Goal: Task Accomplishment & Management: Manage account settings

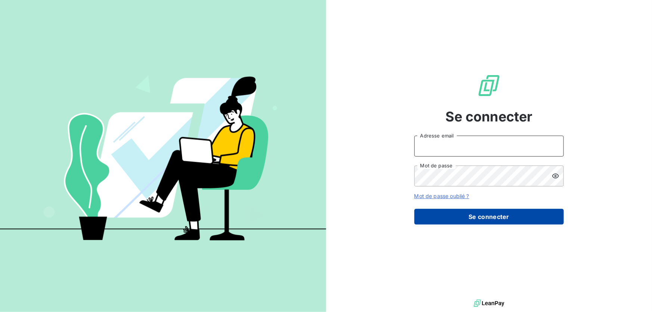
type input "[EMAIL_ADDRESS][DOMAIN_NAME]"
click at [437, 216] on button "Se connecter" at bounding box center [488, 217] width 149 height 16
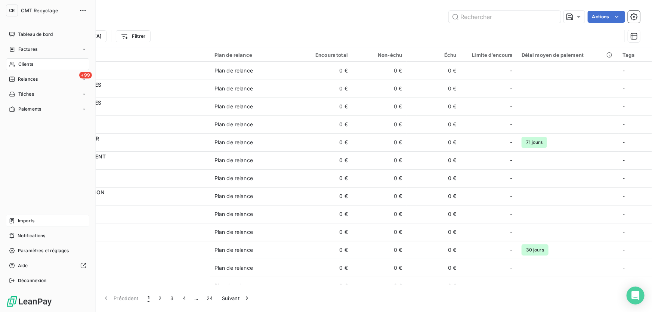
click at [30, 220] on span "Imports" at bounding box center [26, 220] width 16 height 7
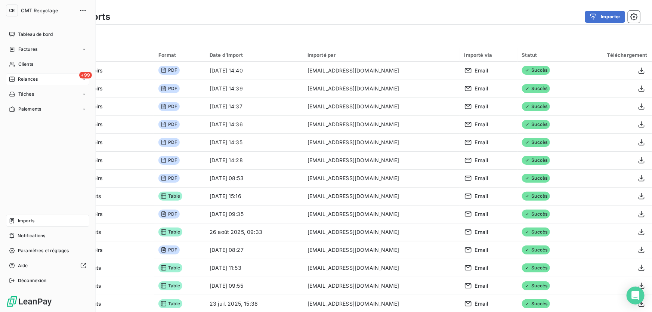
click at [11, 78] on icon at bounding box center [12, 79] width 6 height 6
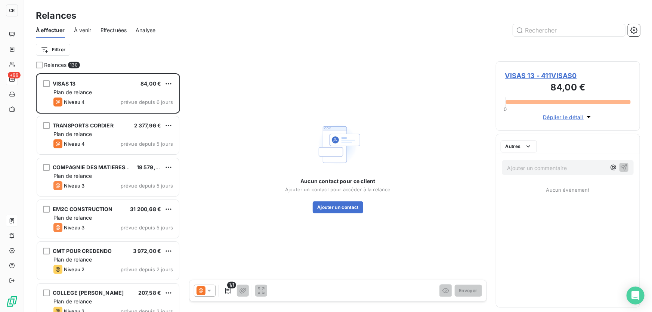
scroll to position [234, 139]
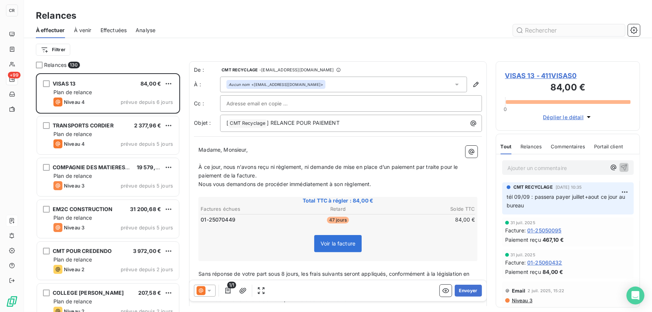
click at [535, 33] on input "text" at bounding box center [569, 30] width 112 height 12
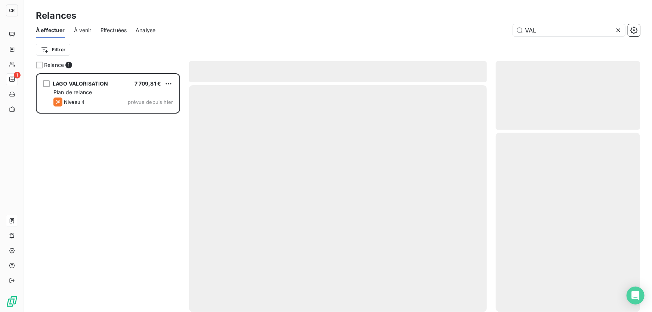
scroll to position [234, 139]
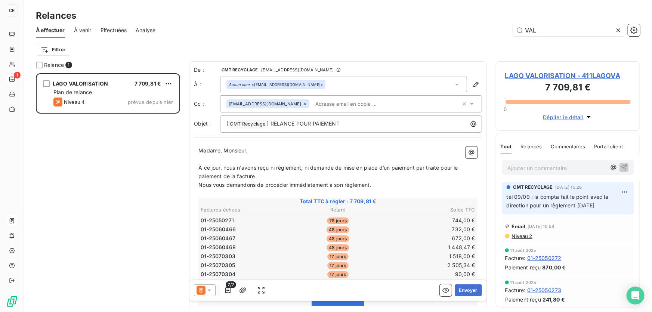
drag, startPoint x: 525, startPoint y: 29, endPoint x: 506, endPoint y: 27, distance: 18.5
click at [506, 27] on div "VAL" at bounding box center [402, 30] width 476 height 12
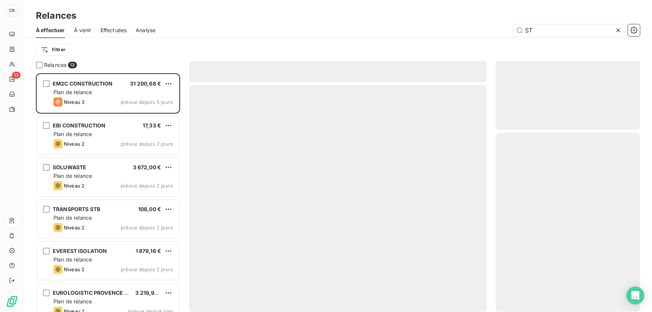
scroll to position [234, 139]
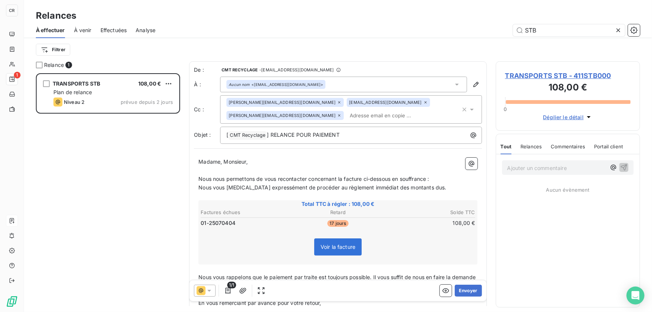
scroll to position [234, 139]
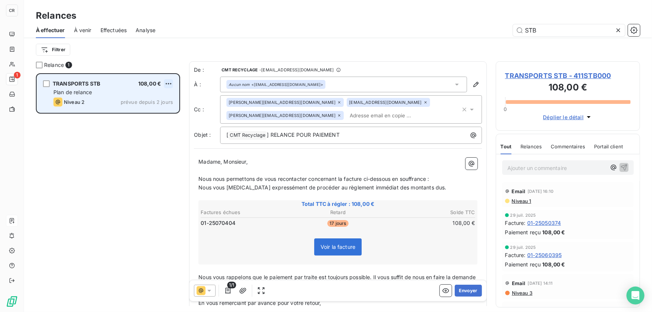
type input "STB"
click at [166, 80] on html "CR 1 Relances À effectuer À venir Effectuées Analyse STB Filtrer Relance 1 TRAN…" at bounding box center [326, 156] width 652 height 312
click at [143, 100] on div "Replanifier cette action" at bounding box center [135, 99] width 67 height 12
select select "8"
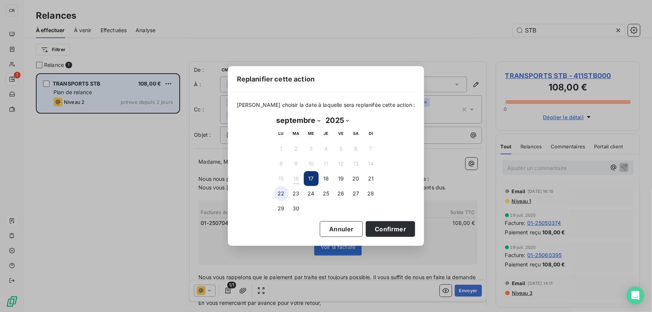
click at [279, 200] on button "22" at bounding box center [281, 193] width 15 height 15
click at [375, 225] on button "Confirmer" at bounding box center [390, 229] width 49 height 16
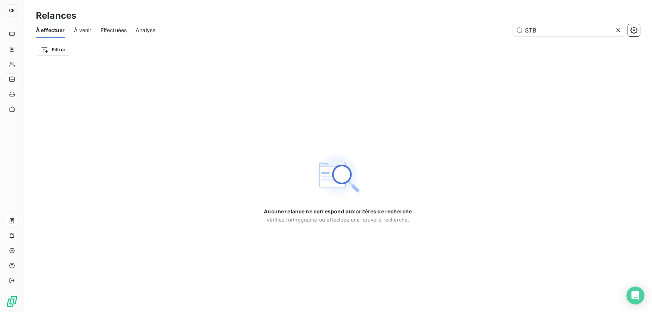
click at [542, 37] on div "À effectuer À venir Effectuées Analyse STB" at bounding box center [338, 30] width 628 height 16
click at [547, 31] on input "STB" at bounding box center [569, 30] width 112 height 12
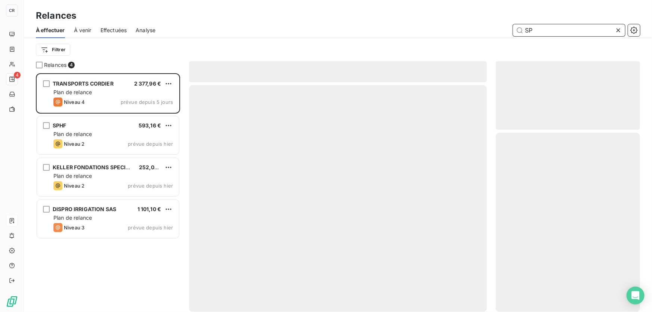
scroll to position [234, 139]
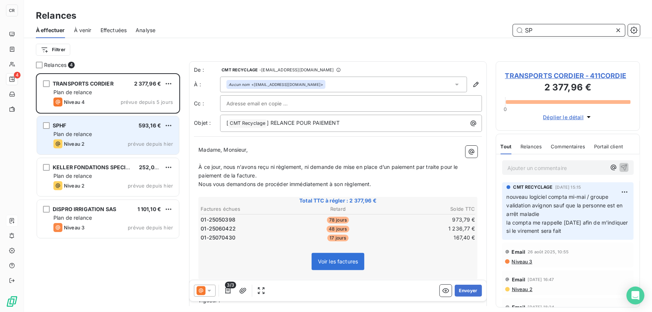
type input "SP"
click at [140, 146] on span "prévue depuis hier" at bounding box center [150, 144] width 45 height 6
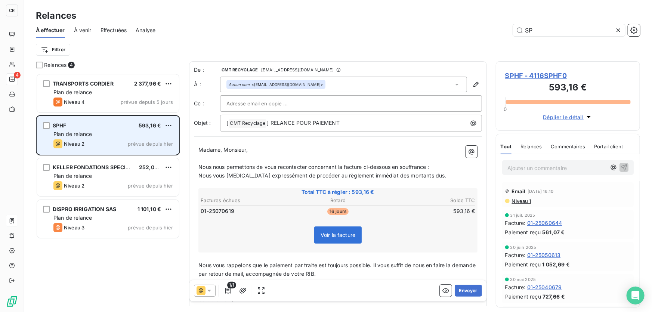
click at [174, 126] on div "SPHF 593,16 € Plan de relance Niveau 2 prévue depuis [DATE]" at bounding box center [108, 135] width 142 height 38
click at [171, 125] on html "CR 4 Relances À effectuer À venir Effectuées Analyse SP Filtrer Relances 4 TRAN…" at bounding box center [326, 156] width 652 height 312
click at [140, 144] on div "Replanifier cette action" at bounding box center [135, 140] width 67 height 12
select select "8"
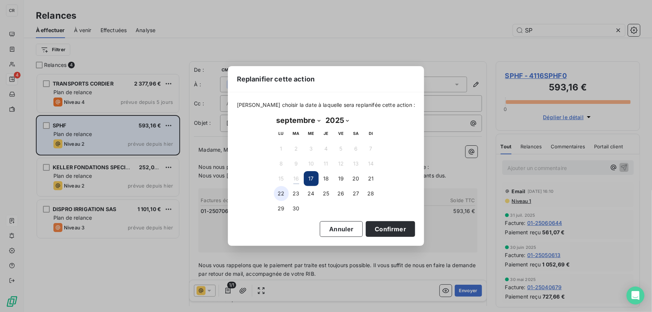
click at [284, 192] on button "22" at bounding box center [281, 193] width 15 height 15
click at [387, 232] on button "Confirmer" at bounding box center [390, 229] width 49 height 16
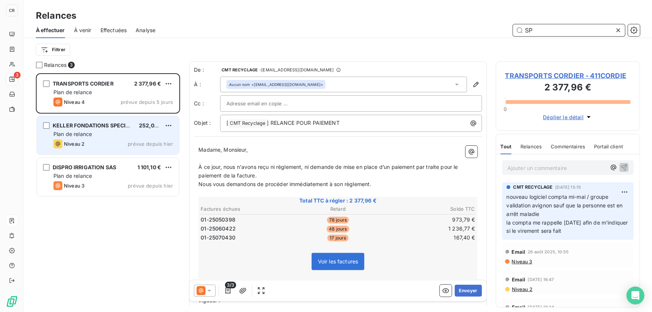
click at [540, 26] on input "SP" at bounding box center [569, 30] width 112 height 12
click at [540, 30] on input "SP" at bounding box center [569, 30] width 112 height 12
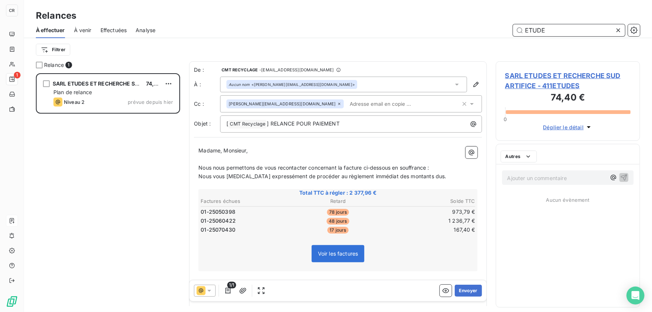
scroll to position [234, 139]
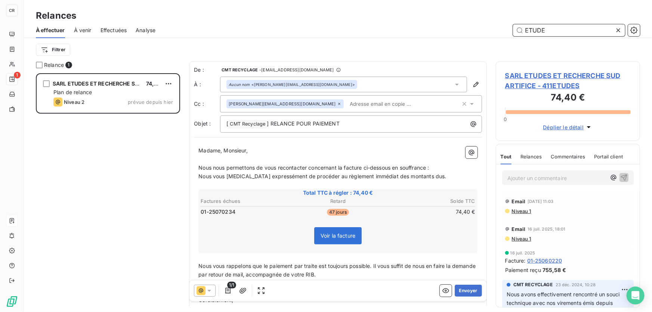
drag, startPoint x: 557, startPoint y: 28, endPoint x: 471, endPoint y: 30, distance: 85.6
click at [471, 30] on div "ETUDE" at bounding box center [402, 30] width 476 height 12
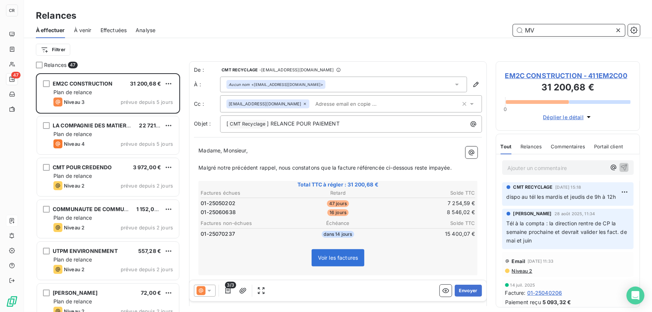
scroll to position [234, 139]
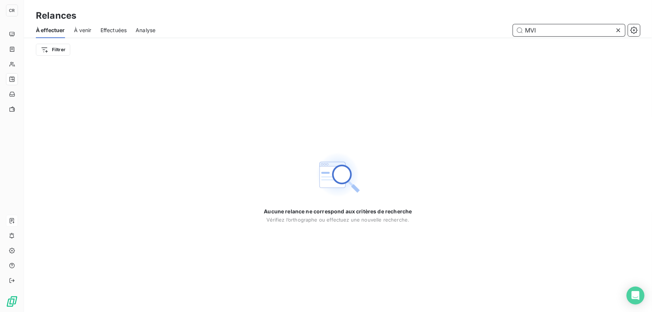
drag, startPoint x: 578, startPoint y: 30, endPoint x: 460, endPoint y: 25, distance: 118.9
click at [460, 25] on div "MVI" at bounding box center [402, 30] width 476 height 12
type input "H"
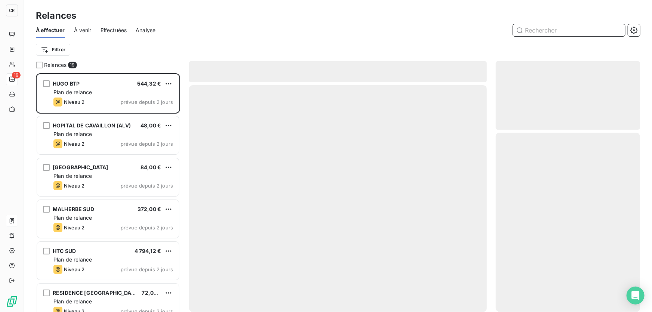
scroll to position [234, 139]
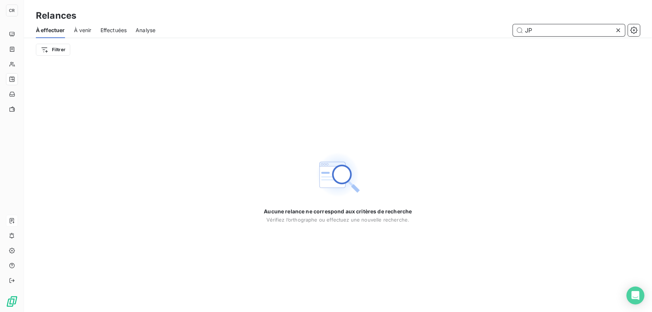
type input "J"
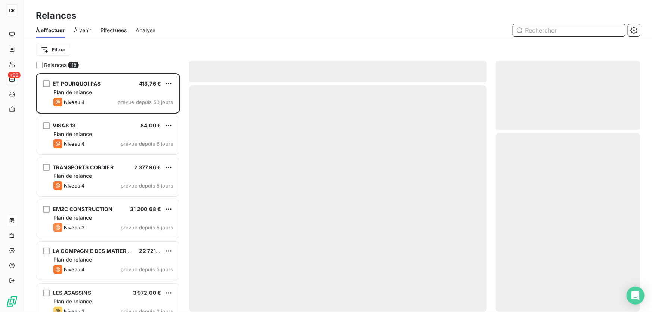
scroll to position [234, 139]
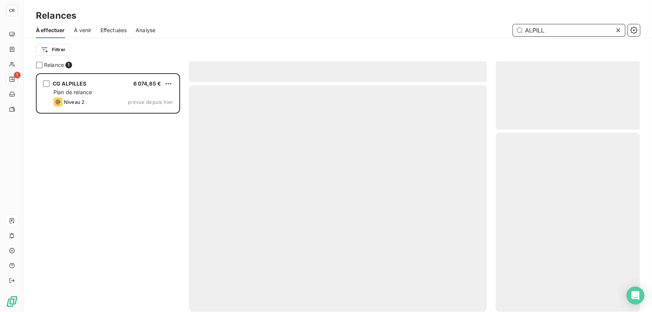
scroll to position [234, 139]
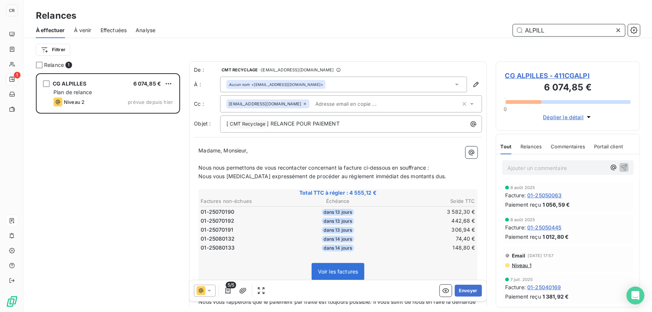
drag, startPoint x: 573, startPoint y: 31, endPoint x: 486, endPoint y: 31, distance: 87.1
click at [486, 31] on div "ALPILL" at bounding box center [402, 30] width 476 height 12
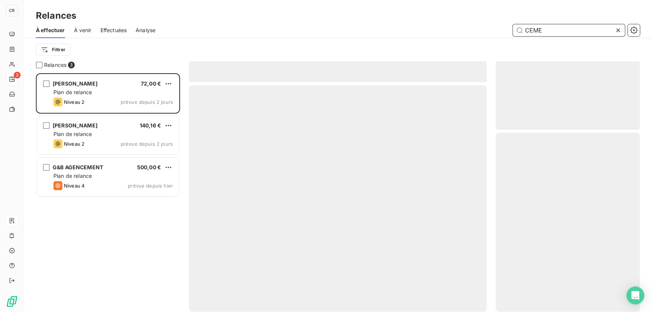
scroll to position [234, 139]
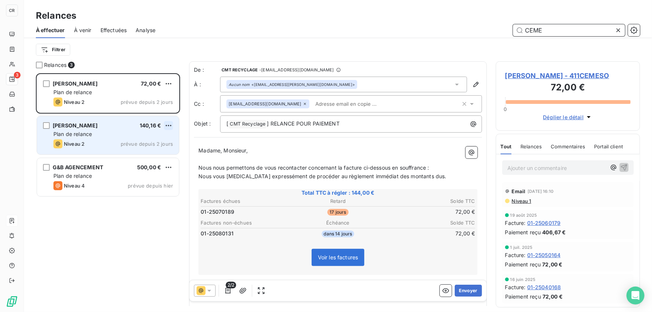
type input "CEME"
click at [169, 125] on html "CR 3 Relances À effectuer À venir Effectuées Analyse CEME Filtrer Relances 3 CE…" at bounding box center [326, 156] width 652 height 312
click at [157, 138] on div "Replanifier cette action" at bounding box center [135, 140] width 67 height 12
select select "8"
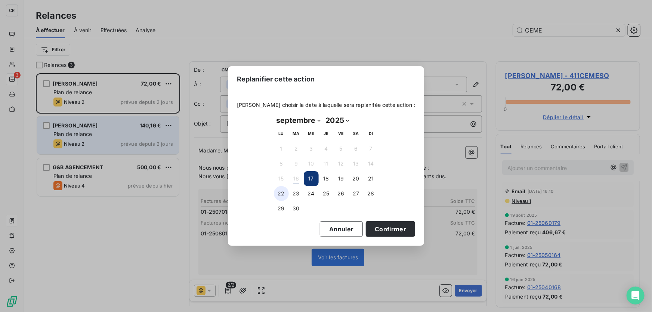
click at [282, 189] on button "22" at bounding box center [281, 193] width 15 height 15
click at [371, 231] on button "Confirmer" at bounding box center [390, 229] width 49 height 16
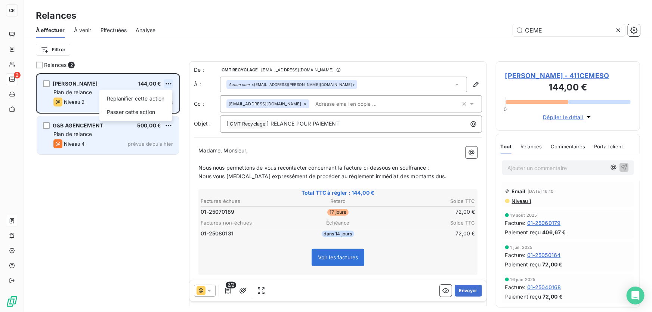
click at [170, 88] on html "CR 2 Relances À effectuer À venir Effectuées Analyse CEME Filtrer Relances 2 CE…" at bounding box center [326, 156] width 652 height 312
click at [136, 111] on div "Passer cette action" at bounding box center [135, 112] width 67 height 12
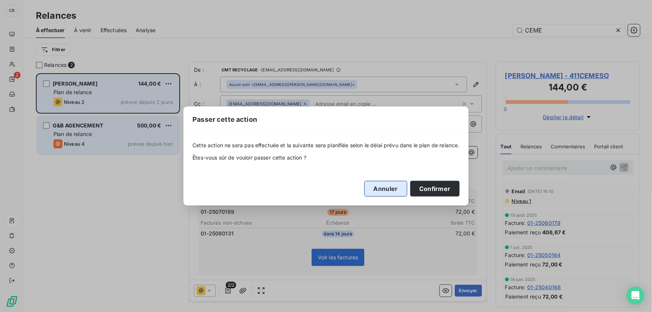
click at [376, 189] on button "Annuler" at bounding box center [385, 189] width 43 height 16
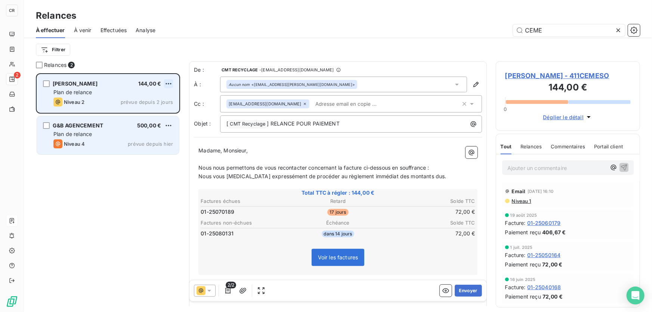
click at [168, 83] on html "CR 2 Relances À effectuer À venir Effectuées Analyse CEME Filtrer Relances 2 CE…" at bounding box center [326, 156] width 652 height 312
click at [161, 100] on div "Replanifier cette action" at bounding box center [135, 99] width 67 height 12
select select "8"
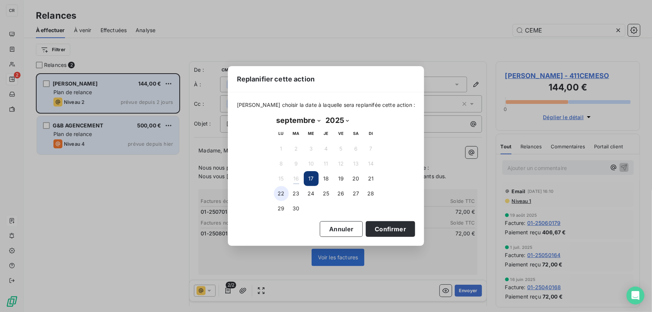
click at [280, 189] on button "22" at bounding box center [281, 193] width 15 height 15
click at [377, 220] on div "septembre 2025 Month: janvier février mars avril mai juin juillet août septembr…" at bounding box center [326, 165] width 115 height 112
drag, startPoint x: 378, startPoint y: 226, endPoint x: 383, endPoint y: 228, distance: 4.7
click at [379, 227] on button "Confirmer" at bounding box center [390, 229] width 49 height 16
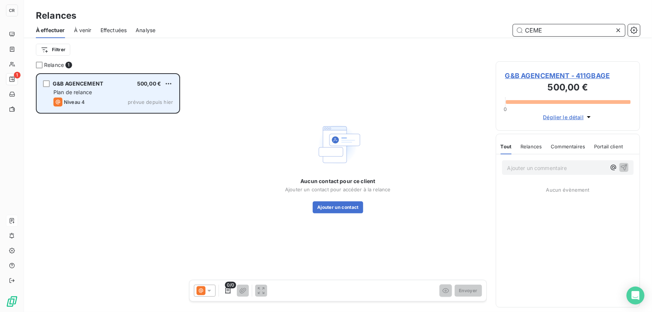
click at [548, 31] on input "CEME" at bounding box center [569, 30] width 112 height 12
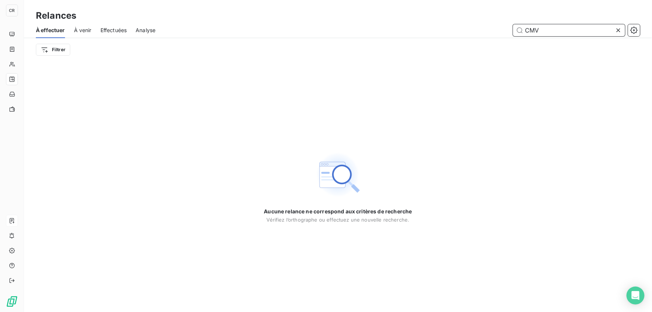
drag, startPoint x: 585, startPoint y: 29, endPoint x: 455, endPoint y: 22, distance: 129.8
click at [455, 22] on div "À effectuer À venir Effectuées Analyse CMV" at bounding box center [338, 30] width 628 height 16
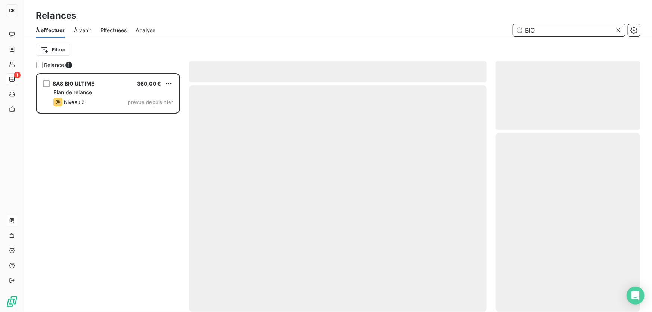
scroll to position [234, 139]
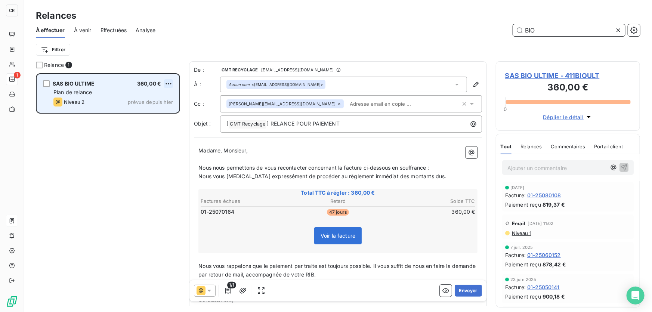
type input "BIO"
click at [168, 82] on html "CR 1 Relances À effectuer À venir Effectuées Analyse BIO Filtrer Relance 1 SAS …" at bounding box center [326, 156] width 652 height 312
click at [137, 101] on div "Replanifier cette action" at bounding box center [135, 99] width 67 height 12
select select "8"
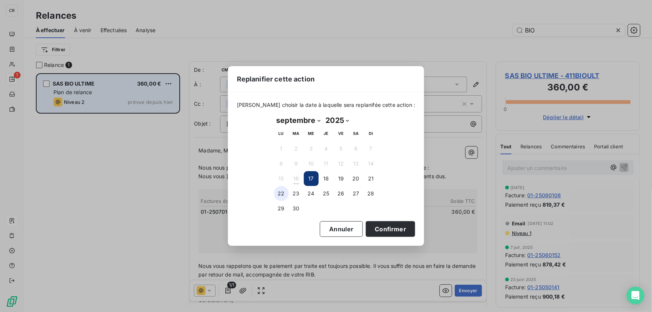
click at [279, 197] on button "22" at bounding box center [281, 193] width 15 height 15
click at [370, 235] on button "Confirmer" at bounding box center [390, 229] width 49 height 16
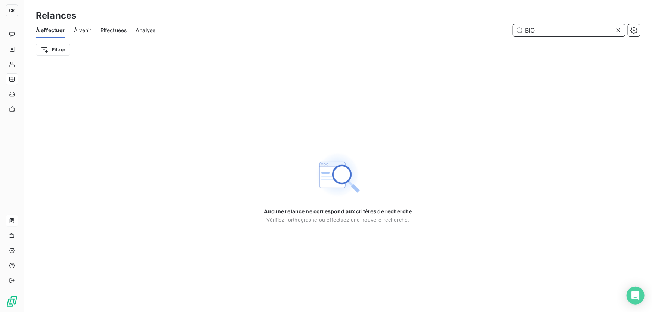
drag, startPoint x: 547, startPoint y: 34, endPoint x: 478, endPoint y: 43, distance: 69.0
click at [478, 43] on div "À effectuer À venir Effectuées Analyse BIO Filtrer" at bounding box center [338, 41] width 628 height 39
type input "V"
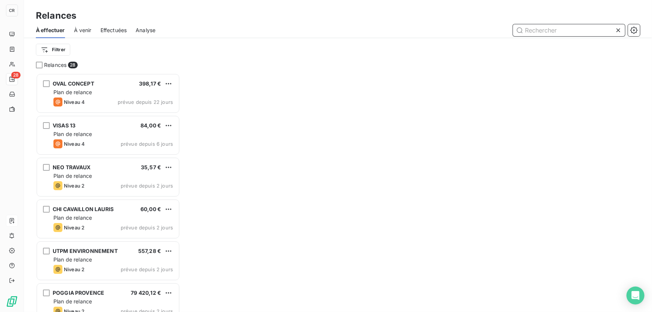
scroll to position [234, 139]
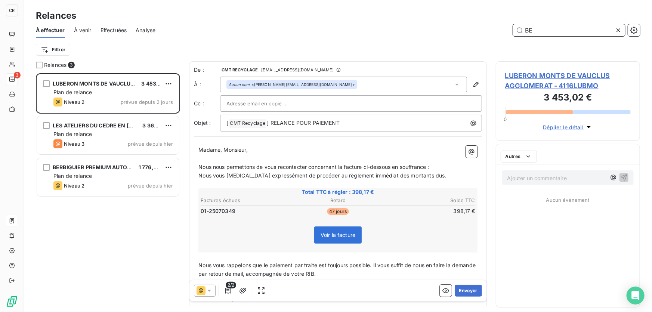
scroll to position [234, 139]
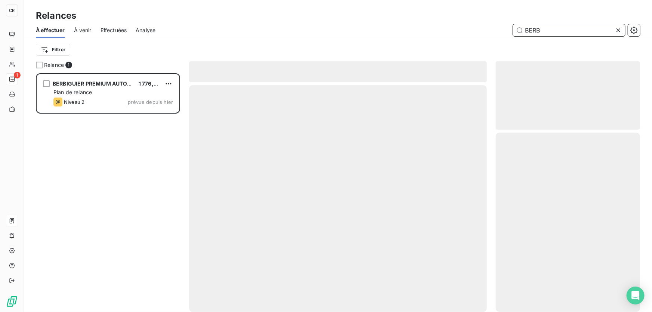
scroll to position [234, 139]
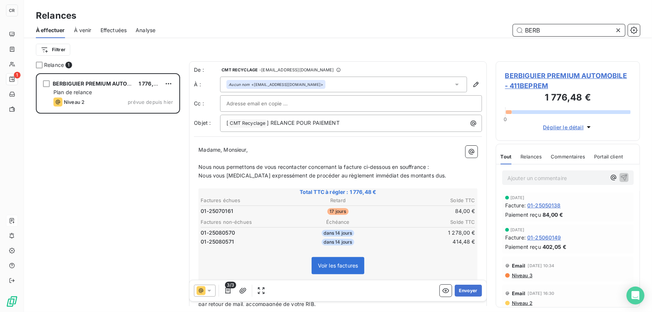
type input "BERB"
click at [619, 31] on icon at bounding box center [618, 30] width 4 height 4
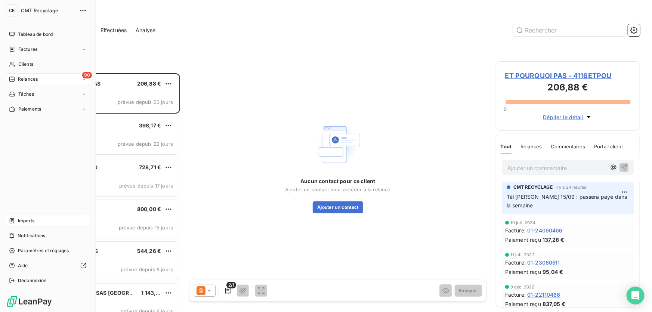
click at [20, 225] on div "Imports" at bounding box center [47, 221] width 83 height 12
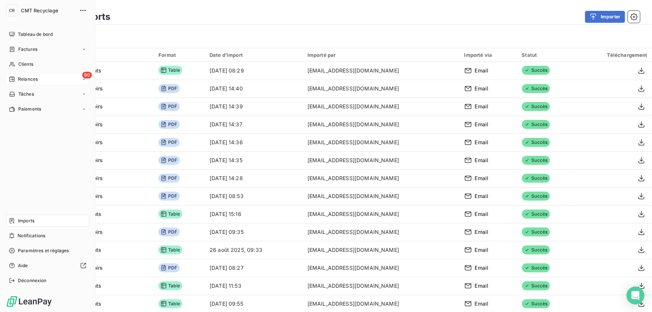
click at [11, 74] on div "90 Relances" at bounding box center [47, 79] width 83 height 12
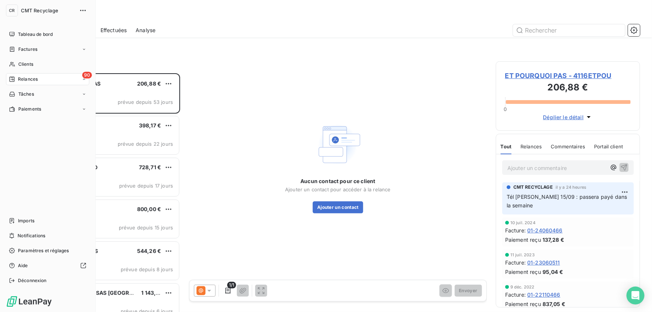
scroll to position [6, 5]
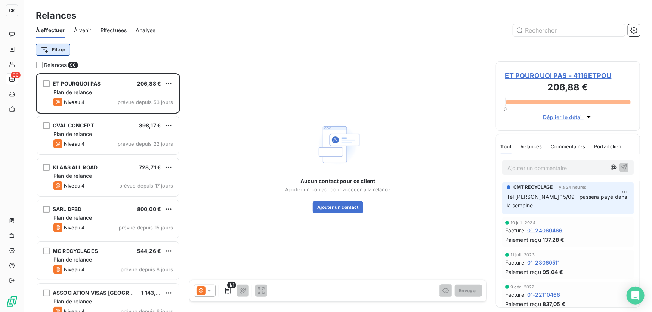
click at [67, 53] on html "CR 90 Relances À effectuer À venir Effectuées Analyse Filtrer Relances 90 ET PO…" at bounding box center [326, 156] width 652 height 312
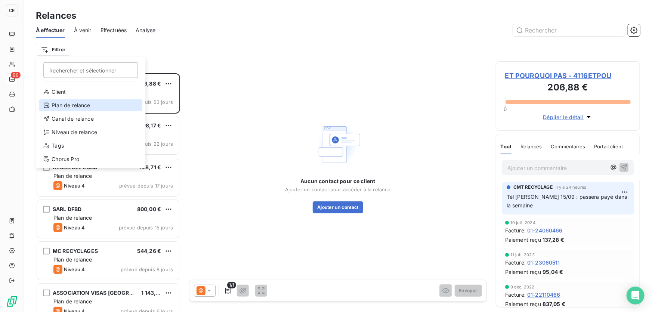
click at [62, 102] on div "Plan de relance" at bounding box center [90, 105] width 103 height 12
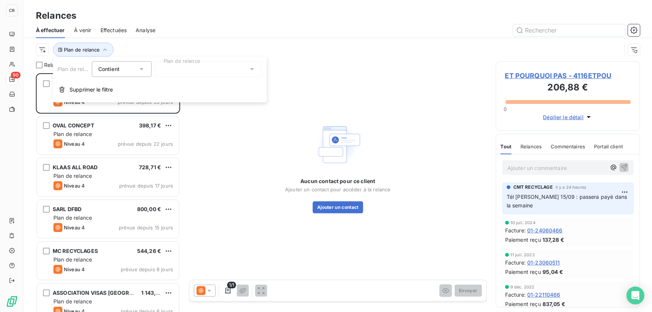
click at [168, 68] on div at bounding box center [209, 69] width 108 height 16
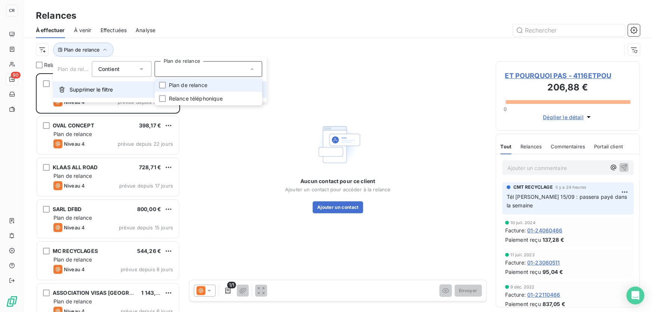
click at [65, 93] on button "Supprimer le filtre" at bounding box center [160, 89] width 214 height 16
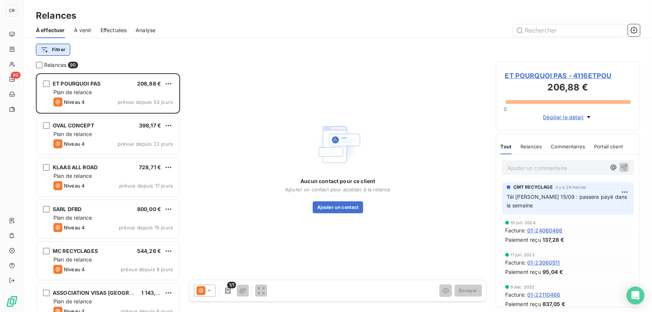
click at [62, 49] on html "CR 90 Relances À effectuer À venir Effectuées Analyse Filtrer Relances 90 ET PO…" at bounding box center [326, 156] width 652 height 312
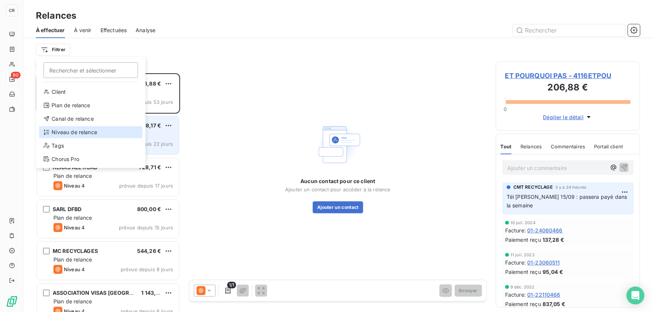
click at [68, 127] on div "Niveau de relance" at bounding box center [90, 132] width 103 height 12
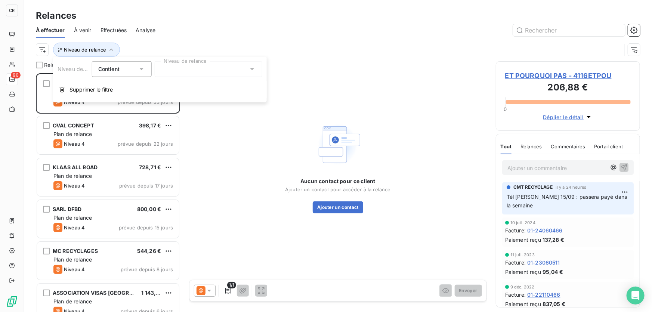
click at [171, 62] on div at bounding box center [209, 69] width 108 height 16
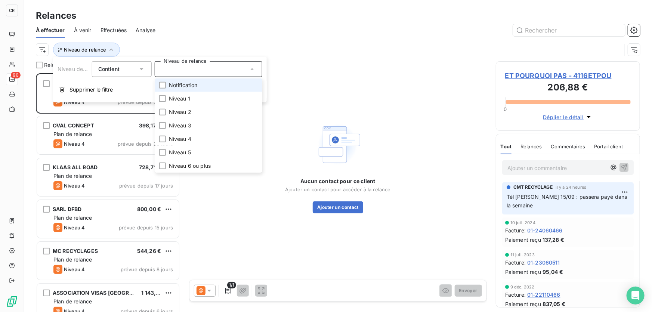
click at [170, 88] on span "Notification" at bounding box center [183, 84] width 29 height 7
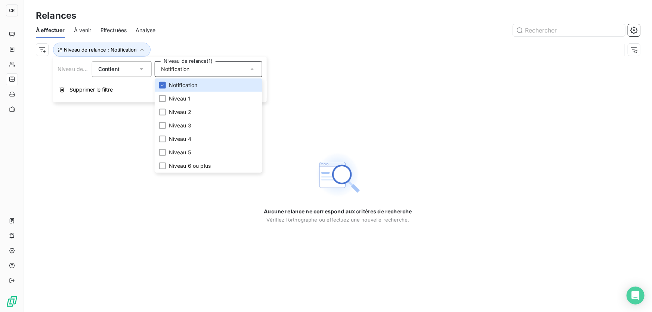
click at [175, 70] on span "Notification" at bounding box center [175, 68] width 29 height 7
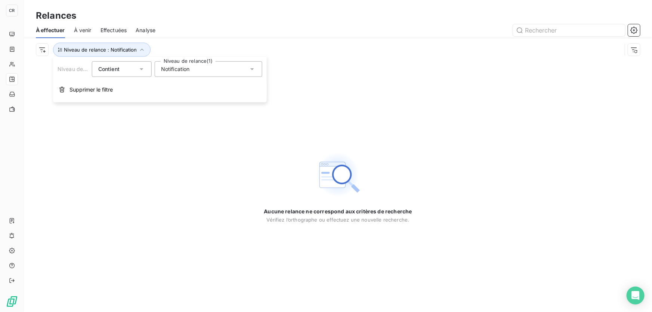
click at [177, 68] on span "Notification" at bounding box center [175, 68] width 29 height 7
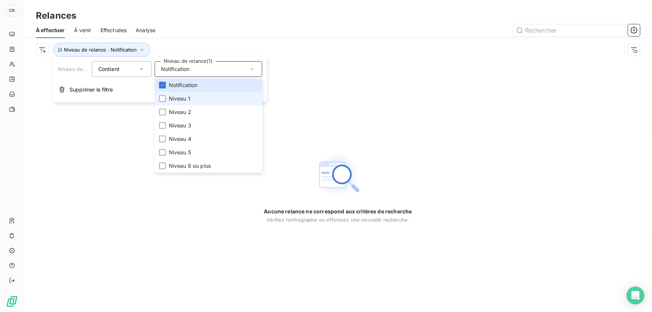
click at [170, 99] on span "Niveau 1" at bounding box center [179, 98] width 21 height 7
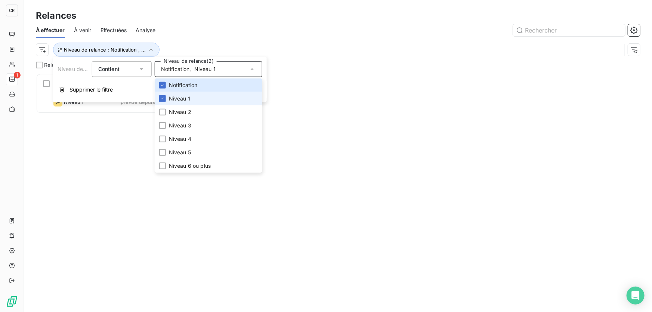
scroll to position [234, 139]
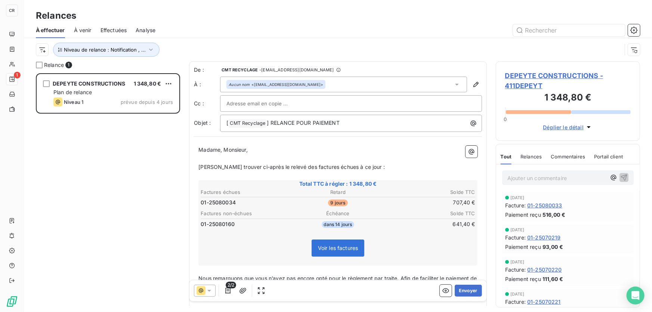
click at [82, 134] on div "DEPEYTE CONSTRUCTIONS 1 348,80 € Plan de relance Niveau 1 prévue depuis 4 jours" at bounding box center [108, 192] width 144 height 239
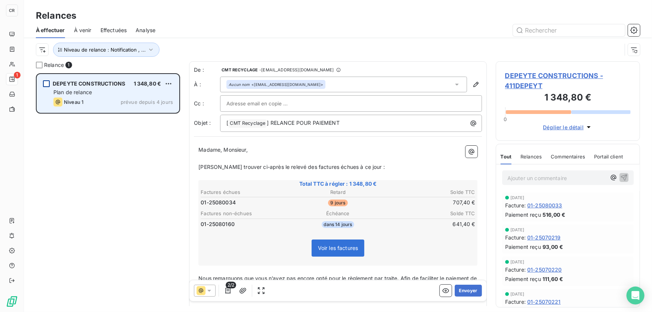
click at [45, 83] on div "grid" at bounding box center [46, 83] width 7 height 7
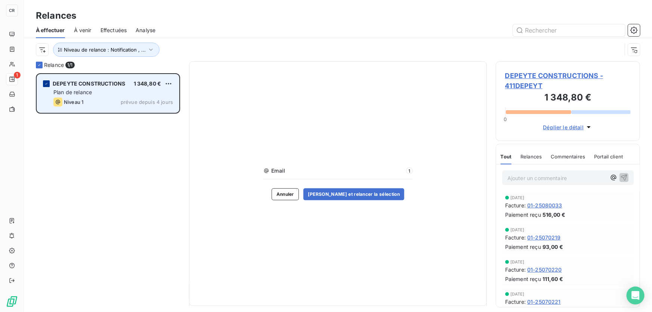
click at [44, 81] on div "grid" at bounding box center [46, 83] width 7 height 7
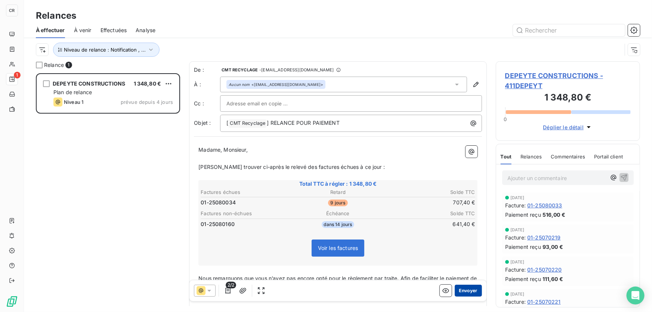
click at [460, 293] on button "Envoyer" at bounding box center [468, 291] width 27 height 12
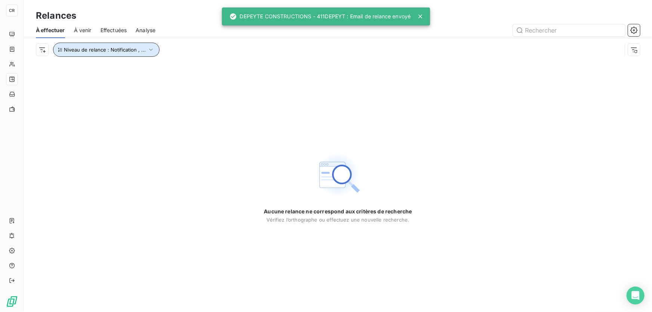
click at [123, 56] on button "Niveau de relance : Notification , ..." at bounding box center [106, 50] width 106 height 14
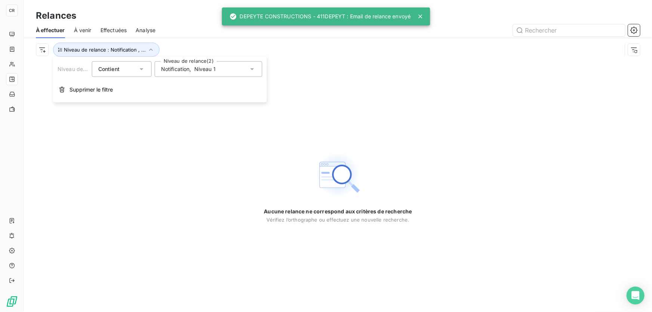
click at [191, 76] on div "Notification , Niveau 1" at bounding box center [209, 69] width 108 height 16
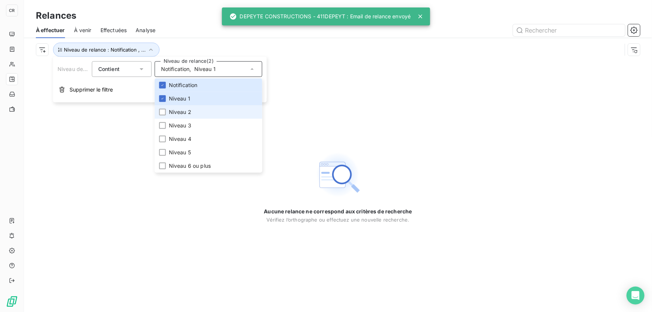
click at [179, 112] on span "Niveau 2" at bounding box center [180, 111] width 22 height 7
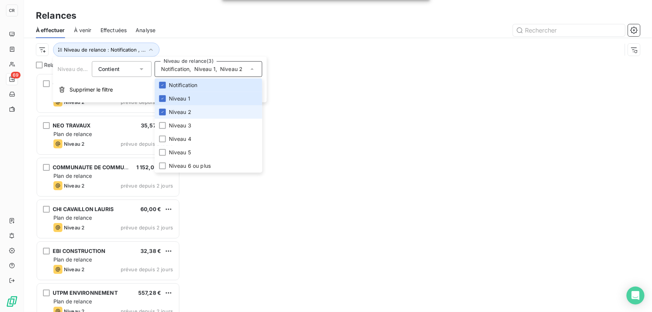
scroll to position [234, 139]
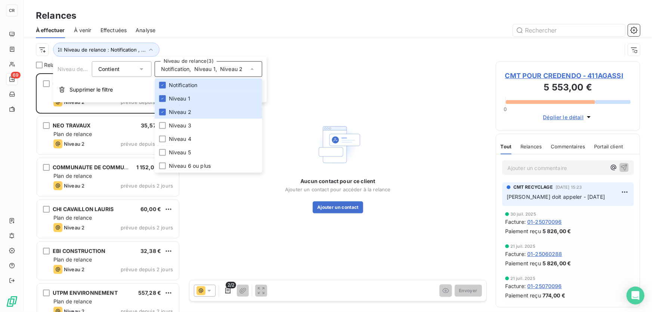
click at [214, 33] on div at bounding box center [402, 30] width 476 height 12
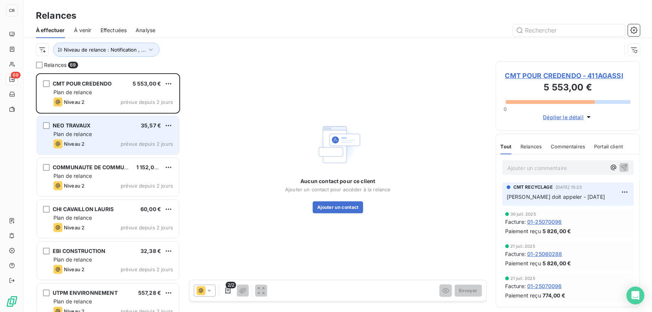
click at [84, 123] on span "NEO TRAVAUX" at bounding box center [72, 125] width 38 height 6
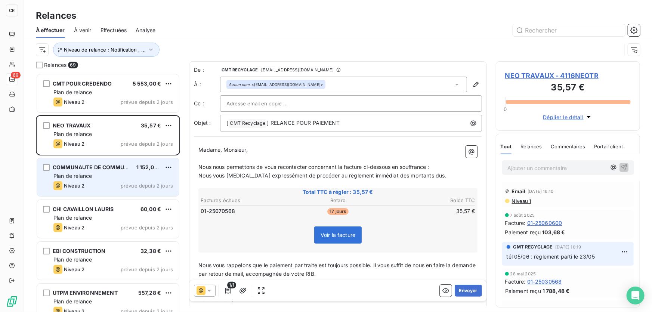
click at [101, 182] on div "Niveau 2 prévue depuis 2 jours" at bounding box center [113, 185] width 120 height 9
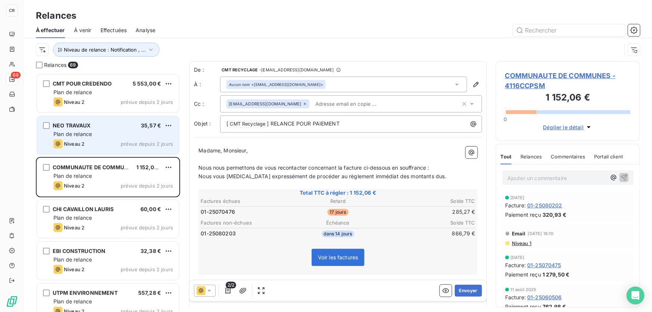
click at [83, 151] on div "NEO TRAVAUX 35,57 € Plan de relance Niveau 2 prévue depuis 2 jours" at bounding box center [108, 135] width 142 height 38
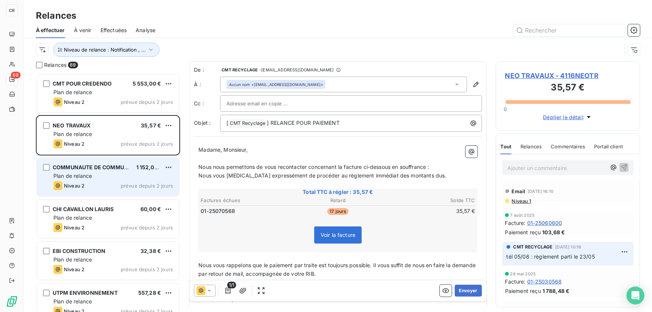
click at [93, 183] on div "Niveau 2 prévue depuis 2 jours" at bounding box center [113, 185] width 120 height 9
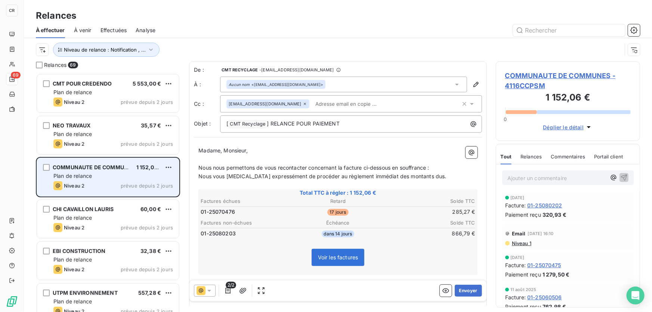
scroll to position [37, 0]
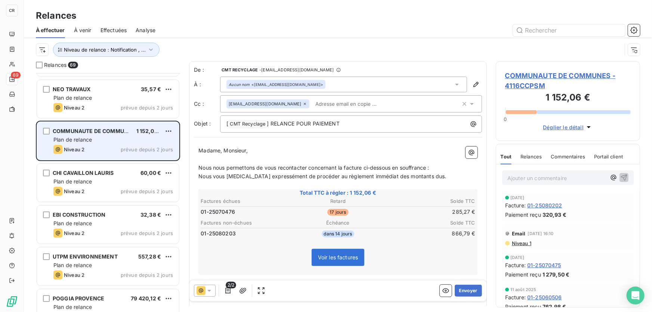
click at [93, 183] on div "Plan de relance" at bounding box center [113, 181] width 120 height 7
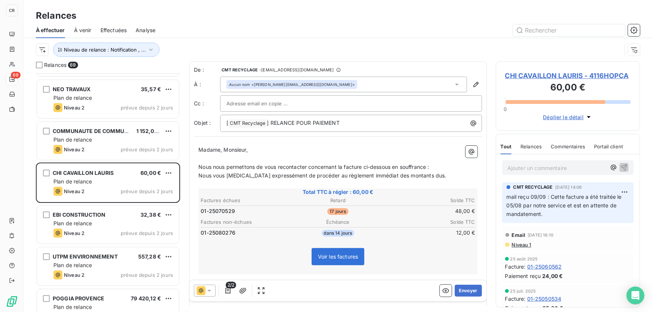
scroll to position [72, 0]
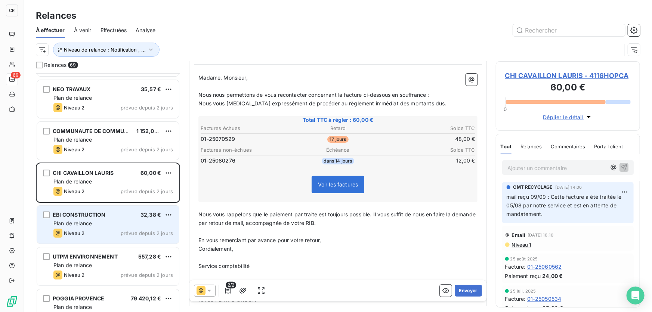
click at [140, 208] on div "EBI CONSTRUCTION 32,38 € Plan de relance Niveau 2 prévue depuis 2 jours" at bounding box center [108, 224] width 142 height 38
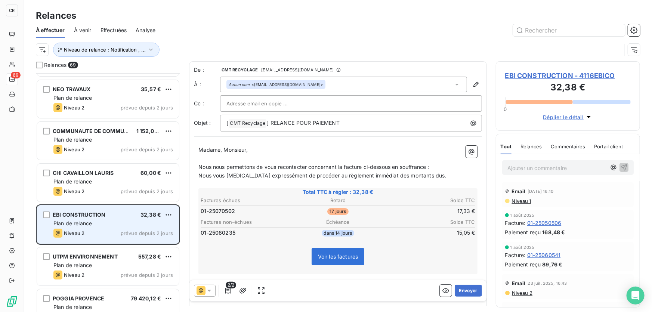
scroll to position [72, 0]
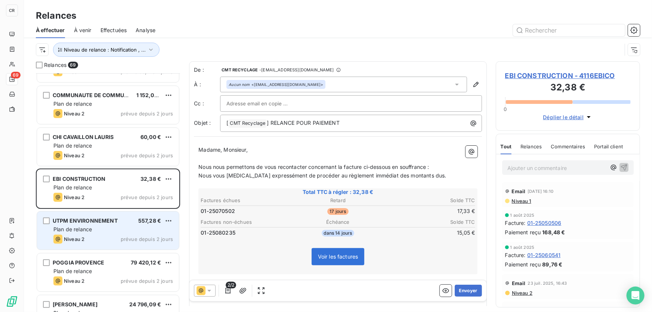
click at [107, 220] on span "UTPM ENVIRONNEMENT" at bounding box center [85, 220] width 65 height 6
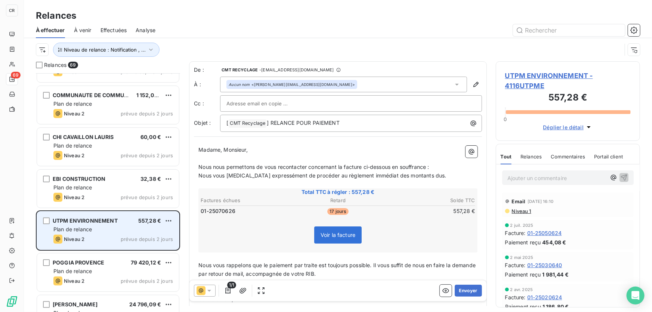
scroll to position [145, 0]
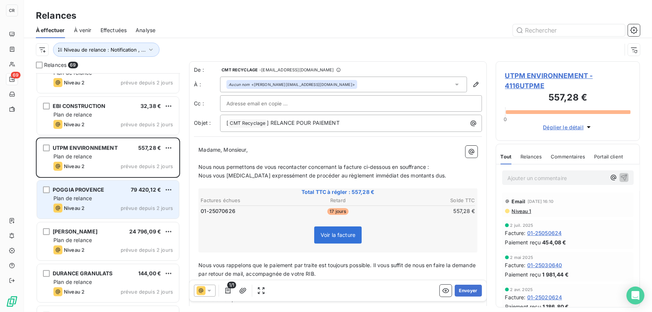
click at [94, 195] on div "Plan de relance" at bounding box center [113, 198] width 120 height 7
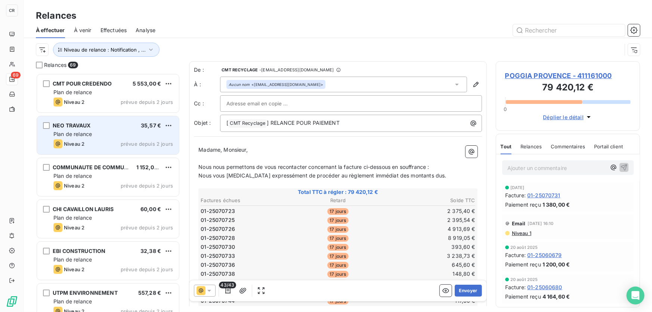
click at [86, 132] on span "Plan de relance" at bounding box center [72, 134] width 38 height 6
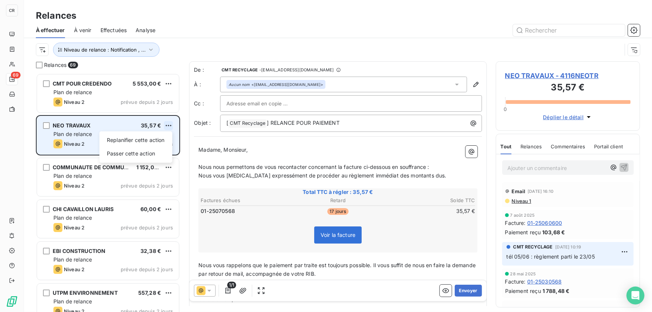
click at [171, 126] on html "CR 69 Relances À effectuer À venir Effectuées Analyse Niveau de relance : Notif…" at bounding box center [326, 156] width 652 height 312
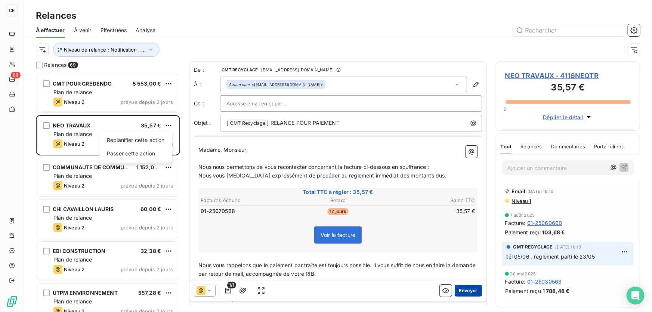
click at [467, 290] on html "CR 69 Relances À effectuer À venir Effectuées Analyse Niveau de relance : Notif…" at bounding box center [326, 156] width 652 height 312
click at [424, 256] on p "﻿" at bounding box center [337, 257] width 279 height 9
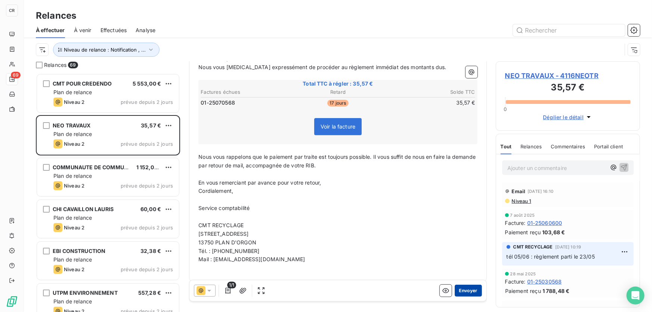
click at [458, 289] on button "Envoyer" at bounding box center [468, 291] width 27 height 12
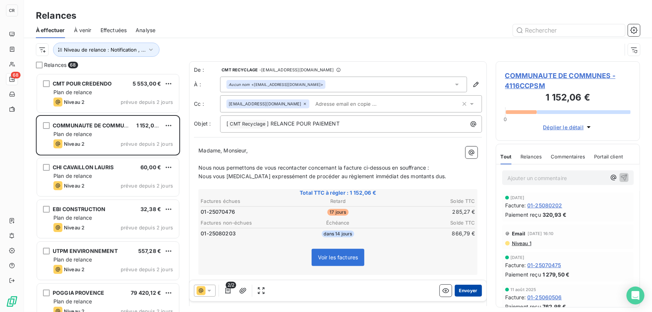
click at [461, 293] on button "Envoyer" at bounding box center [468, 291] width 27 height 12
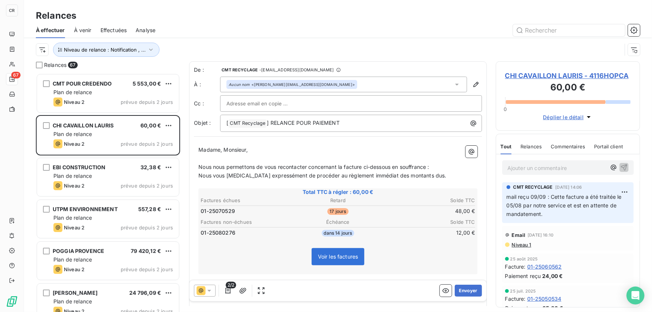
click at [461, 293] on button "Envoyer" at bounding box center [468, 291] width 27 height 12
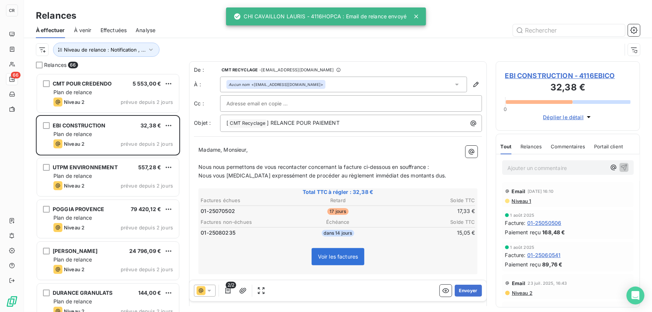
click at [461, 293] on button "Envoyer" at bounding box center [468, 291] width 27 height 12
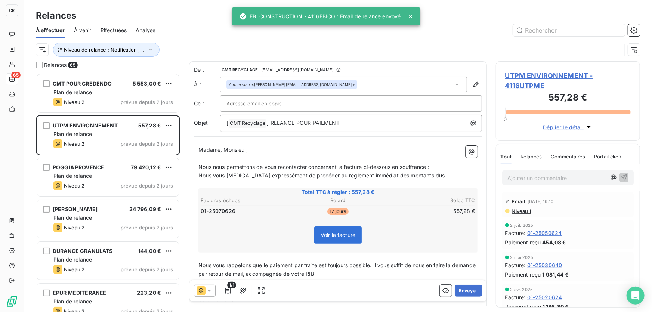
click at [461, 293] on button "Envoyer" at bounding box center [468, 291] width 27 height 12
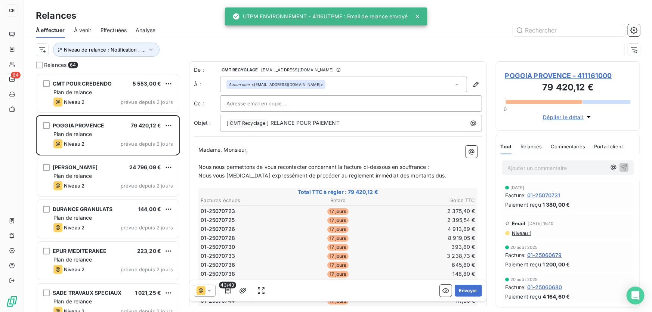
click at [339, 165] on span "Nous nous permettons de vous recontacter concernant la facture ci-dessous en so…" at bounding box center [313, 167] width 231 height 6
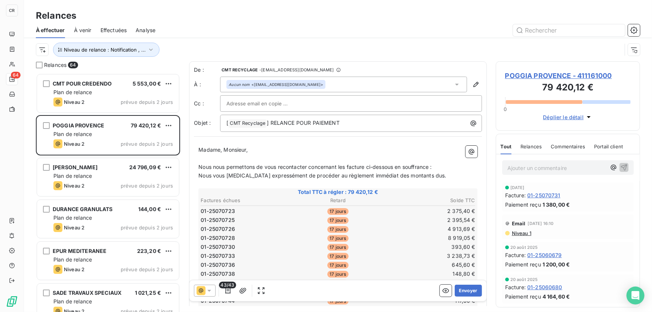
click at [364, 167] on span "Nous nous permettons de vous recontacter concernant les facture ci-dessous en s…" at bounding box center [315, 167] width 234 height 6
click at [463, 289] on button "Envoyer" at bounding box center [468, 291] width 27 height 12
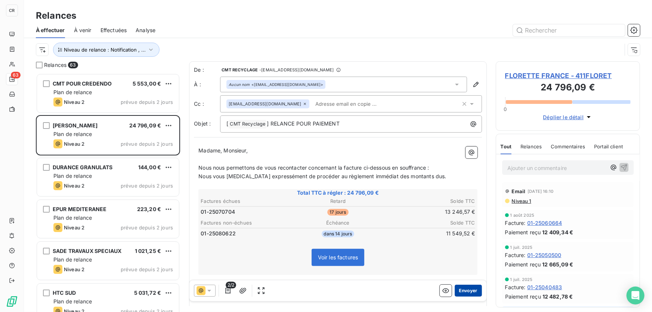
click at [462, 290] on button "Envoyer" at bounding box center [468, 291] width 27 height 12
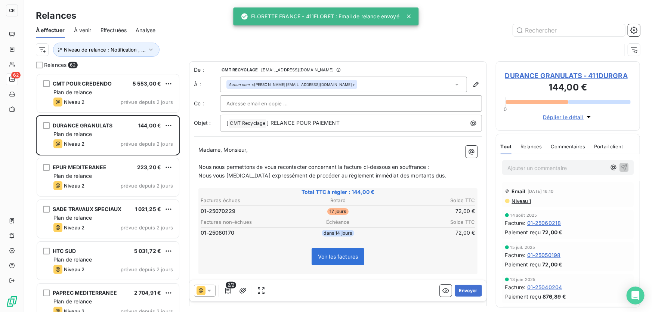
click at [462, 290] on button "Envoyer" at bounding box center [468, 291] width 27 height 12
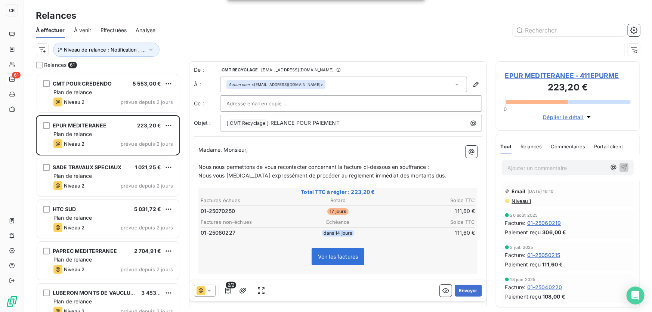
click at [462, 290] on button "Envoyer" at bounding box center [468, 291] width 27 height 12
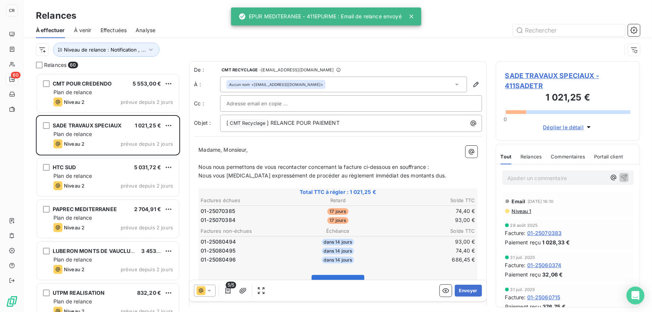
click at [342, 165] on span "Nous nous permettons de vous recontacter concernant la facture ci-dessous en so…" at bounding box center [313, 167] width 231 height 6
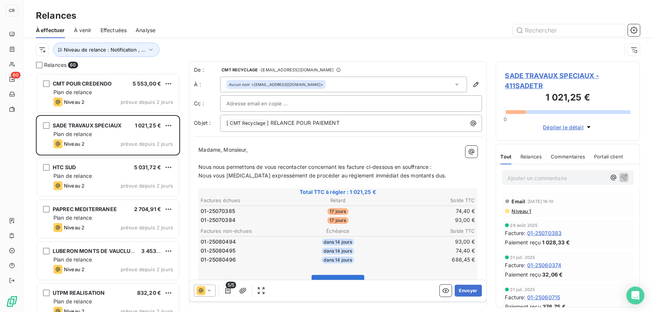
click at [362, 164] on span "Nous nous permettons de vous recontacter concernant les facture ci-dessous en s…" at bounding box center [315, 167] width 234 height 6
click at [455, 287] on button "Envoyer" at bounding box center [468, 291] width 27 height 12
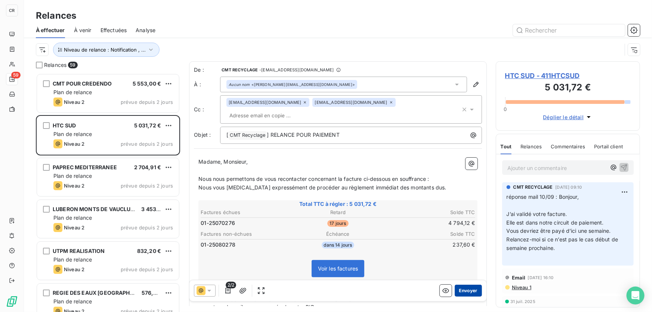
click at [460, 293] on button "Envoyer" at bounding box center [468, 291] width 27 height 12
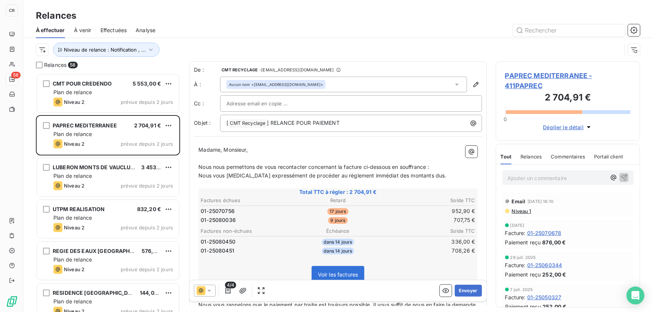
click at [344, 166] on span "Nous nous permettons de vous recontacter concernant la facture ci-dessous en so…" at bounding box center [313, 167] width 231 height 6
click at [364, 166] on span "Nous nous permettons de vous recontacter concernant les facture ci-dessous en s…" at bounding box center [315, 167] width 234 height 6
click at [469, 287] on button "Envoyer" at bounding box center [468, 291] width 27 height 12
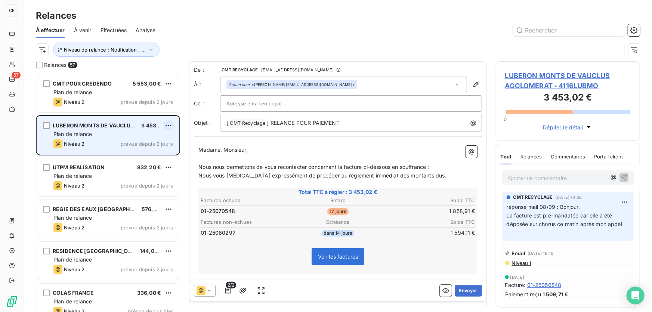
click at [167, 124] on html "CR 57 Relances À effectuer À venir Effectuées Analyse Niveau de relance : Notif…" at bounding box center [326, 156] width 652 height 312
click at [148, 153] on div "Passer cette action" at bounding box center [135, 154] width 67 height 12
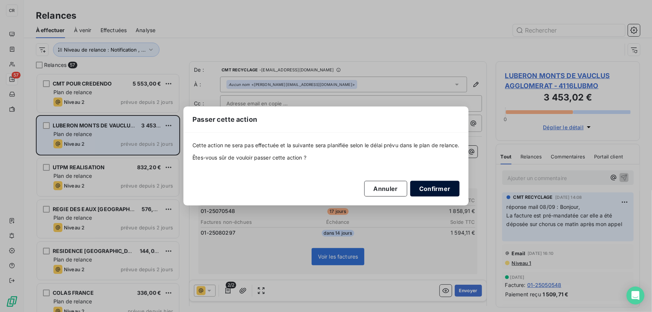
click at [429, 193] on button "Confirmer" at bounding box center [434, 189] width 49 height 16
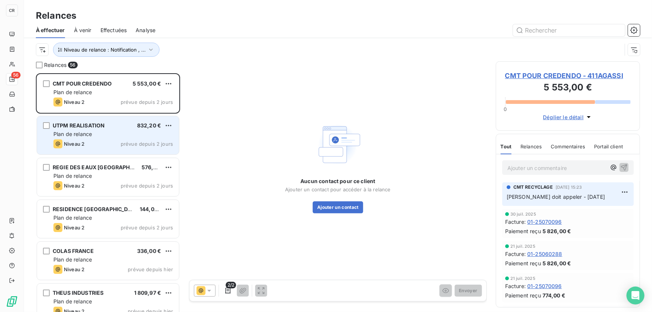
click at [117, 135] on div "Plan de relance" at bounding box center [113, 133] width 120 height 7
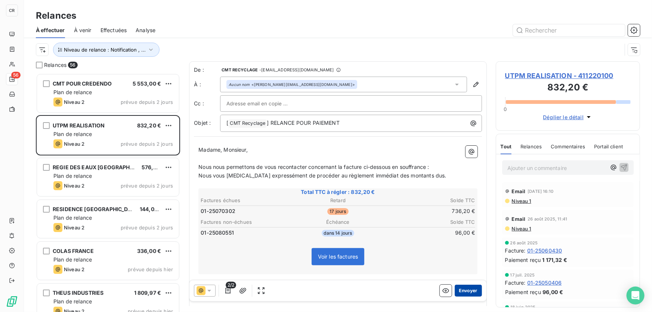
click at [461, 292] on button "Envoyer" at bounding box center [468, 291] width 27 height 12
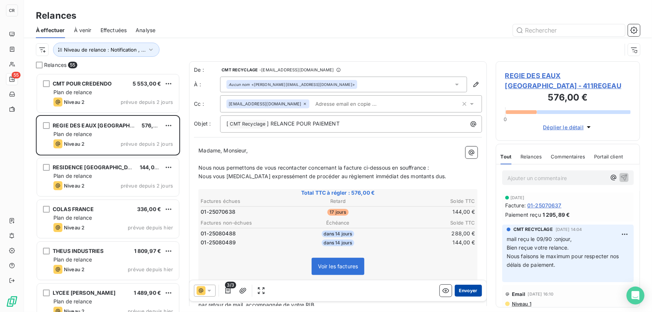
click at [463, 293] on button "Envoyer" at bounding box center [468, 291] width 27 height 12
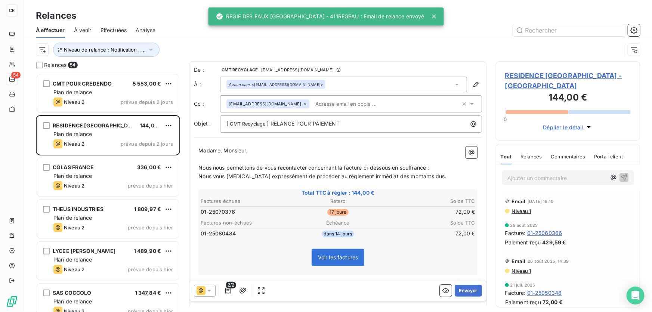
click at [463, 293] on button "Envoyer" at bounding box center [468, 291] width 27 height 12
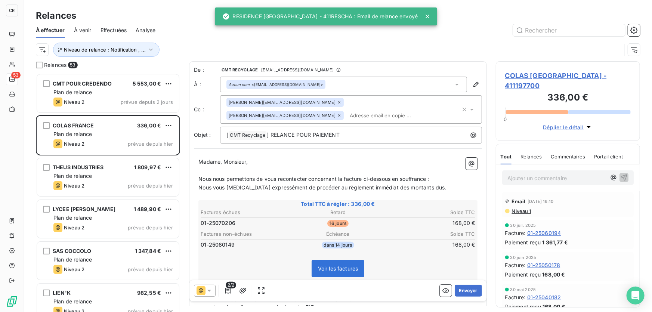
click at [463, 293] on button "Envoyer" at bounding box center [468, 291] width 27 height 12
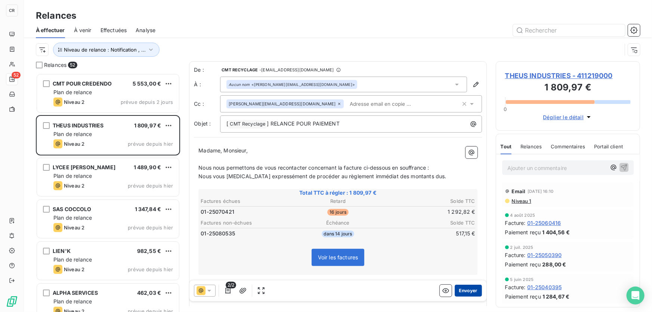
click at [460, 292] on button "Envoyer" at bounding box center [468, 291] width 27 height 12
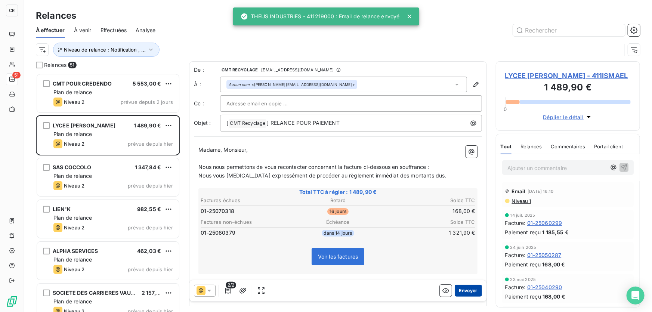
click at [455, 290] on button "Envoyer" at bounding box center [468, 291] width 27 height 12
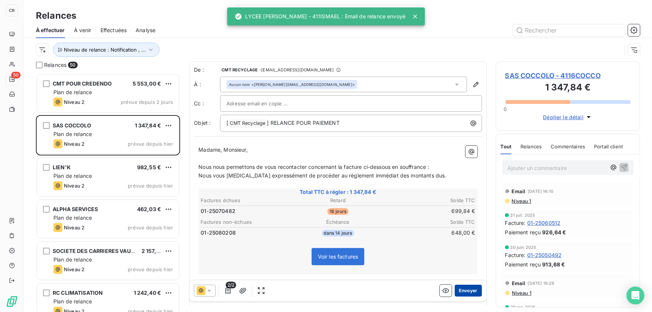
click at [472, 292] on button "Envoyer" at bounding box center [468, 291] width 27 height 12
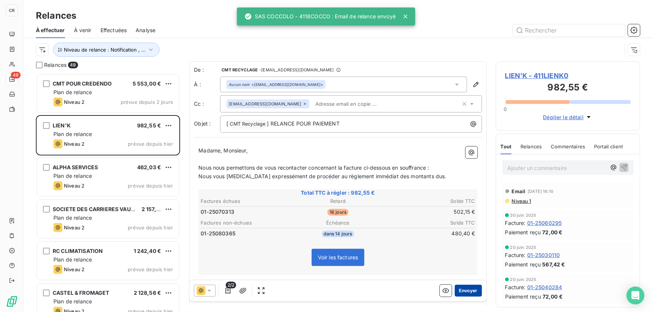
click at [464, 294] on button "Envoyer" at bounding box center [468, 291] width 27 height 12
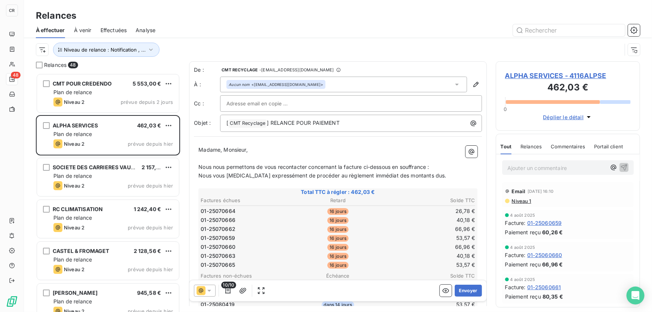
click at [343, 166] on span "Nous nous permettons de vous recontacter concernant la facture ci-dessous en so…" at bounding box center [313, 167] width 231 height 6
click at [363, 166] on span "Nous nous permettons de vous recontacter concernant les facture ci-dessous en s…" at bounding box center [315, 167] width 234 height 6
click at [364, 166] on span "Nous nous permettons de vous recontacter concernant les facture ci-dessous en s…" at bounding box center [315, 167] width 234 height 6
click at [364, 167] on span "Nous nous permettons de vous recontacter concernant les facture ci-dessous en s…" at bounding box center [315, 167] width 234 height 6
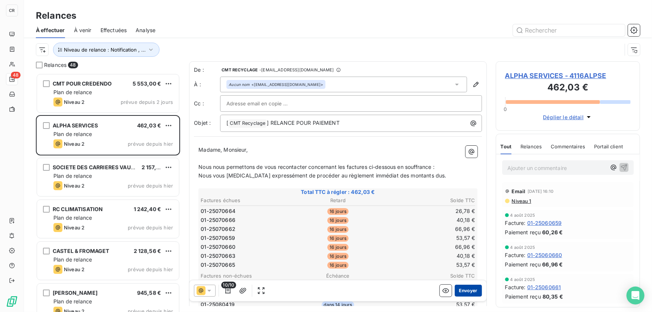
click at [458, 291] on button "Envoyer" at bounding box center [468, 291] width 27 height 12
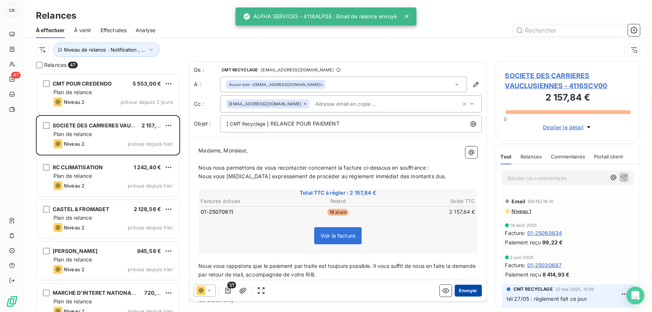
click at [464, 291] on button "Envoyer" at bounding box center [468, 291] width 27 height 12
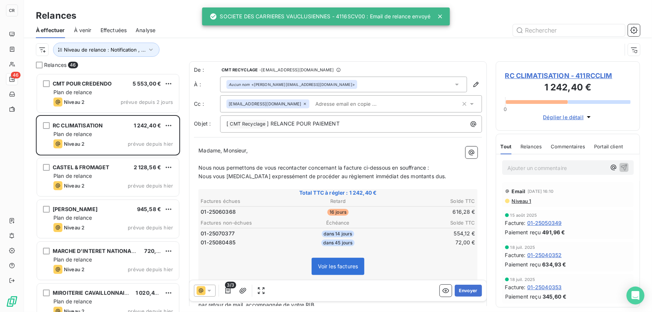
click at [464, 291] on button "Envoyer" at bounding box center [468, 291] width 27 height 12
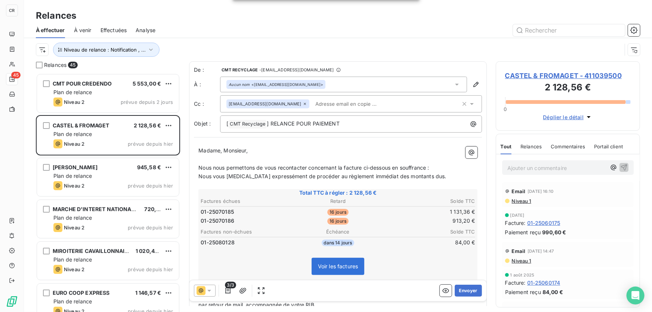
click at [342, 168] on span "Nous nous permettons de vous recontacter concernant la facture ci-dessous en so…" at bounding box center [313, 167] width 231 height 6
click at [467, 285] on button "Envoyer" at bounding box center [468, 291] width 27 height 12
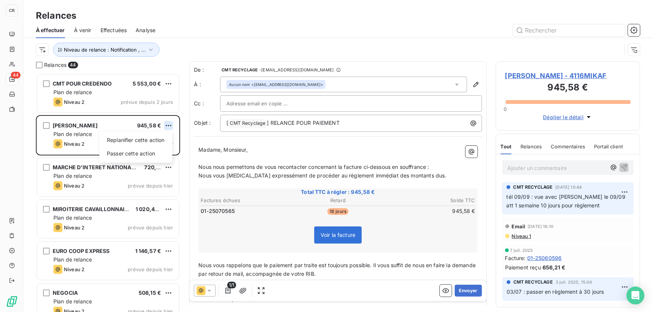
click at [167, 128] on html "CR 44 Relances À effectuer À venir Effectuées Analyse Niveau de relance : Notif…" at bounding box center [326, 156] width 652 height 312
click at [146, 149] on div "Passer cette action" at bounding box center [135, 154] width 67 height 12
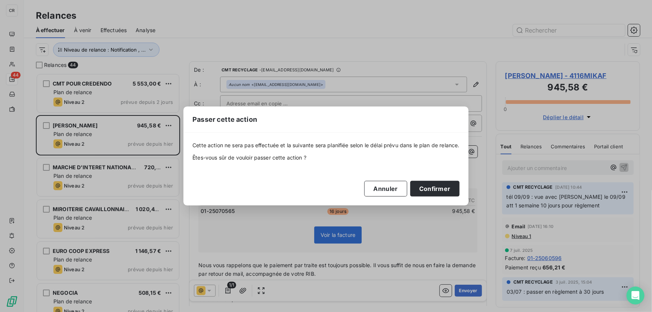
click at [453, 197] on div "Cette action ne sera pas effectuée et la suivante sera planifiée selon le délai…" at bounding box center [325, 169] width 285 height 72
click at [446, 191] on button "Confirmer" at bounding box center [434, 189] width 49 height 16
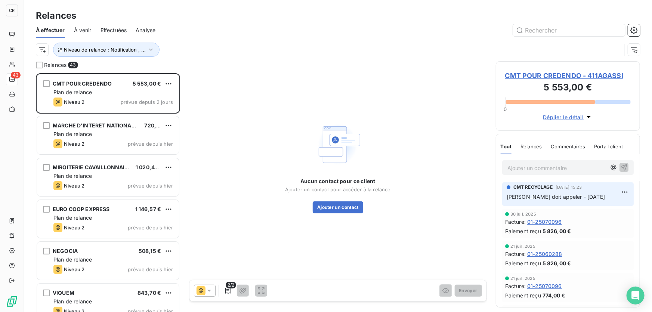
click at [93, 122] on span "MARCHE D'INTERET NATIONAL DE CAVAILLON" at bounding box center [114, 125] width 122 height 6
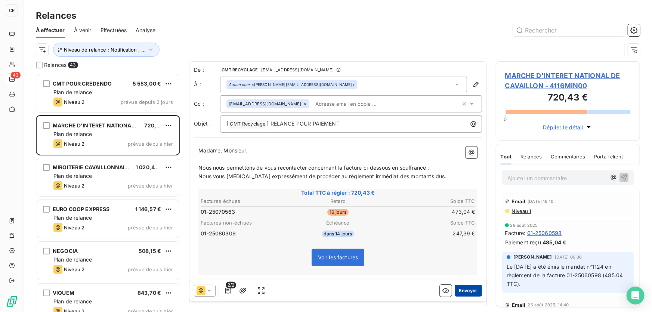
click at [466, 296] on button "Envoyer" at bounding box center [468, 291] width 27 height 12
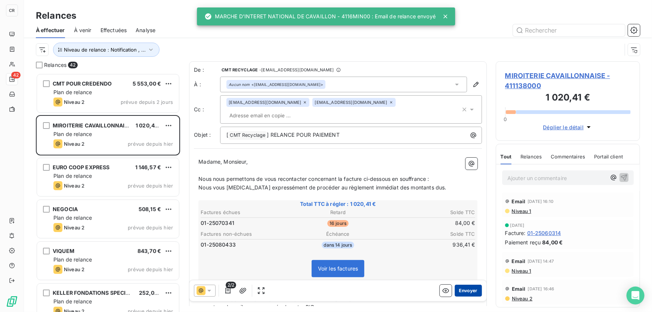
click at [465, 291] on button "Envoyer" at bounding box center [468, 291] width 27 height 12
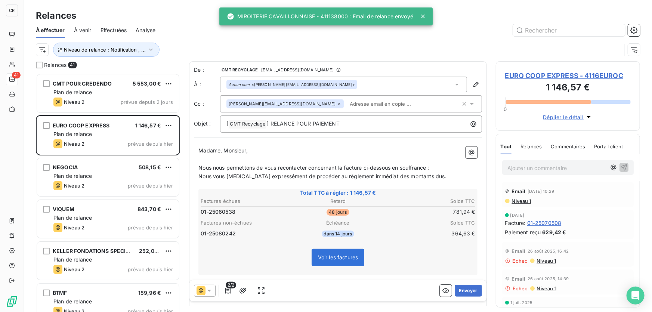
click at [465, 291] on button "Envoyer" at bounding box center [468, 291] width 27 height 12
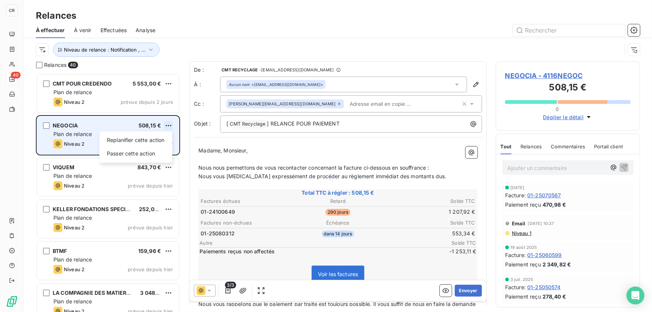
click at [167, 124] on html "CR 40 Relances À effectuer À venir Effectuées Analyse Niveau de relance : Notif…" at bounding box center [326, 156] width 652 height 312
click at [148, 141] on div "Replanifier cette action" at bounding box center [135, 140] width 67 height 12
select select "8"
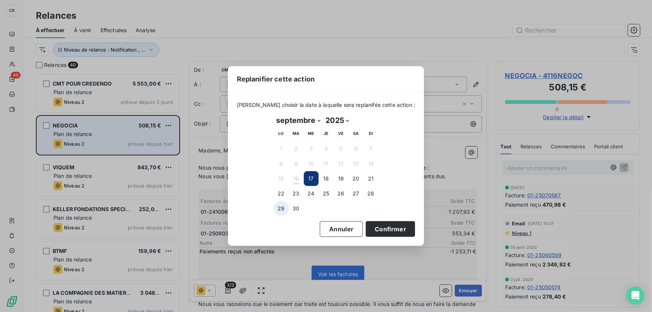
click at [285, 207] on button "29" at bounding box center [281, 208] width 15 height 15
click at [393, 228] on button "Confirmer" at bounding box center [390, 229] width 49 height 16
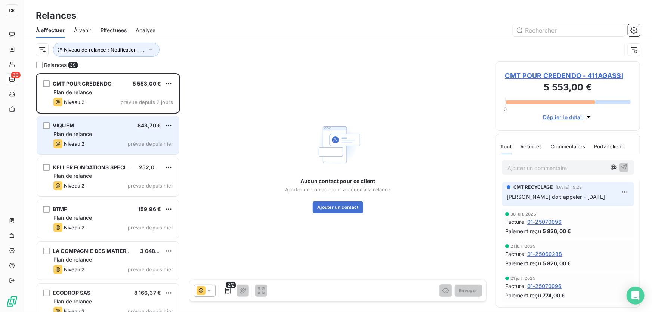
click at [89, 147] on div "Niveau 2 prévue depuis hier" at bounding box center [113, 143] width 120 height 9
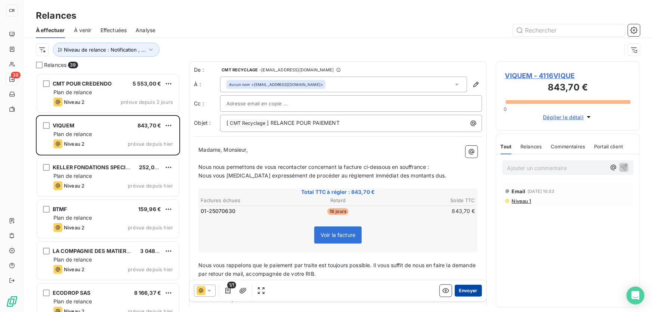
click at [466, 296] on button "Envoyer" at bounding box center [468, 291] width 27 height 12
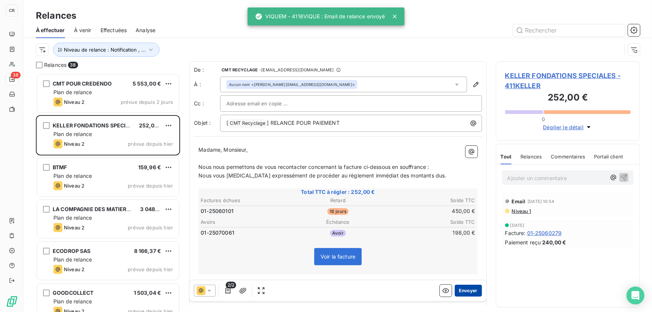
click at [465, 292] on button "Envoyer" at bounding box center [468, 291] width 27 height 12
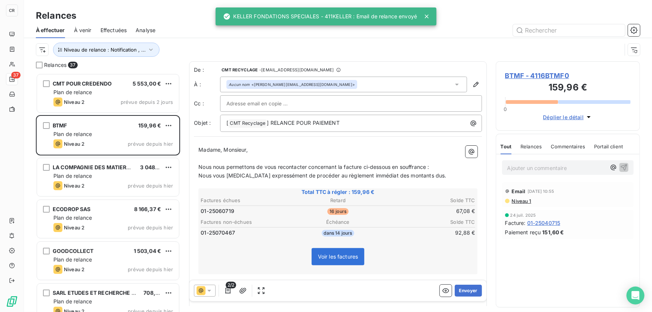
click at [465, 292] on button "Envoyer" at bounding box center [468, 291] width 27 height 12
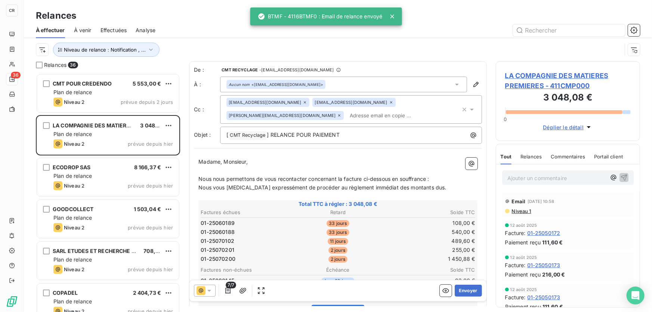
click at [341, 178] on span "Nous nous permettons de vous recontacter concernant la facture ci-dessous en so…" at bounding box center [313, 179] width 231 height 6
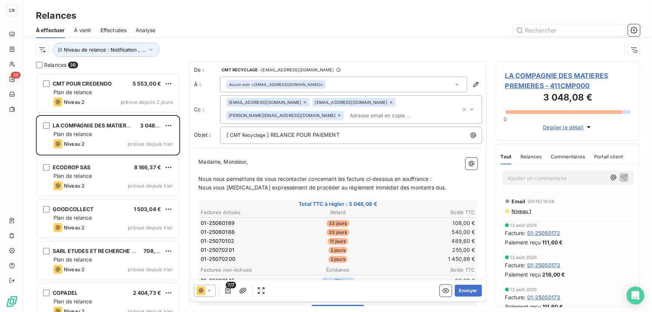
click at [364, 177] on span "Nous nous permettons de vous recontacter concernant les facture ci-dessous en s…" at bounding box center [315, 179] width 234 height 6
click at [463, 289] on button "Envoyer" at bounding box center [468, 291] width 27 height 12
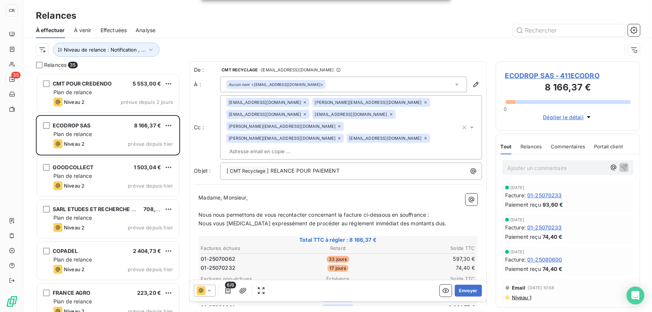
click at [342, 211] on span "Nous nous permettons de vous recontacter concernant la facture ci-dessous en so…" at bounding box center [313, 214] width 231 height 6
click at [467, 291] on button "Envoyer" at bounding box center [468, 291] width 27 height 12
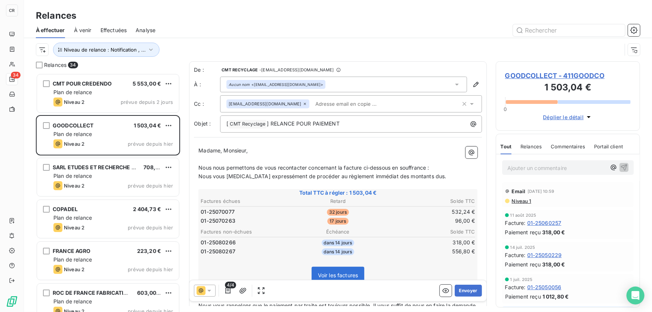
click at [341, 166] on span "Nous nous permettons de vous recontacter concernant la facture ci-dessous en so…" at bounding box center [313, 167] width 231 height 6
click at [340, 165] on span "Nous nous permettons de vous recontacter concernant la facture ci-dessous en so…" at bounding box center [313, 167] width 231 height 6
click at [365, 166] on span "Nous nous permettons de vous recontacter concernant les facture ci-dessous en s…" at bounding box center [315, 167] width 234 height 6
click at [464, 288] on button "Envoyer" at bounding box center [468, 291] width 27 height 12
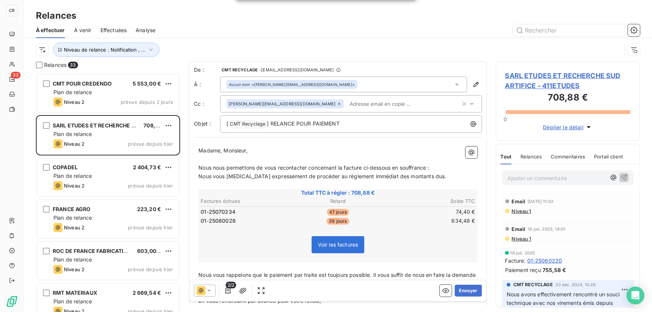
click at [342, 168] on span "Nous nous permettons de vous recontacter concernant la facture ci-dessous en so…" at bounding box center [313, 167] width 231 height 6
click at [364, 167] on span "Nous nous permettons de vous recontacter concernant les facture ci-dessous en s…" at bounding box center [315, 167] width 234 height 6
click at [463, 290] on button "Envoyer" at bounding box center [468, 291] width 27 height 12
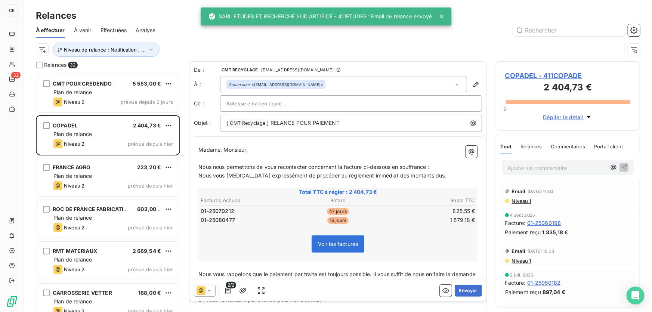
click at [341, 166] on span "Nous nous permettons de vous recontacter concernant la facture ci-dessous en so…" at bounding box center [313, 167] width 231 height 6
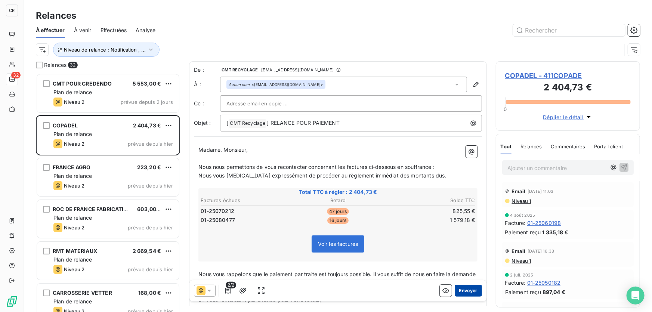
click at [466, 290] on button "Envoyer" at bounding box center [468, 291] width 27 height 12
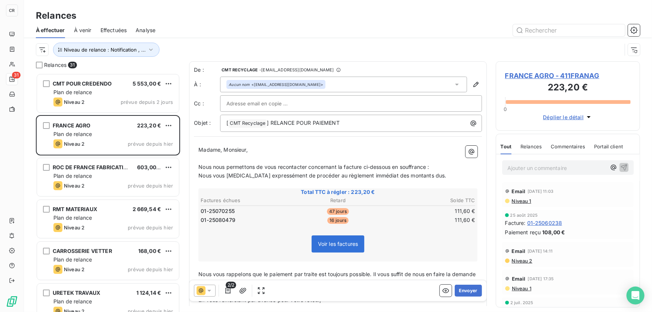
click at [342, 166] on span "Nous nous permettons de vous recontacter concernant la facture ci-dessous en so…" at bounding box center [313, 167] width 231 height 6
drag, startPoint x: 345, startPoint y: 168, endPoint x: 340, endPoint y: 167, distance: 5.8
click at [340, 167] on span "Nous nous permettons de vous recontacter concernant les factures ci-dessous en …" at bounding box center [316, 167] width 236 height 6
click at [361, 167] on span "Nous nous permettons de vous recontacter concernant la factures ci-dessous en s…" at bounding box center [315, 167] width 234 height 6
click at [460, 290] on button "Envoyer" at bounding box center [468, 291] width 27 height 12
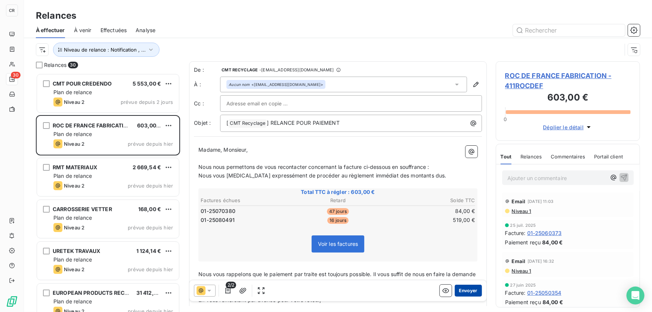
click at [459, 291] on button "Envoyer" at bounding box center [468, 291] width 27 height 12
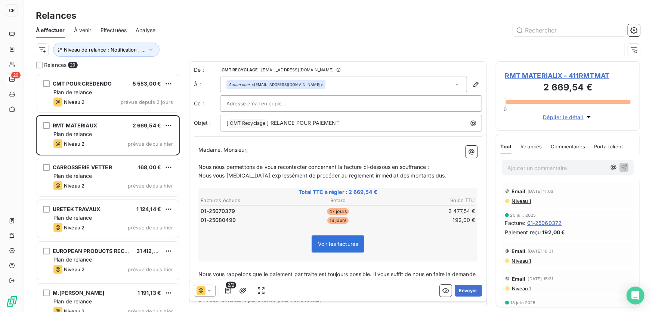
click at [459, 291] on button "Envoyer" at bounding box center [468, 291] width 27 height 12
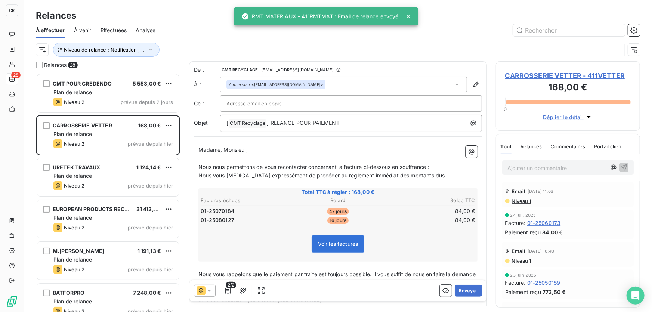
click at [459, 291] on button "Envoyer" at bounding box center [468, 291] width 27 height 12
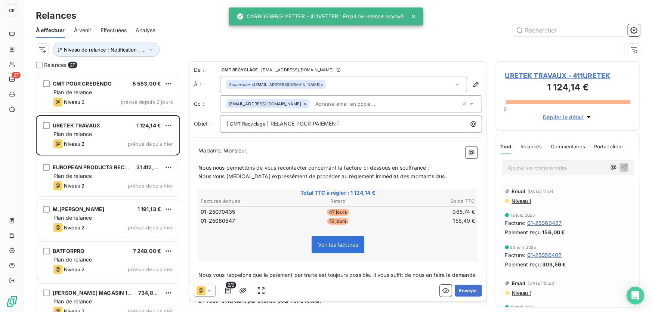
click at [459, 291] on button "Envoyer" at bounding box center [468, 291] width 27 height 12
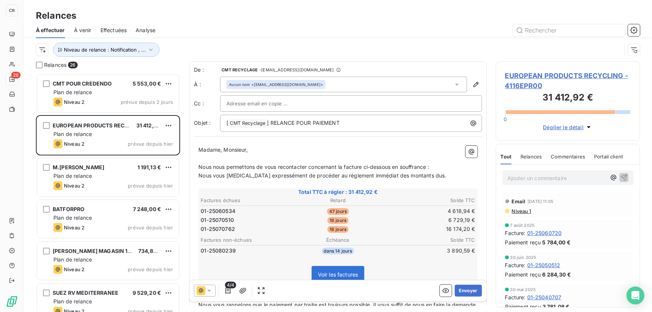
click at [343, 167] on span "Nous nous permettons de vous recontacter concernant la facture ci-dessous en so…" at bounding box center [313, 167] width 231 height 6
click at [462, 286] on button "Envoyer" at bounding box center [468, 291] width 27 height 12
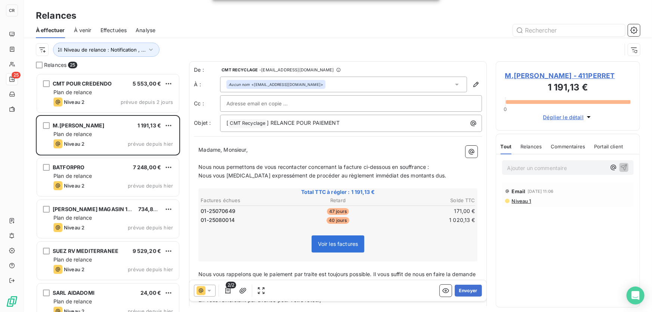
click at [343, 167] on span "Nous nous permettons de vous recontacter concernant la facture ci-dessous en so…" at bounding box center [313, 167] width 231 height 6
click at [363, 164] on span "Nous nous permettons de vous recontacter concernant les facture ci-dessous en s…" at bounding box center [315, 167] width 234 height 6
click at [365, 164] on span "Nous nous permettons de vous recontacter concernant les facture ci-dessous en s…" at bounding box center [315, 167] width 234 height 6
click at [459, 288] on button "Envoyer" at bounding box center [468, 291] width 27 height 12
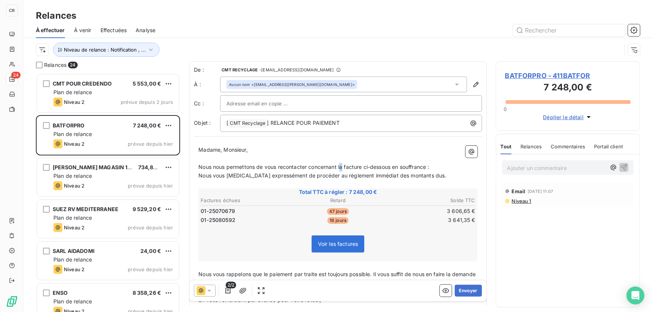
click at [340, 165] on span "Nous nous permettons de vous recontacter concernant la facture ci-dessous en so…" at bounding box center [313, 167] width 231 height 6
click at [365, 164] on span "Nous nous permettons de vous recontacter concernant les facture ci-dessous en s…" at bounding box center [315, 167] width 234 height 6
click at [465, 289] on button "Envoyer" at bounding box center [468, 291] width 27 height 12
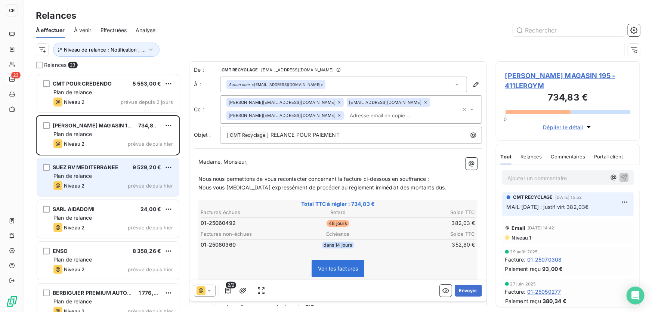
click at [93, 176] on div "Plan de relance" at bounding box center [113, 175] width 120 height 7
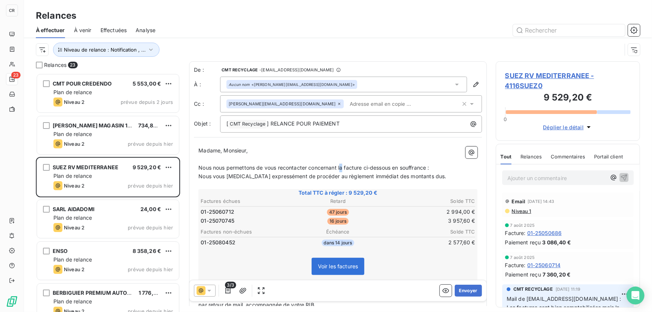
click at [341, 167] on span "Nous nous permettons de vous recontacter concernant la facture ci-dessous en so…" at bounding box center [313, 167] width 231 height 6
click at [365, 167] on span "Nous nous permettons de vous recontacter concernant les facture ci-dessous en s…" at bounding box center [315, 167] width 234 height 6
click at [467, 293] on button "Envoyer" at bounding box center [468, 291] width 27 height 12
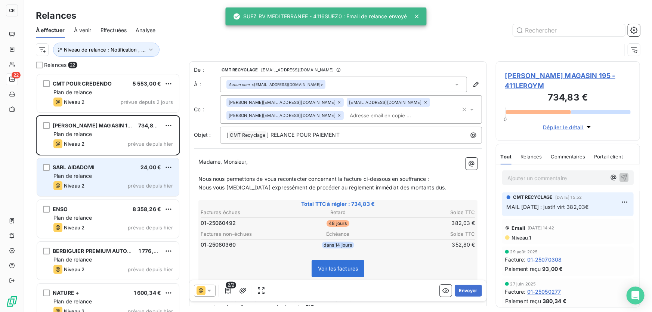
click at [115, 164] on div "SARL AIDADOMI 24,00 €" at bounding box center [113, 167] width 120 height 7
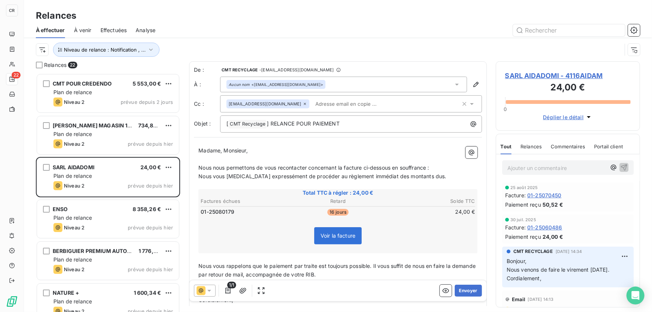
click at [205, 289] on icon at bounding box center [201, 290] width 9 height 9
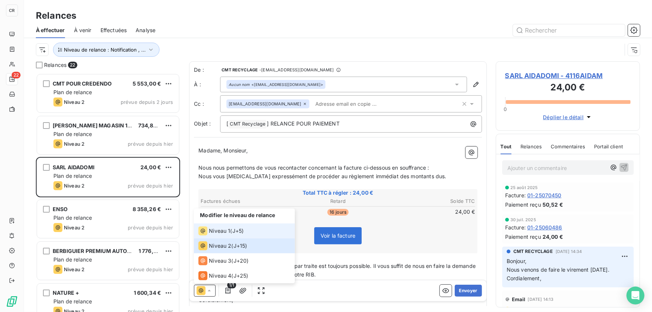
click at [227, 235] on div "Niveau 1" at bounding box center [214, 230] width 32 height 9
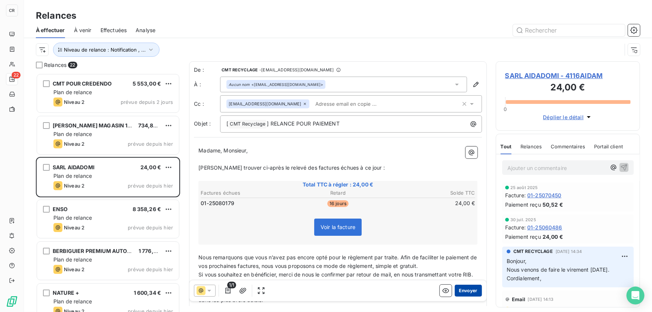
click at [460, 293] on button "Envoyer" at bounding box center [468, 291] width 27 height 12
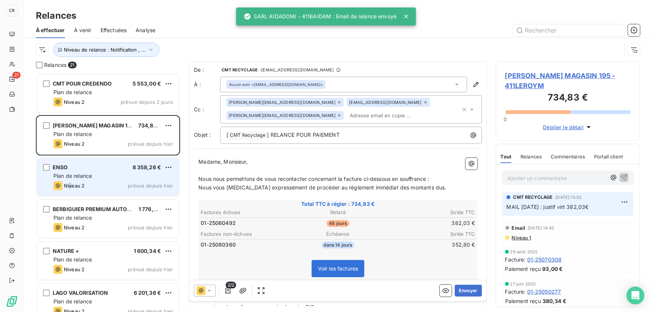
click at [71, 189] on div "Niveau 2" at bounding box center [68, 185] width 31 height 9
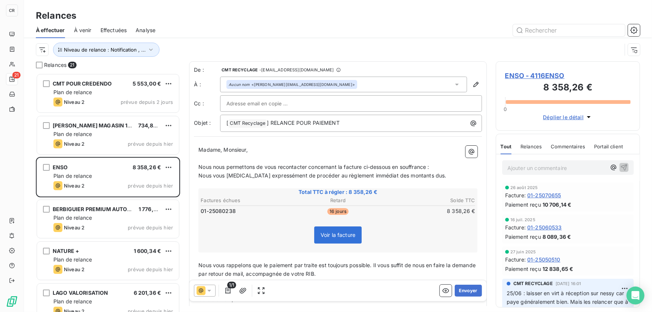
click at [207, 285] on div at bounding box center [205, 291] width 22 height 12
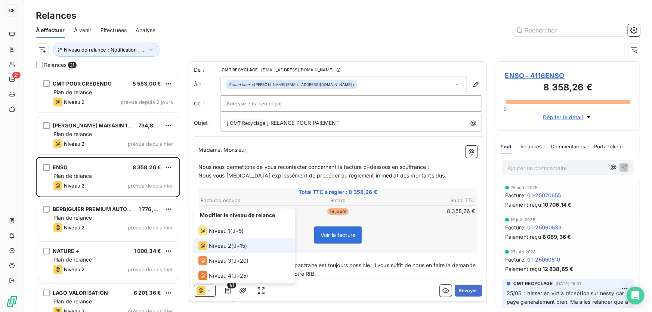
click at [208, 290] on icon at bounding box center [208, 290] width 7 height 7
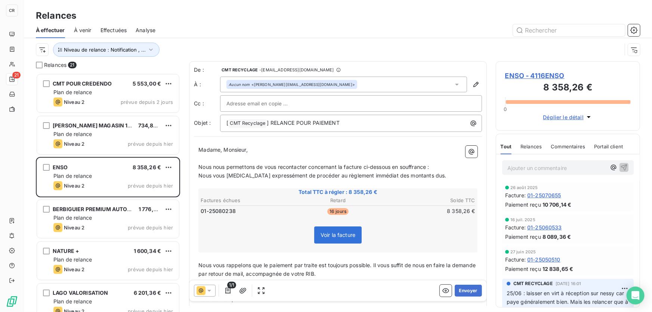
click at [210, 287] on icon at bounding box center [208, 290] width 7 height 7
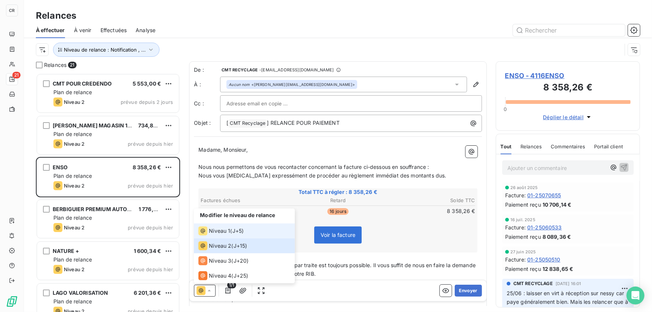
click at [217, 229] on span "Niveau 1" at bounding box center [219, 230] width 21 height 7
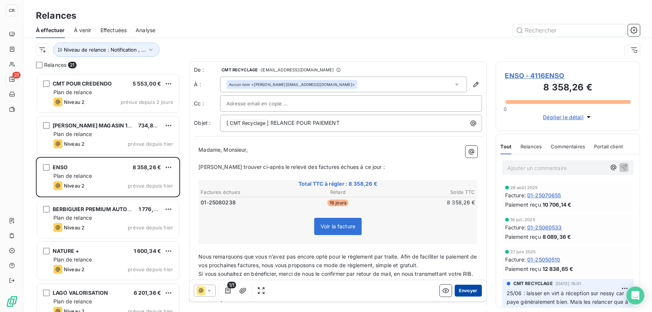
click at [462, 291] on button "Envoyer" at bounding box center [468, 291] width 27 height 12
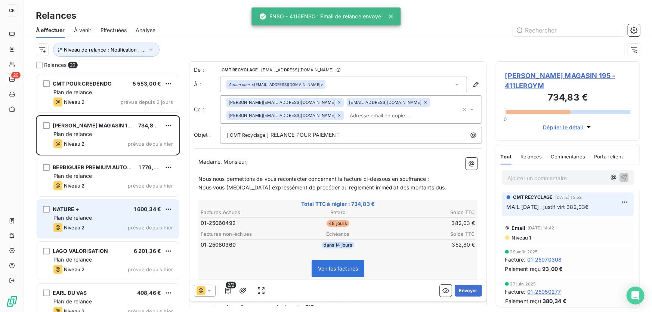
click at [108, 217] on div "Plan de relance" at bounding box center [113, 217] width 120 height 7
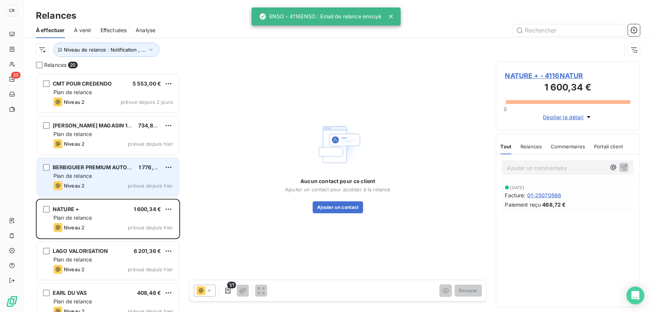
click at [118, 184] on div "Niveau 2 prévue depuis hier" at bounding box center [113, 185] width 120 height 9
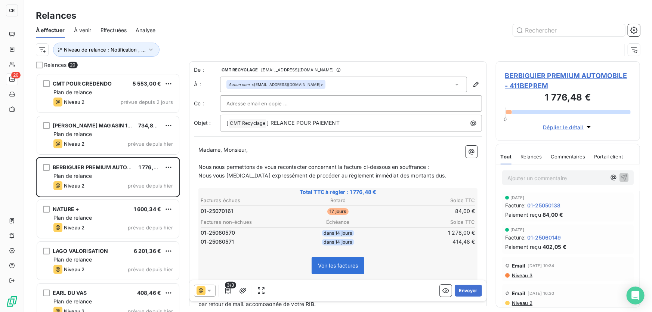
click at [213, 290] on icon at bounding box center [208, 290] width 7 height 7
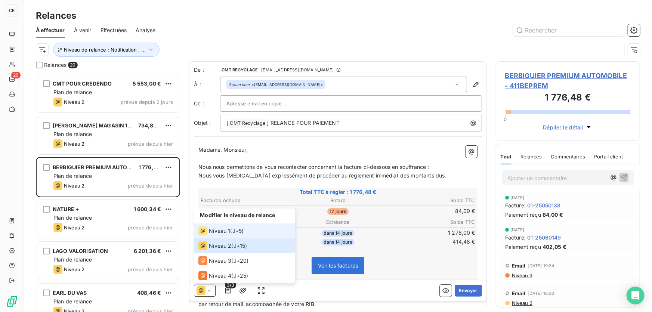
click at [215, 234] on span "Niveau 1" at bounding box center [219, 230] width 21 height 7
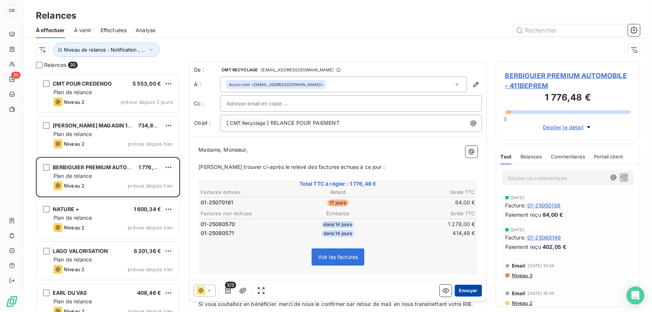
click at [468, 294] on button "Envoyer" at bounding box center [468, 291] width 27 height 12
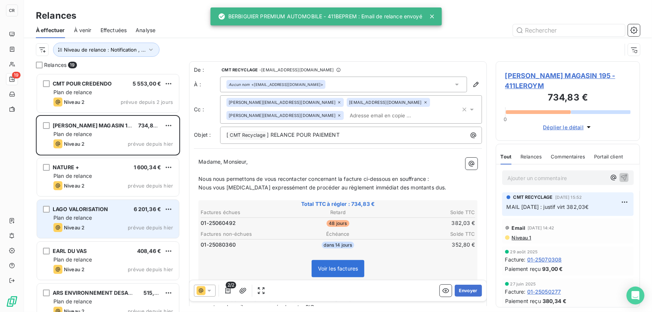
click at [76, 220] on span "Plan de relance" at bounding box center [72, 217] width 38 height 6
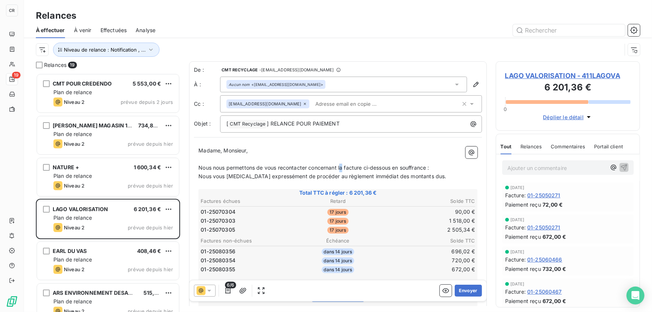
click at [342, 166] on span "Nous nous permettons de vous recontacter concernant la facture ci-dessous en so…" at bounding box center [313, 167] width 231 height 6
click at [366, 167] on span "Nous nous permettons de vous recontacter concernant les facture ci-dessous en s…" at bounding box center [315, 167] width 234 height 6
click at [470, 293] on button "Envoyer" at bounding box center [468, 291] width 27 height 12
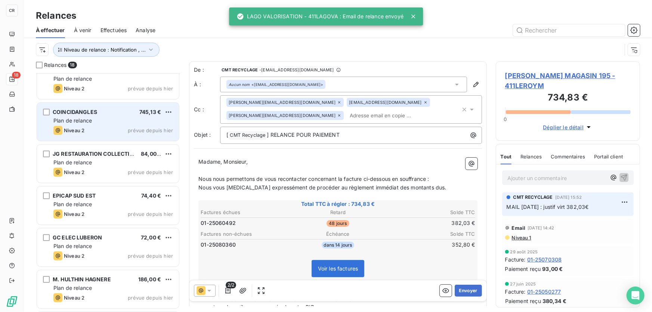
scroll to position [145, 0]
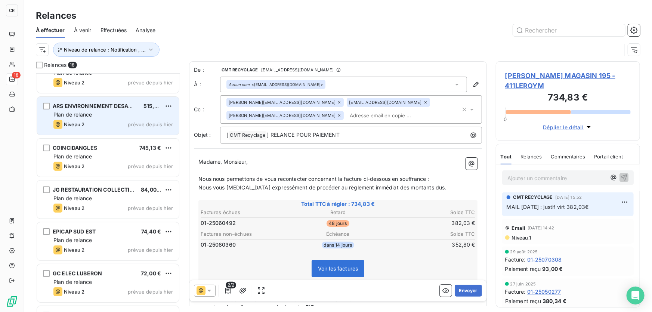
click at [94, 129] on div "Niveau 2 prévue depuis hier" at bounding box center [113, 124] width 120 height 9
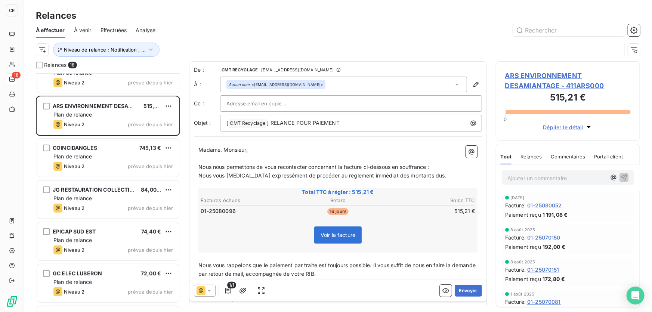
click at [204, 288] on icon at bounding box center [201, 290] width 9 height 9
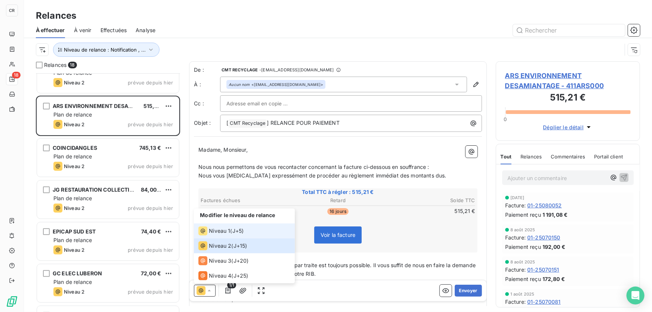
click at [223, 228] on span "Niveau 1" at bounding box center [219, 230] width 21 height 7
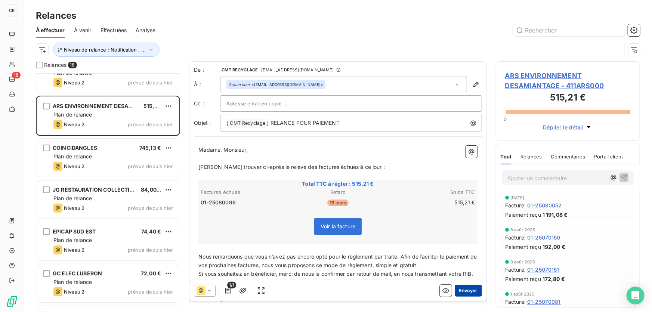
click at [463, 288] on button "Envoyer" at bounding box center [468, 291] width 27 height 12
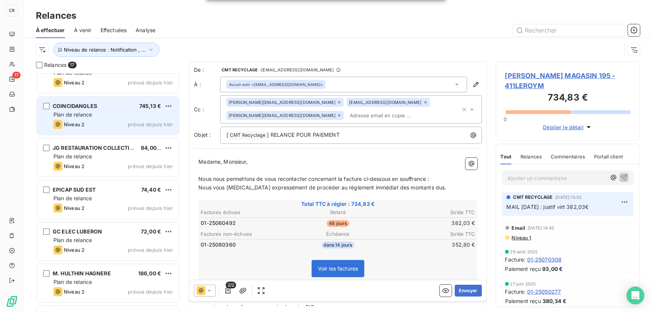
click at [129, 112] on div "Plan de relance" at bounding box center [113, 114] width 120 height 7
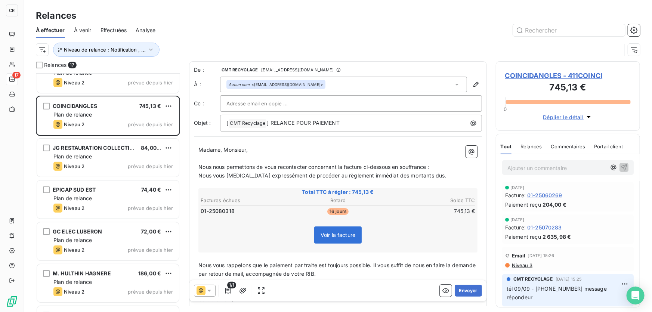
click at [206, 294] on icon at bounding box center [208, 290] width 7 height 7
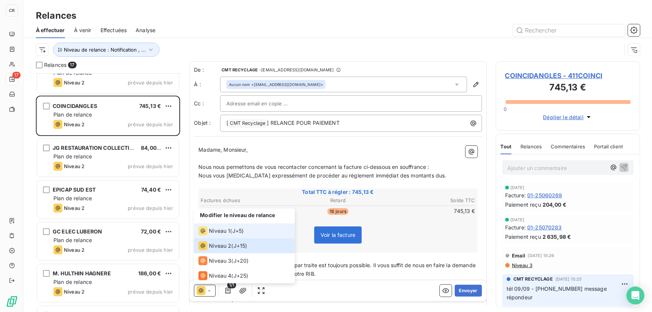
click at [214, 236] on li "Niveau 1 ( J+5 )" at bounding box center [244, 230] width 101 height 15
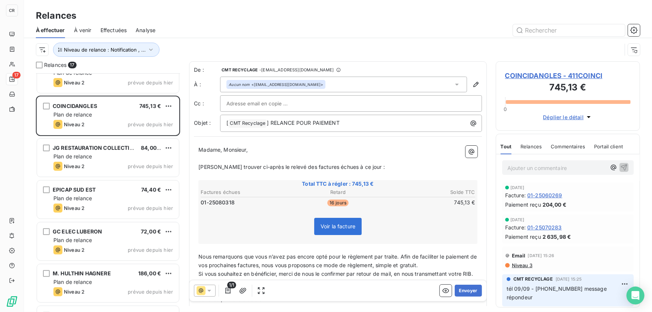
click at [215, 291] on div at bounding box center [205, 291] width 22 height 12
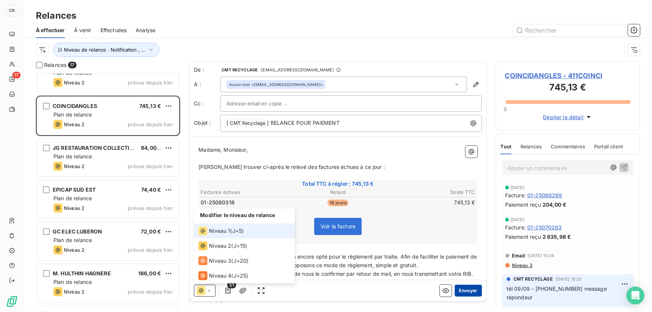
click at [456, 292] on button "Envoyer" at bounding box center [468, 291] width 27 height 12
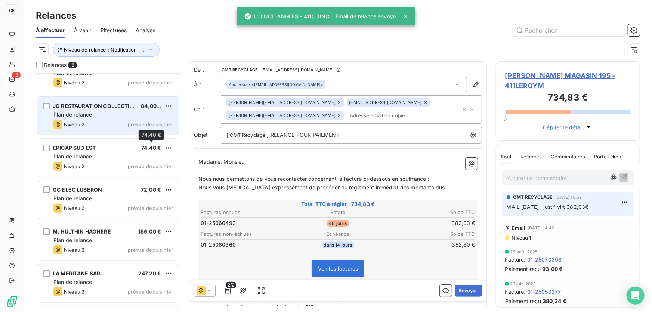
click at [129, 130] on div "JG RESTAURATION COLLECTIVE 84,00 € Plan de relance Niveau 2 prévue depuis hier" at bounding box center [108, 116] width 142 height 38
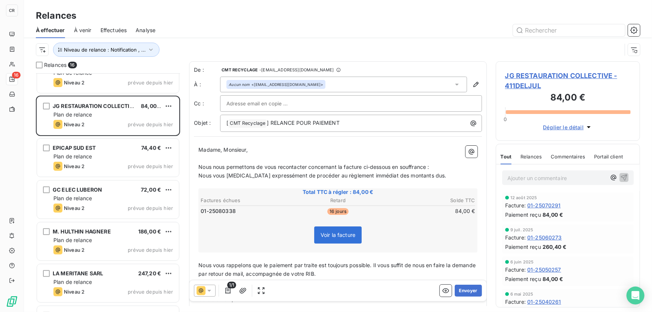
click at [207, 290] on icon at bounding box center [208, 290] width 7 height 7
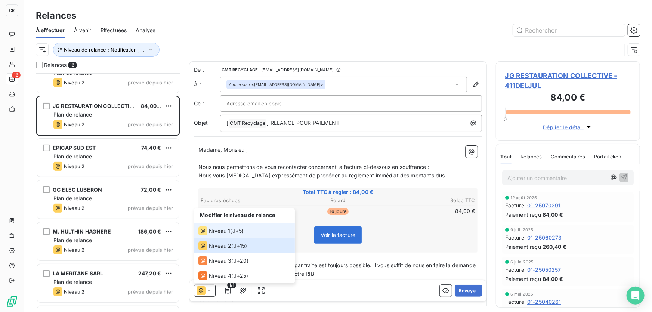
click at [214, 229] on span "Niveau 1" at bounding box center [219, 230] width 21 height 7
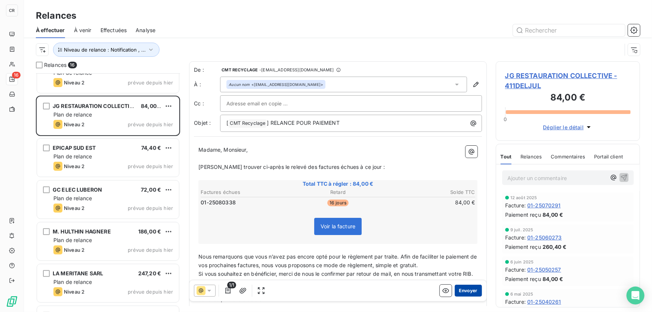
click at [471, 290] on button "Envoyer" at bounding box center [468, 291] width 27 height 12
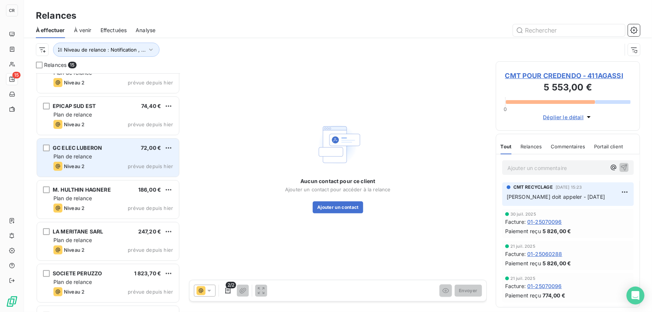
click at [104, 161] on div "GC ELEC LUBERON 72,00 € Plan de relance Niveau 2 prévue depuis hier" at bounding box center [108, 158] width 142 height 38
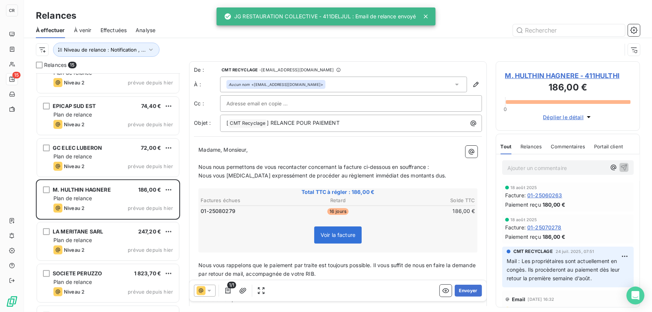
click at [209, 291] on icon at bounding box center [209, 291] width 4 height 2
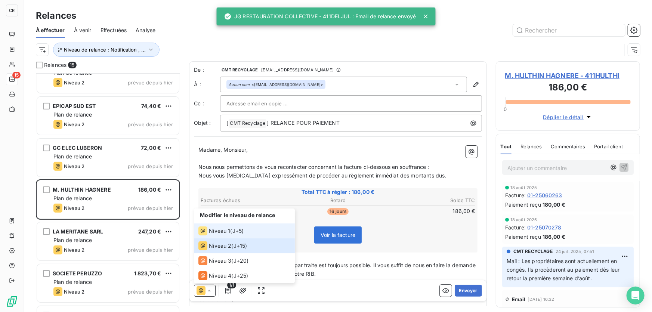
click at [217, 234] on span "Niveau 1" at bounding box center [219, 230] width 21 height 7
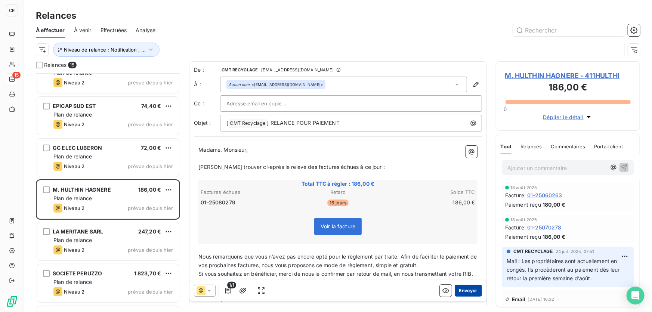
click at [461, 291] on button "Envoyer" at bounding box center [468, 291] width 27 height 12
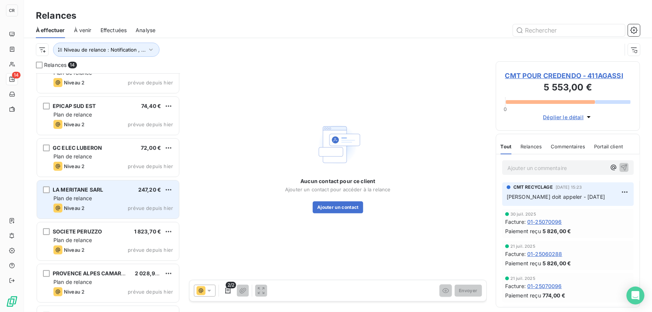
click at [74, 208] on span "Niveau 2" at bounding box center [74, 208] width 21 height 6
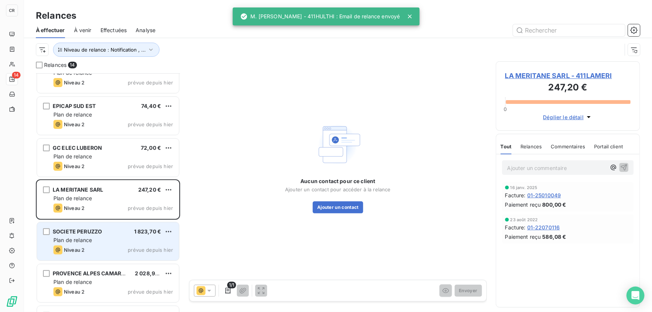
click at [69, 238] on span "Plan de relance" at bounding box center [72, 240] width 38 height 6
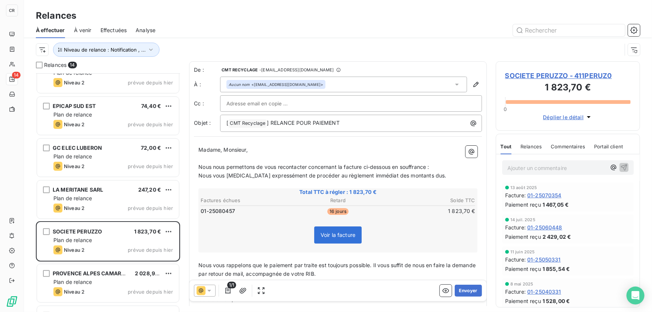
click at [208, 290] on icon at bounding box center [208, 290] width 7 height 7
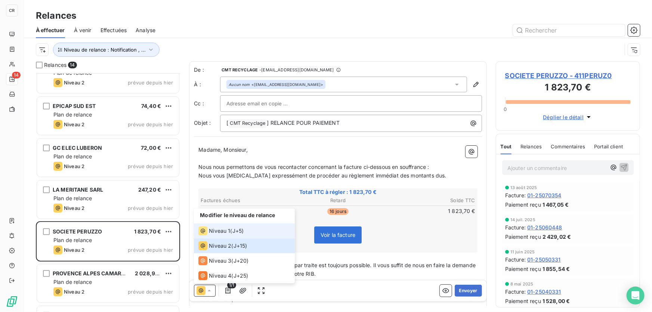
click at [213, 229] on span "Niveau 1" at bounding box center [219, 230] width 21 height 7
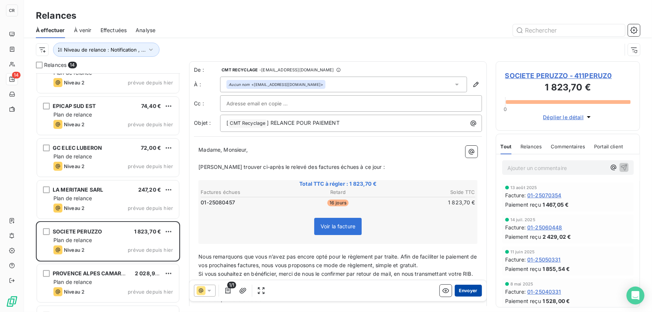
click at [462, 291] on button "Envoyer" at bounding box center [468, 291] width 27 height 12
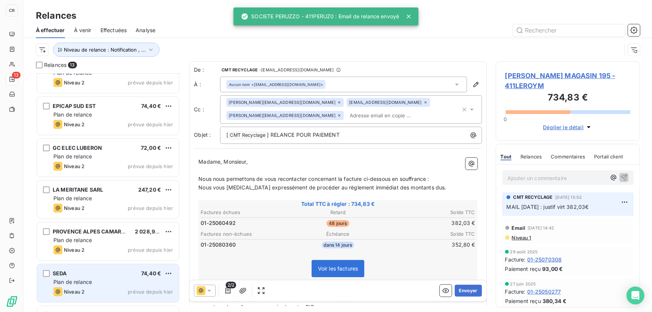
click at [65, 279] on span "Plan de relance" at bounding box center [72, 282] width 38 height 6
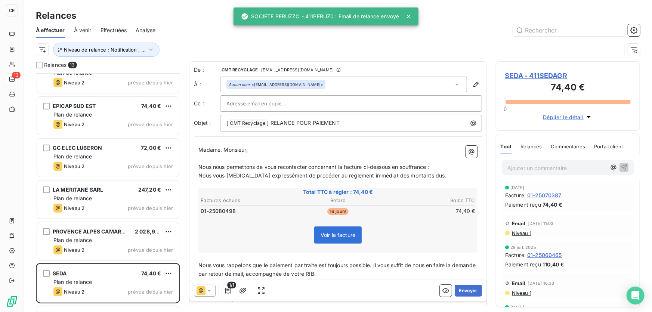
click at [205, 287] on icon at bounding box center [201, 290] width 9 height 9
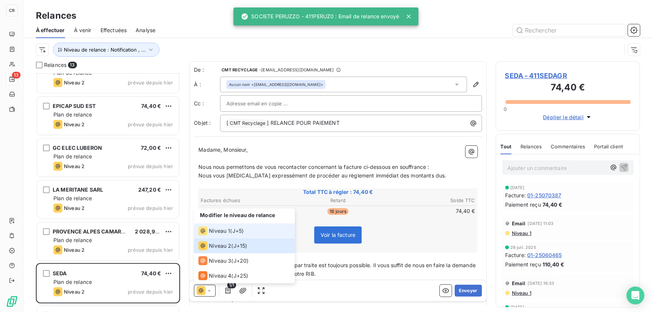
click at [219, 232] on span "Niveau 1" at bounding box center [219, 230] width 21 height 7
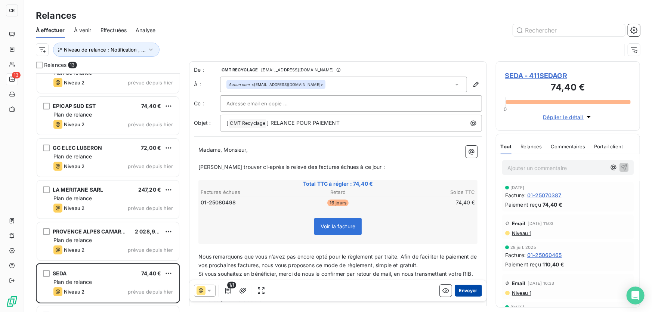
click at [471, 291] on button "Envoyer" at bounding box center [468, 291] width 27 height 12
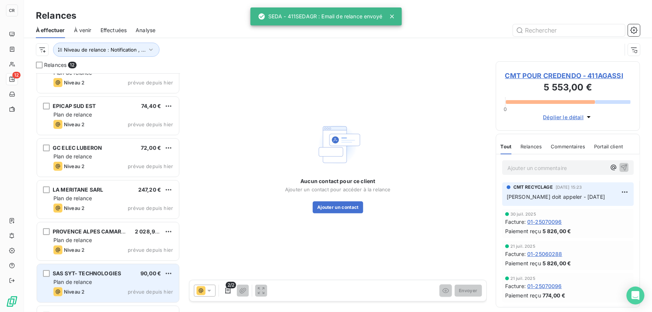
scroll to position [254, 0]
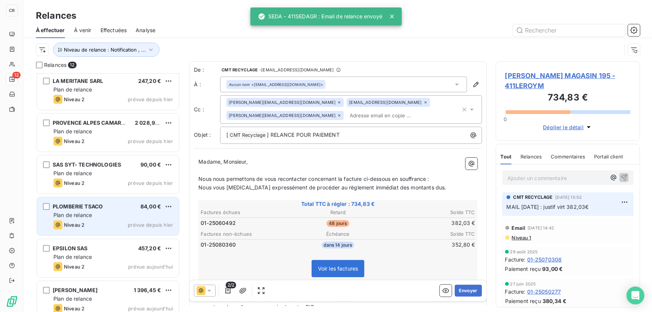
click at [90, 210] on div "PLOMBERIE TSACO 84,00 € Plan de relance Niveau 2 prévue depuis hier" at bounding box center [108, 216] width 142 height 38
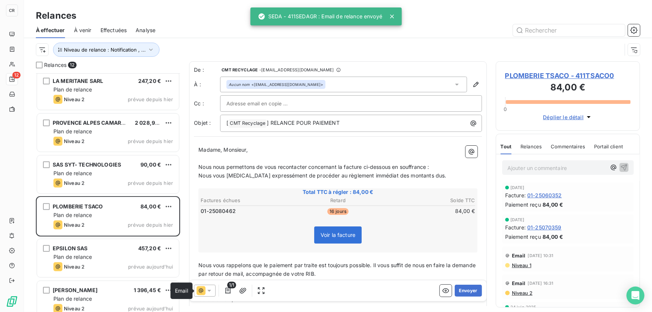
click at [202, 292] on icon at bounding box center [201, 290] width 9 height 9
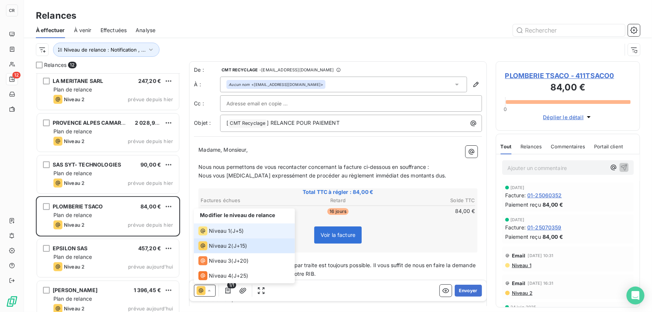
click at [211, 233] on span "Niveau 1" at bounding box center [219, 230] width 21 height 7
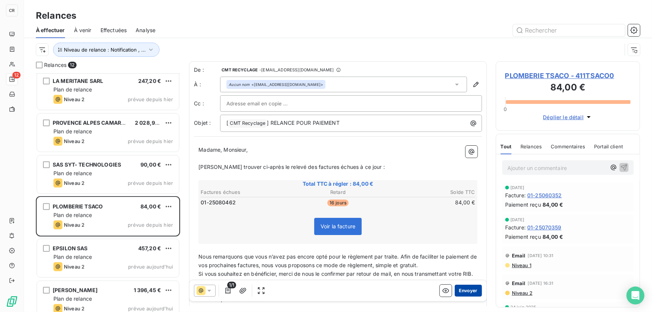
click at [470, 288] on button "Envoyer" at bounding box center [468, 291] width 27 height 12
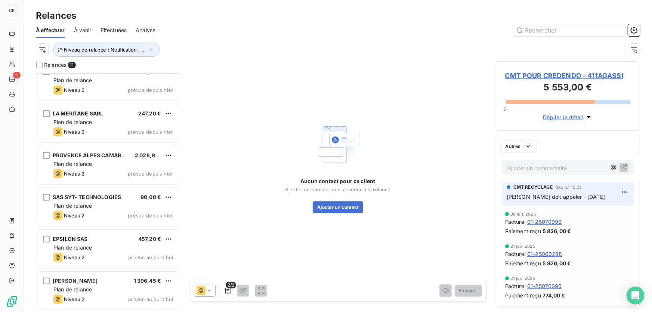
scroll to position [221, 0]
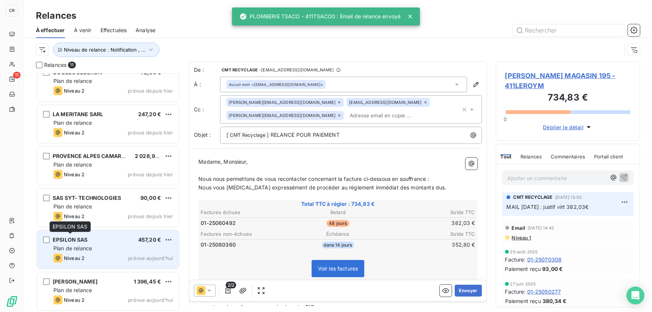
click at [73, 246] on span "Plan de relance" at bounding box center [72, 248] width 38 height 6
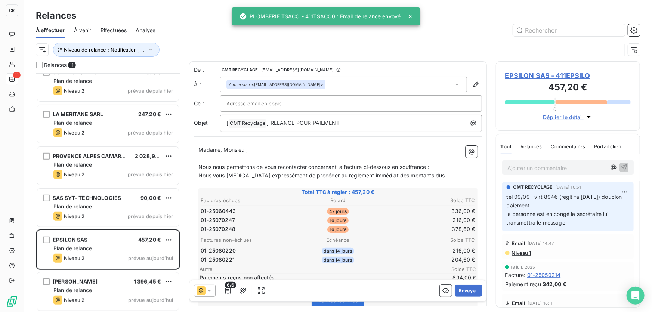
click at [206, 290] on icon at bounding box center [208, 290] width 7 height 7
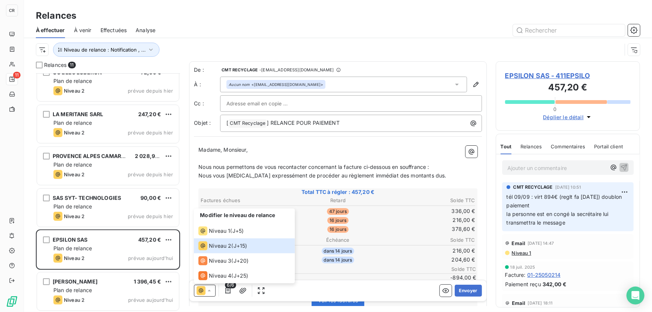
click at [410, 236] on th "Solde TTC" at bounding box center [429, 240] width 91 height 8
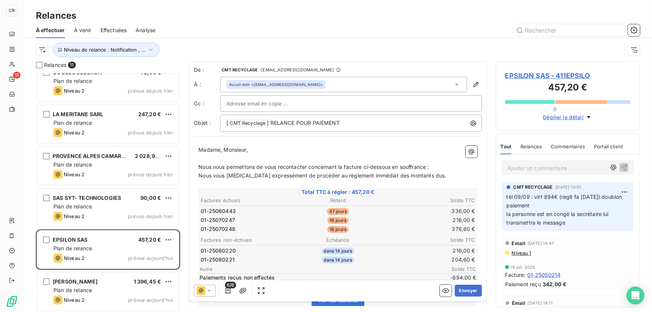
click at [203, 291] on icon at bounding box center [201, 290] width 9 height 9
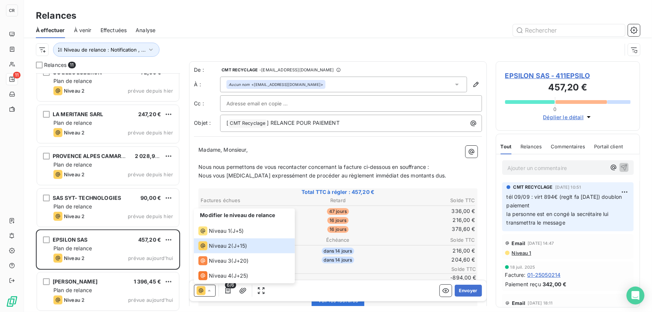
click at [334, 173] on span "Nous vous prions expressément de procéder au règlement immédiat des montants du…" at bounding box center [322, 175] width 248 height 6
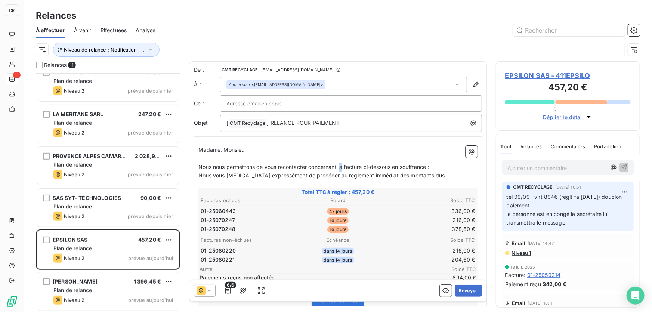
click at [340, 166] on span "Nous nous permettons de vous recontacter concernant la facture ci-dessous en so…" at bounding box center [313, 167] width 231 height 6
click at [366, 165] on span "Nous nous permettons de vous recontacter concernant les facture ci-dessous en s…" at bounding box center [315, 167] width 234 height 6
click at [461, 290] on button "Envoyer" at bounding box center [468, 291] width 27 height 12
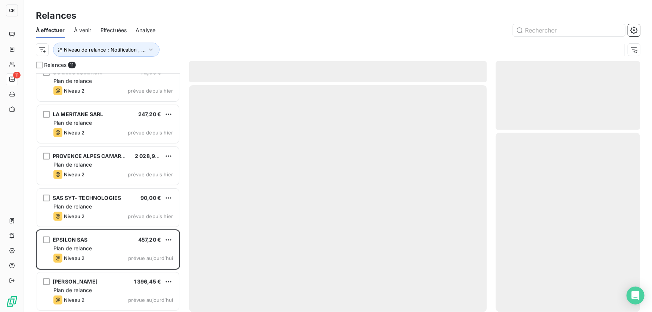
scroll to position [179, 0]
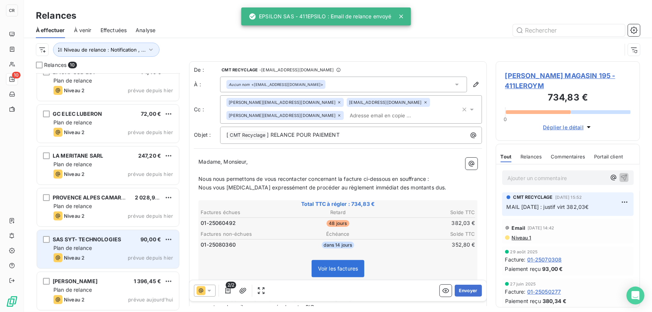
click at [90, 247] on span "Plan de relance" at bounding box center [72, 248] width 38 height 6
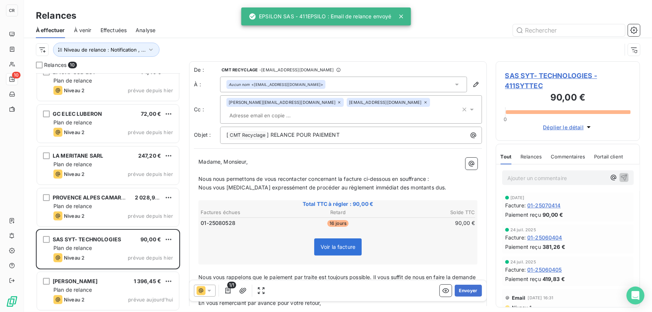
click at [207, 288] on icon at bounding box center [208, 290] width 7 height 7
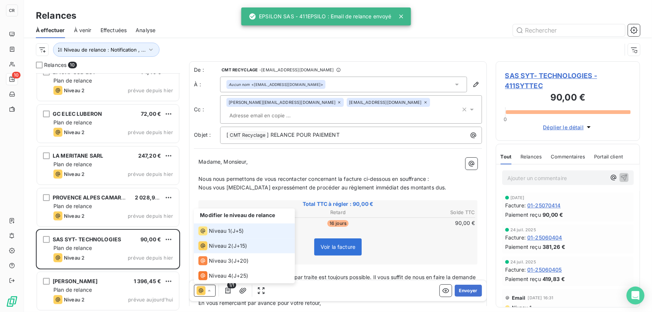
click at [217, 231] on span "Niveau 1" at bounding box center [219, 230] width 21 height 7
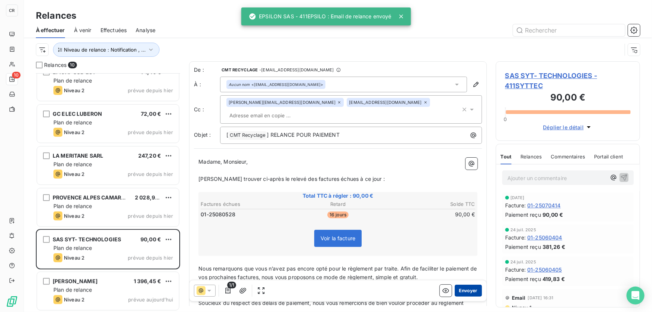
click at [469, 288] on button "Envoyer" at bounding box center [468, 291] width 27 height 12
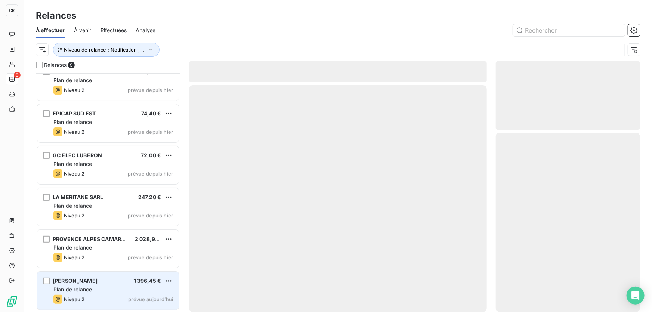
scroll to position [137, 0]
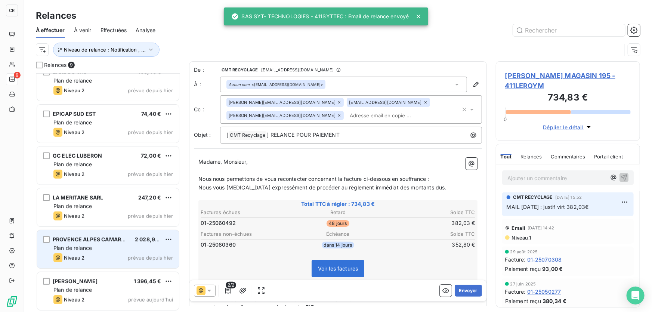
click at [75, 264] on div "PROVENCE ALPES CAMARGUES 2 028,96 € Plan de relance Niveau 2 prévue depuis hier" at bounding box center [108, 249] width 142 height 38
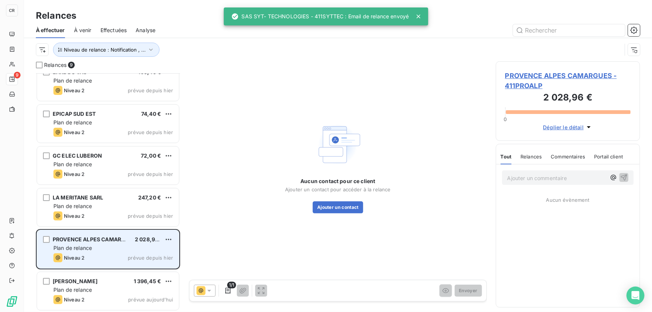
click at [86, 256] on div "Niveau 2 prévue depuis hier" at bounding box center [113, 257] width 120 height 9
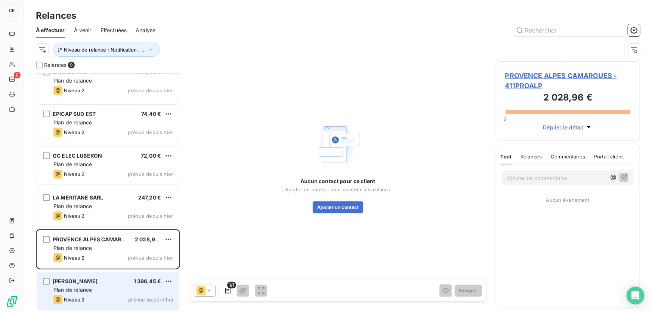
click at [75, 285] on div "GIAMMATTEO RESEAUX" at bounding box center [75, 281] width 45 height 7
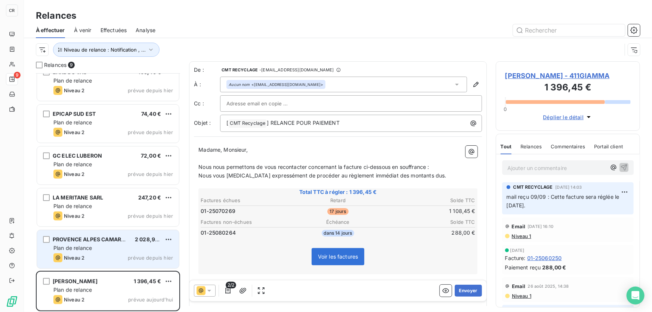
click at [102, 250] on div "Plan de relance" at bounding box center [113, 247] width 120 height 7
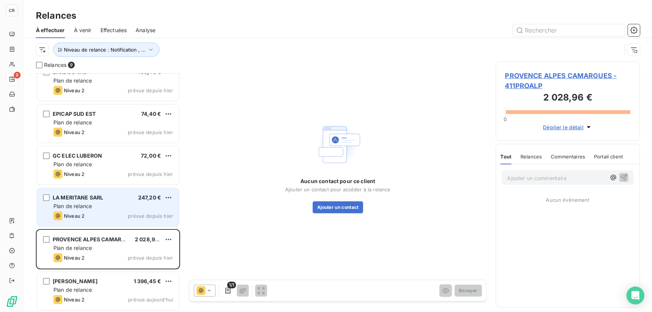
click at [99, 205] on div "Plan de relance" at bounding box center [113, 205] width 120 height 7
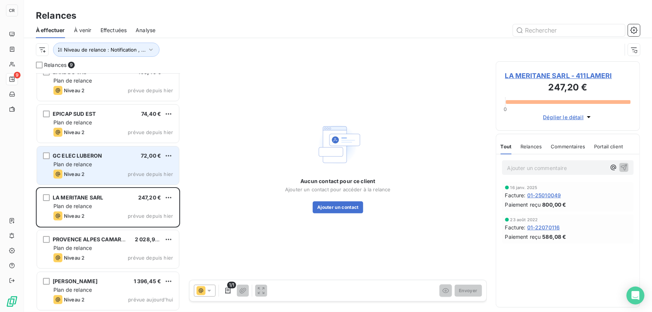
click at [88, 171] on div "Niveau 2 prévue depuis hier" at bounding box center [113, 174] width 120 height 9
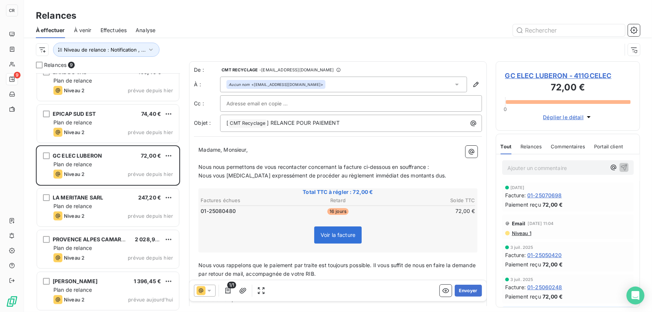
click at [200, 288] on icon at bounding box center [201, 290] width 9 height 9
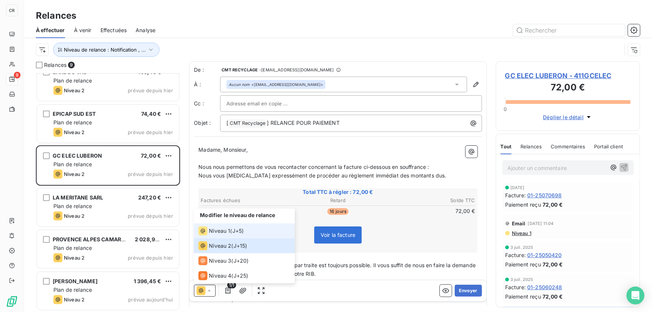
click at [205, 235] on icon at bounding box center [202, 230] width 9 height 9
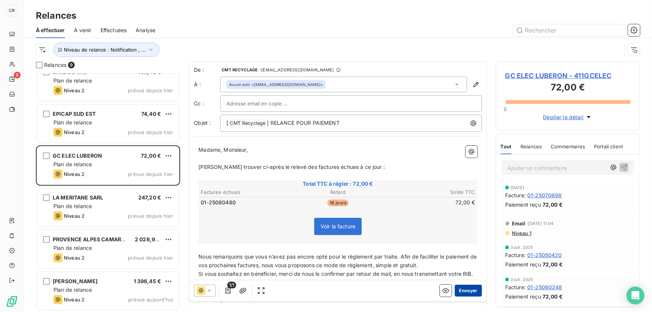
click at [457, 286] on button "Envoyer" at bounding box center [468, 291] width 27 height 12
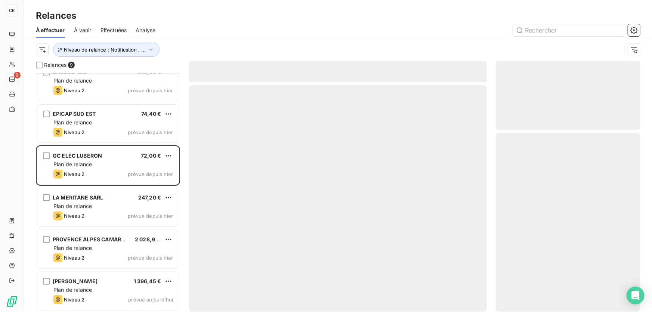
scroll to position [96, 0]
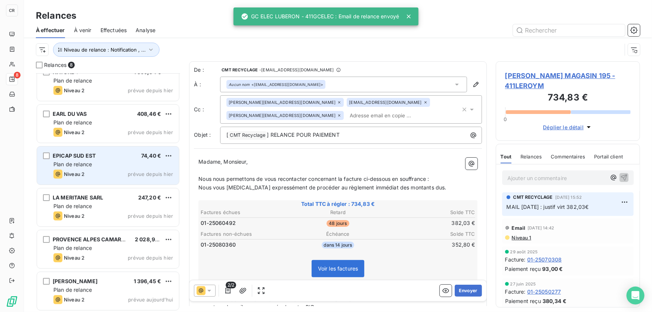
click at [96, 159] on div "EPICAP SUD EST 74,40 €" at bounding box center [113, 155] width 120 height 7
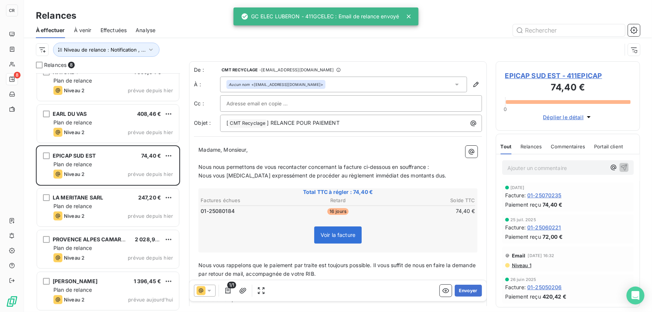
click at [204, 290] on icon at bounding box center [201, 290] width 9 height 9
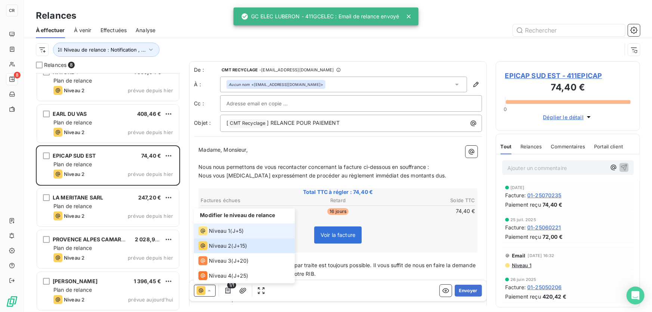
click at [215, 231] on span "Niveau 1" at bounding box center [219, 230] width 21 height 7
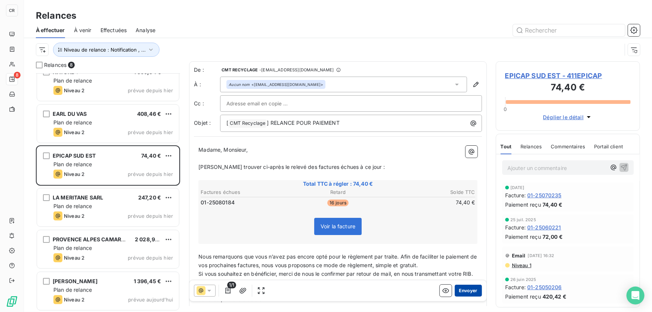
click at [474, 288] on button "Envoyer" at bounding box center [468, 291] width 27 height 12
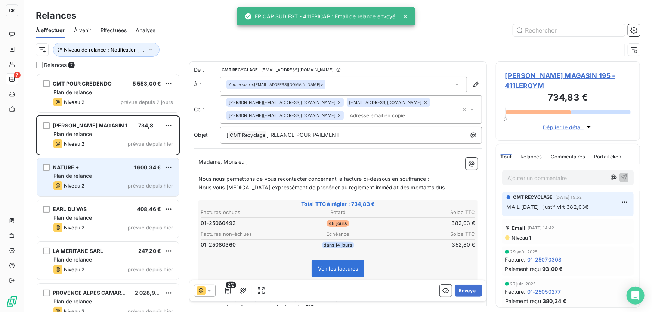
click at [102, 194] on div "NATURE + 1 600,34 € Plan de relance Niveau 2 prévue depuis hier" at bounding box center [108, 177] width 142 height 38
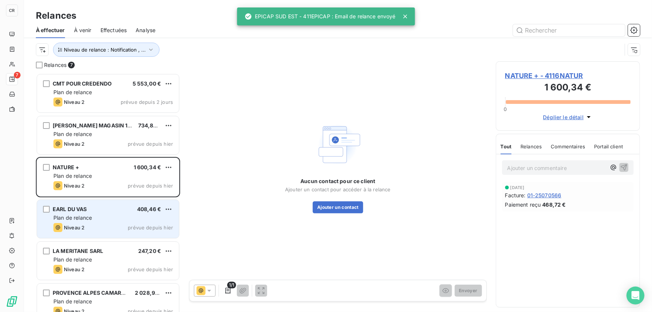
click at [97, 223] on div "Niveau 2 prévue depuis hier" at bounding box center [113, 227] width 120 height 9
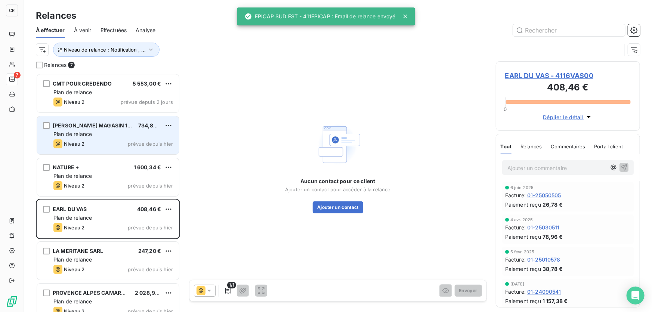
click at [94, 137] on div "Plan de relance" at bounding box center [113, 133] width 120 height 7
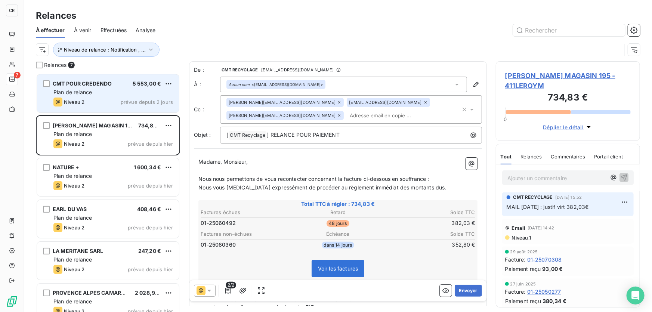
click at [90, 96] on div "CMT POUR CREDENDO 5 553,00 € Plan de relance Niveau 2 prévue depuis 2 jours" at bounding box center [108, 93] width 142 height 38
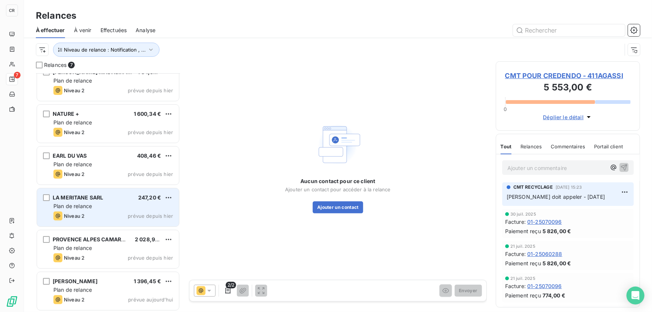
click at [75, 193] on div "LA MERITANE SARL 247,20 € Plan de relance Niveau 2 prévue depuis hier" at bounding box center [108, 207] width 142 height 38
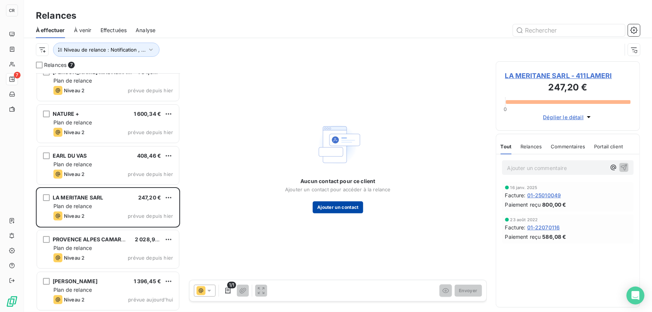
click at [355, 206] on button "Ajouter un contact" at bounding box center [338, 207] width 50 height 12
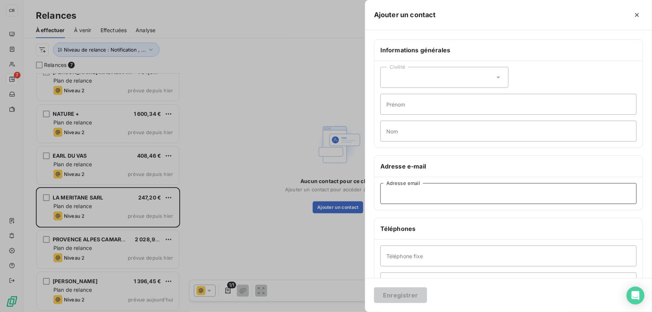
click at [405, 198] on input "Adresse email" at bounding box center [508, 193] width 256 height 21
paste input "411LAMERI"
type input "411LAMERI"
drag, startPoint x: 432, startPoint y: 193, endPoint x: 351, endPoint y: 191, distance: 80.7
click at [351, 312] on div "Ajouter un contact Informations générales Civilité Prénom Nom Adresse e-mail 41…" at bounding box center [326, 312] width 652 height 0
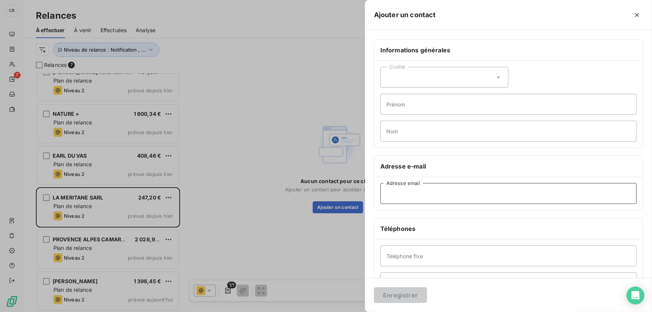
click at [425, 191] on input "Adresse email" at bounding box center [508, 193] width 256 height 21
paste input "meritane.baud@wanadoo.fr"
type input "meritane.baud@wanadoo.fr"
click at [396, 287] on div "Enregistrer" at bounding box center [508, 295] width 287 height 34
click at [401, 293] on button "Enregistrer" at bounding box center [400, 295] width 53 height 16
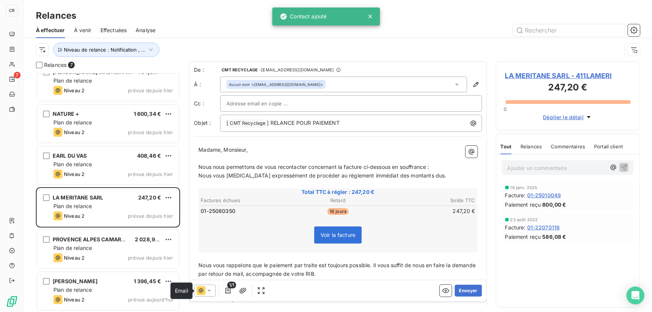
click at [201, 288] on icon at bounding box center [201, 290] width 4 height 4
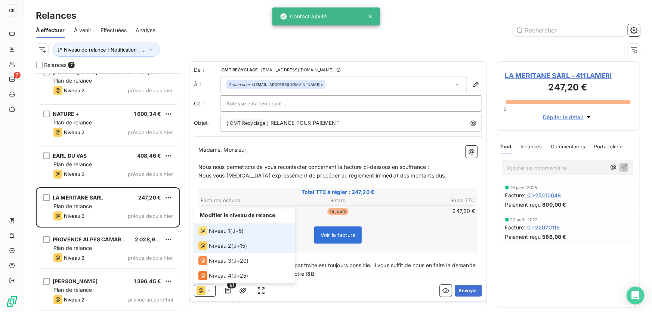
click at [206, 234] on icon at bounding box center [202, 230] width 9 height 9
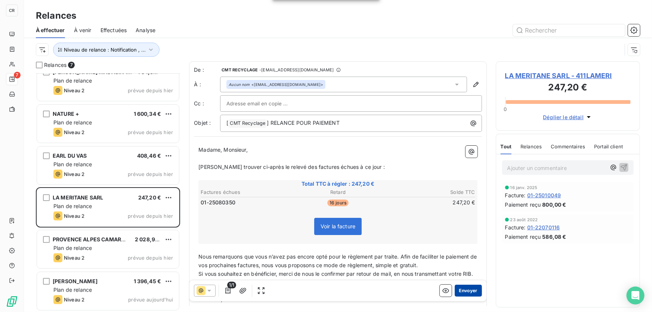
click at [455, 289] on button "Envoyer" at bounding box center [468, 291] width 27 height 12
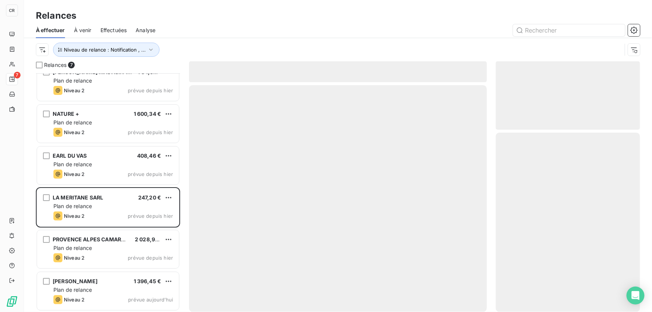
scroll to position [12, 0]
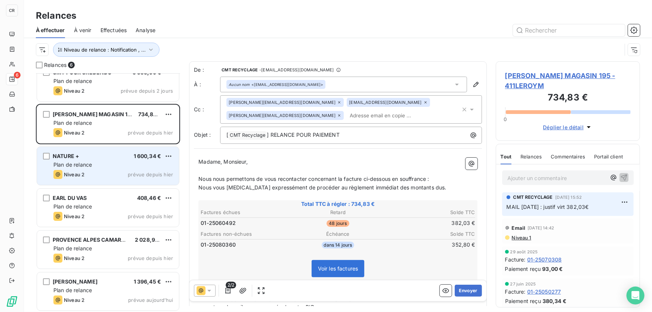
click at [83, 157] on div "NATURE + 1 600,34 €" at bounding box center [113, 156] width 120 height 7
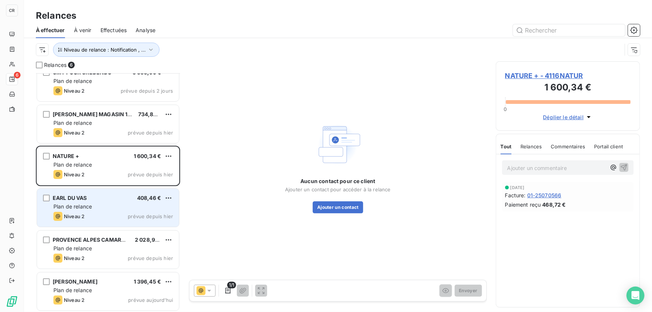
click at [76, 212] on div "Niveau 2" at bounding box center [68, 216] width 31 height 9
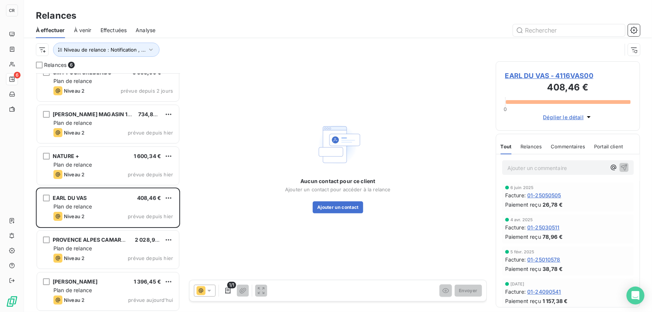
click at [535, 77] on span "EARL DU VAS - 4116VAS00" at bounding box center [568, 76] width 126 height 10
click at [531, 74] on span "EARL DU VAS - 4116VAS00" at bounding box center [568, 76] width 126 height 10
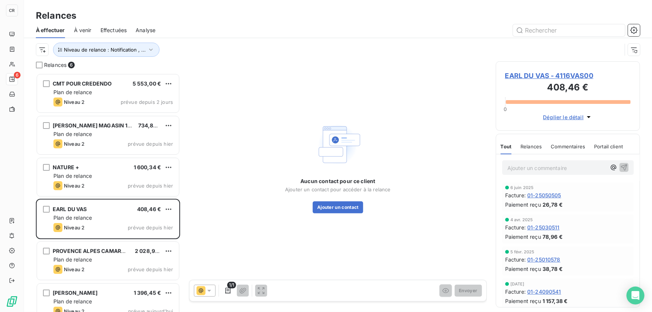
scroll to position [234, 139]
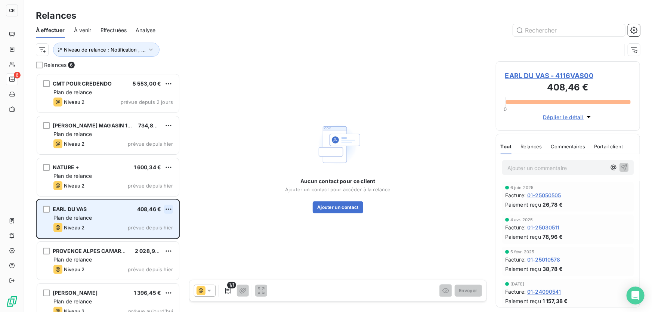
click at [171, 205] on html "CR 6 Relances À effectuer À venir Effectuées Analyse Niveau de relance : Notifi…" at bounding box center [326, 156] width 652 height 312
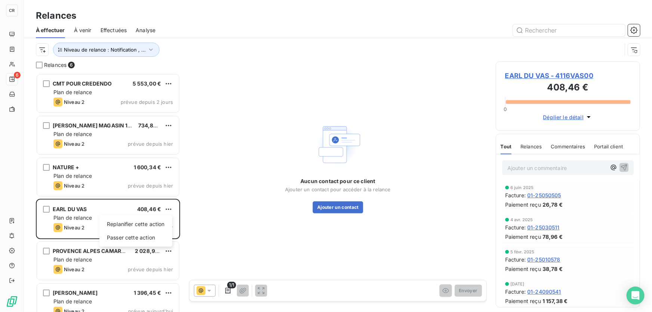
click at [171, 209] on html "CR 6 Relances À effectuer À venir Effectuées Analyse Niveau de relance : Notifi…" at bounding box center [326, 156] width 652 height 312
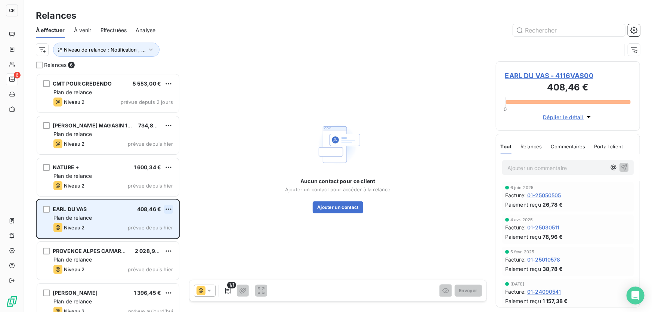
click at [171, 205] on html "CR 6 Relances À effectuer À venir Effectuées Analyse Niveau de relance : Notifi…" at bounding box center [326, 156] width 652 height 312
click at [146, 239] on div "Passer cette action" at bounding box center [135, 238] width 67 height 12
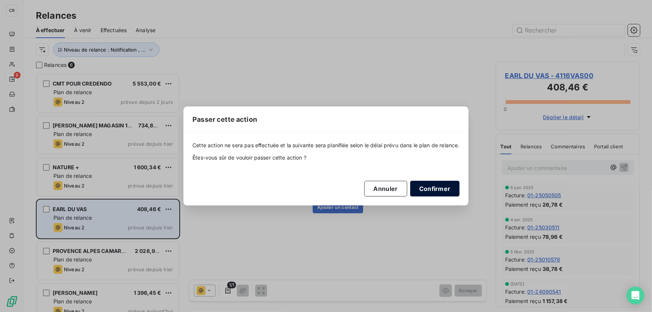
click at [429, 183] on button "Confirmer" at bounding box center [434, 189] width 49 height 16
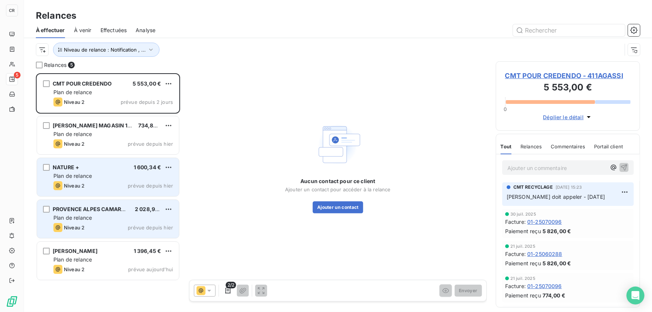
click at [121, 189] on div "Niveau 2 prévue depuis hier" at bounding box center [113, 185] width 120 height 9
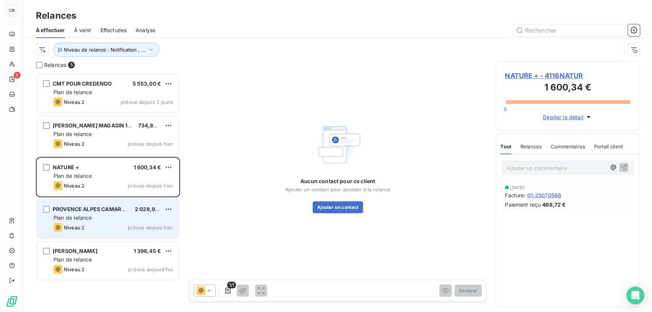
click at [106, 213] on div "PROVENCE ALPES CAMARGUES 2 028,96 € Plan de relance Niveau 2 prévue depuis hier" at bounding box center [108, 219] width 142 height 38
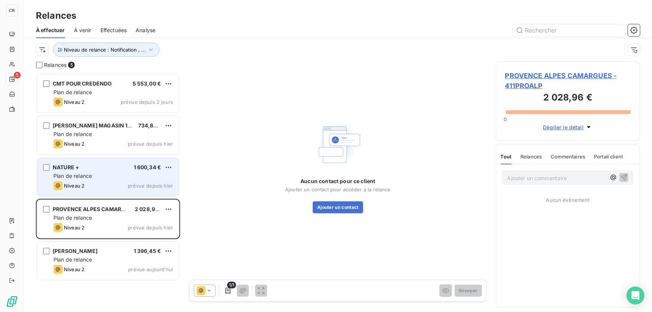
click at [70, 185] on span "Niveau 2" at bounding box center [74, 186] width 21 height 6
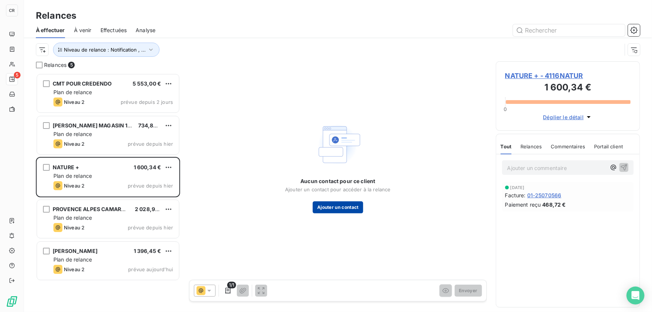
click at [334, 208] on button "Ajouter un contact" at bounding box center [338, 207] width 50 height 12
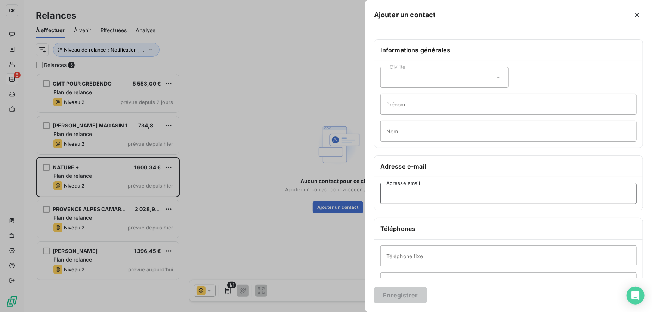
click at [401, 192] on input "Adresse email" at bounding box center [508, 193] width 256 height 21
paste input "contact@csc-cabannes.fr"
type input "contact@csc-cabannes.fr"
click at [405, 297] on button "Enregistrer" at bounding box center [400, 295] width 53 height 16
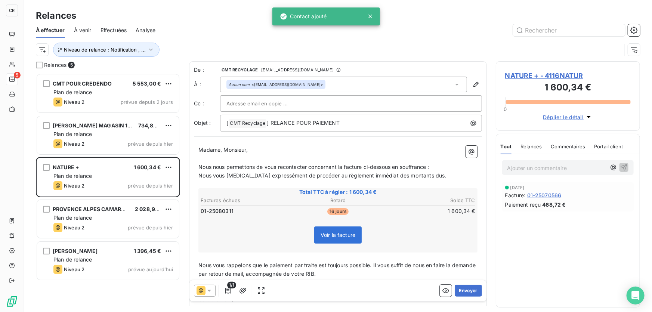
click at [204, 291] on icon at bounding box center [201, 290] width 9 height 9
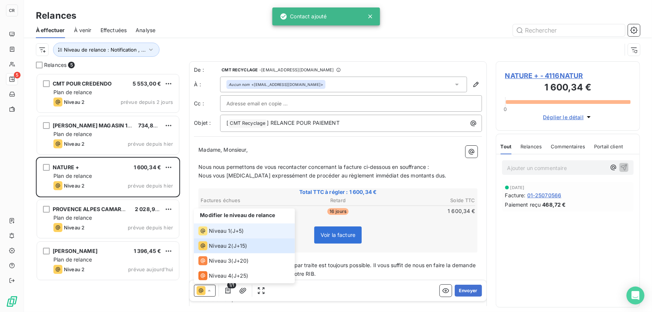
click at [211, 233] on span "Niveau 1" at bounding box center [219, 230] width 21 height 7
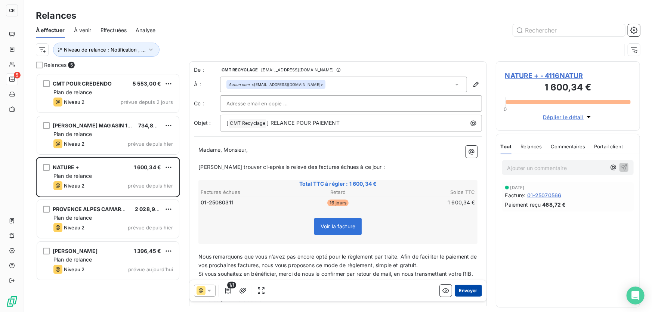
click at [468, 289] on button "Envoyer" at bounding box center [468, 291] width 27 height 12
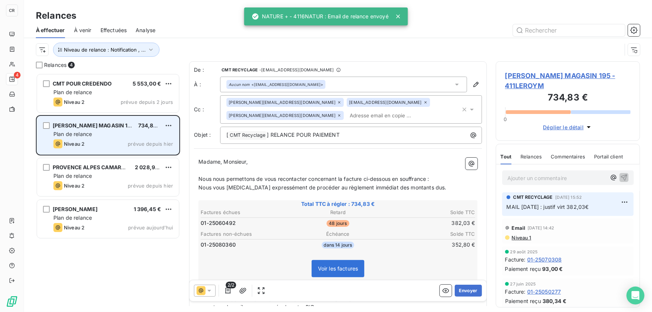
click at [106, 121] on div "LEROY MERLIN MAGASIN 195 734,83 € Plan de relance Niveau 2 prévue depuis hier" at bounding box center [108, 135] width 142 height 38
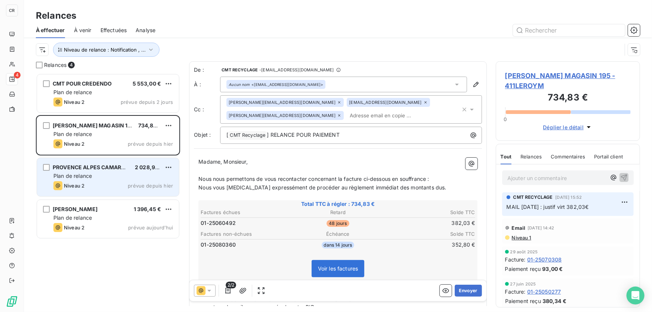
click at [99, 164] on div "PROVENCE ALPES CAMARGUES" at bounding box center [91, 167] width 76 height 7
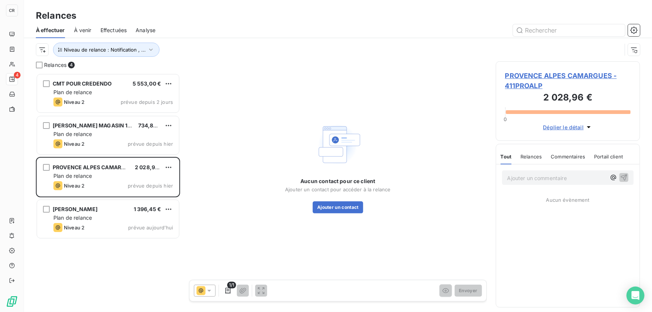
click at [529, 75] on span "PROVENCE ALPES CAMARGUES - 411PROALP" at bounding box center [568, 81] width 126 height 20
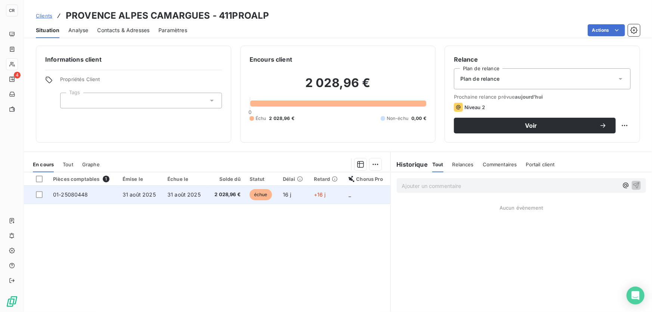
click at [246, 202] on td "échue" at bounding box center [261, 195] width 33 height 18
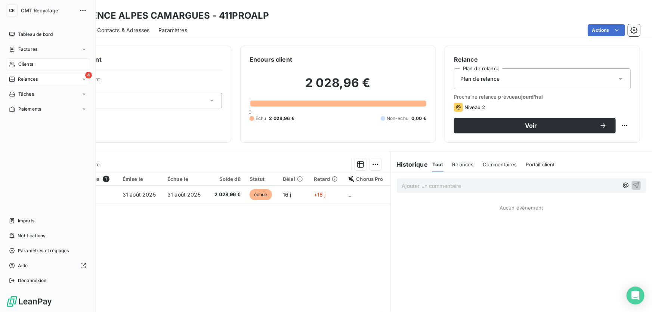
click at [13, 79] on icon at bounding box center [11, 79] width 5 height 5
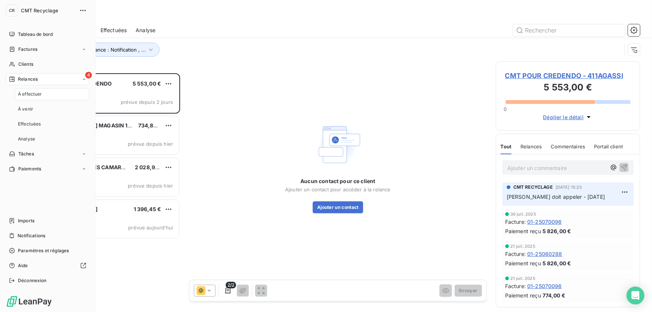
scroll to position [234, 139]
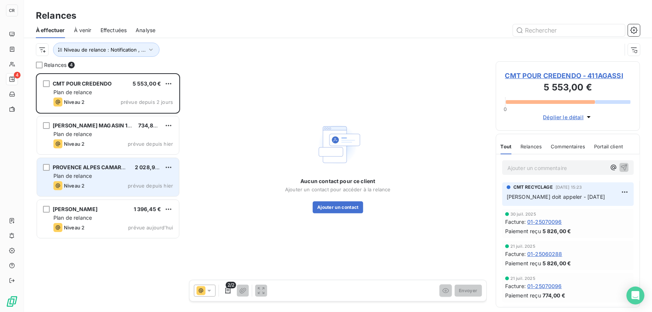
click at [118, 172] on div "Plan de relance" at bounding box center [113, 175] width 120 height 7
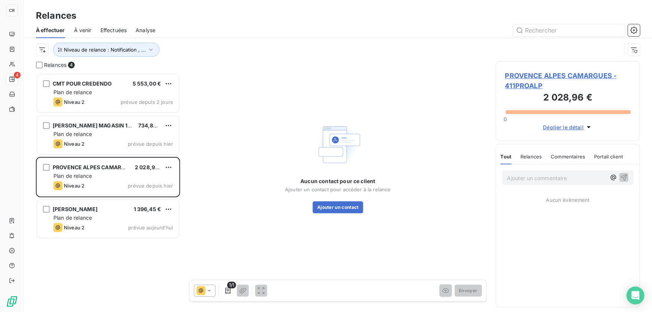
click at [347, 217] on div "Aucun contact pour ce client Ajouter un contact pour accéder à la relance Ajout…" at bounding box center [338, 166] width 298 height 211
click at [350, 208] on button "Ajouter un contact" at bounding box center [338, 207] width 50 height 12
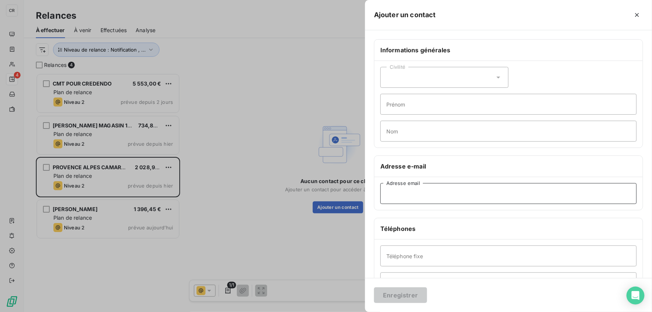
click at [400, 201] on input "Adresse email" at bounding box center [508, 193] width 256 height 21
paste input "romuald.l@pac-prod.fr"
type input "romuald.l@pac-prod.fr"
click at [405, 294] on button "Enregistrer" at bounding box center [400, 295] width 53 height 16
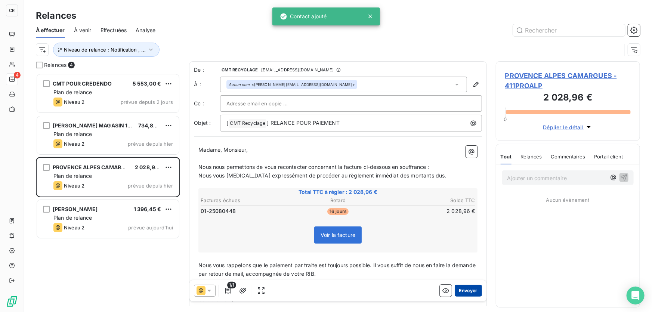
click at [465, 287] on button "Envoyer" at bounding box center [468, 291] width 27 height 12
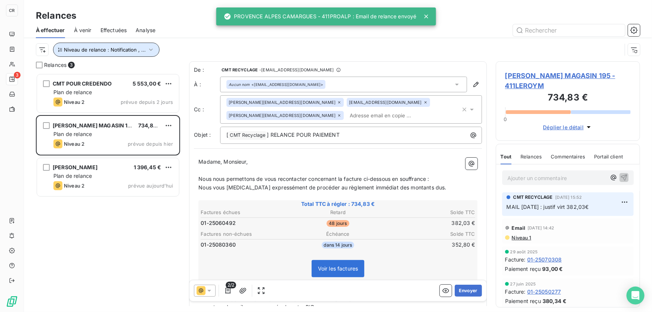
click at [117, 49] on span "Niveau de relance : Notification , ..." at bounding box center [105, 50] width 82 height 6
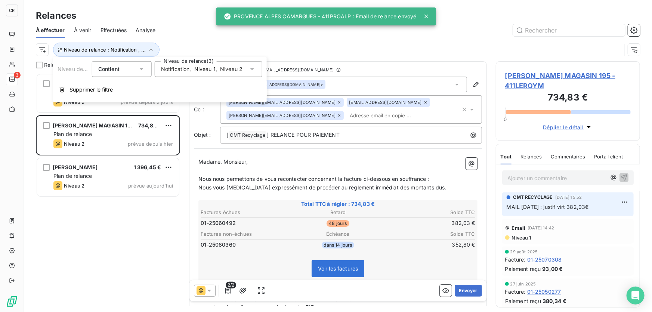
click at [184, 71] on span "Notification" at bounding box center [175, 68] width 29 height 7
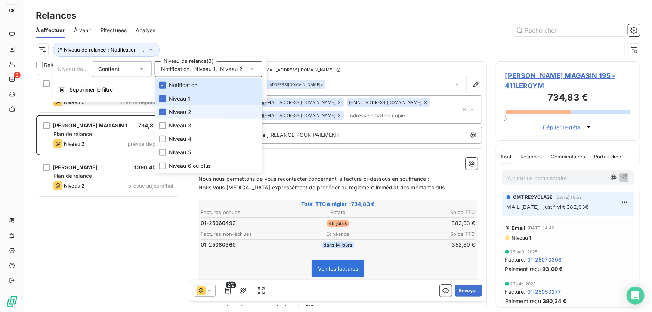
click at [183, 111] on span "Niveau 2" at bounding box center [180, 111] width 22 height 7
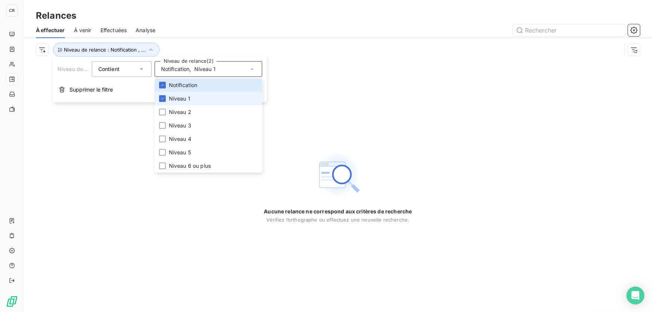
click at [182, 99] on span "Niveau 1" at bounding box center [179, 98] width 21 height 7
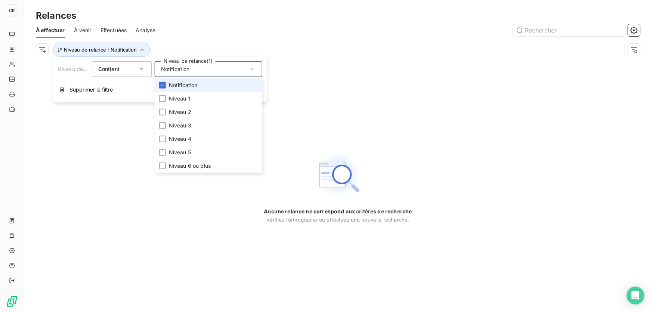
click at [181, 89] on li "Notification" at bounding box center [209, 84] width 108 height 13
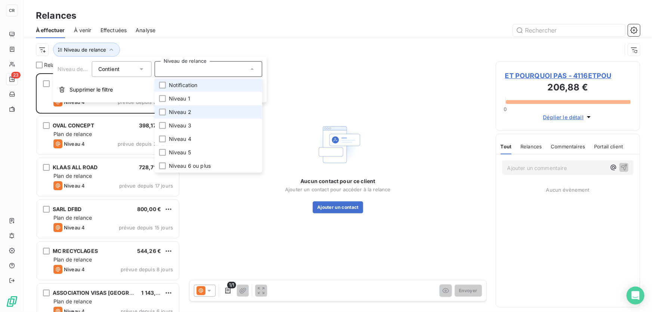
scroll to position [234, 139]
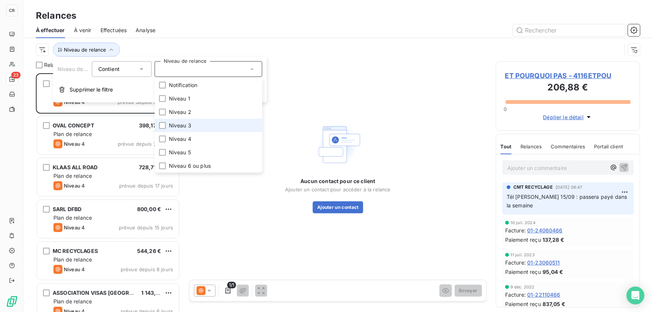
click at [178, 124] on span "Niveau 3" at bounding box center [180, 125] width 22 height 7
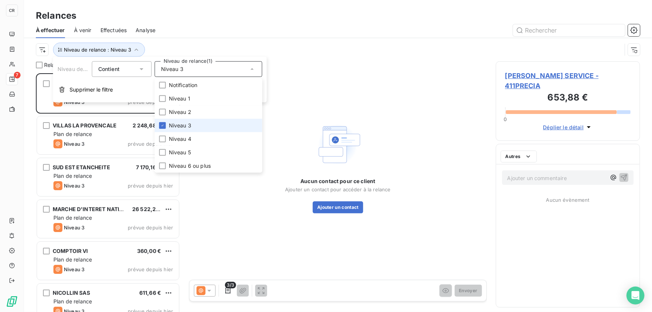
scroll to position [234, 139]
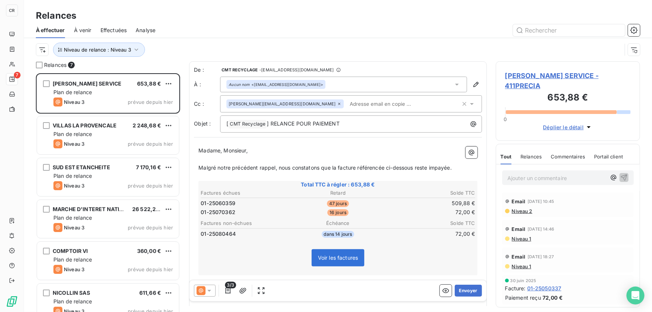
click at [191, 34] on div at bounding box center [402, 30] width 476 height 12
click at [101, 29] on span "Effectuées" at bounding box center [114, 30] width 27 height 7
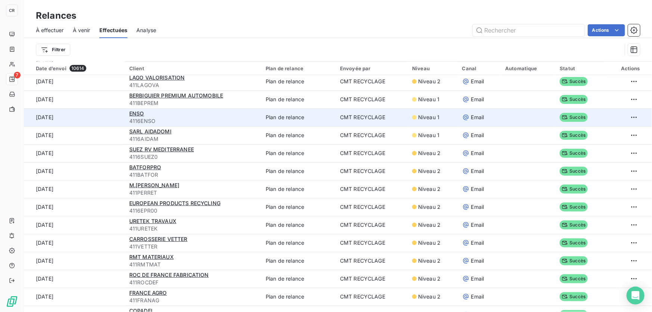
scroll to position [217, 0]
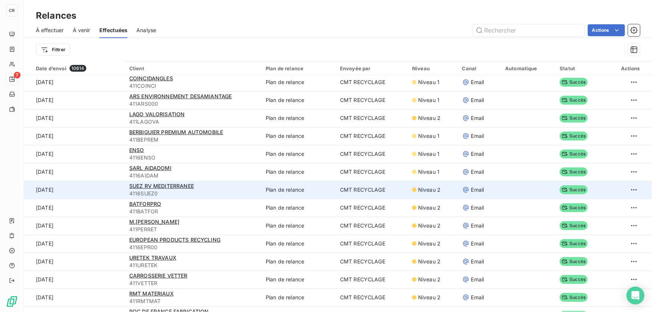
click at [377, 193] on td "CMT RECYCLAGE" at bounding box center [372, 190] width 72 height 18
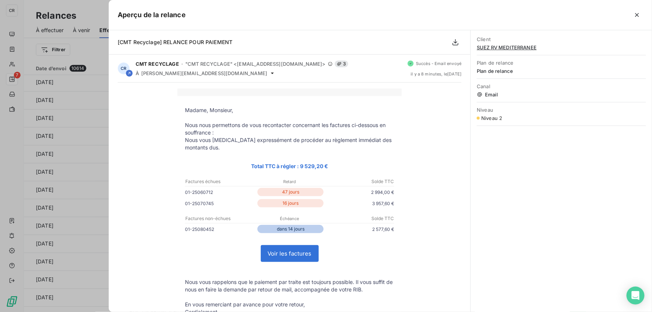
click at [83, 182] on div at bounding box center [326, 156] width 652 height 312
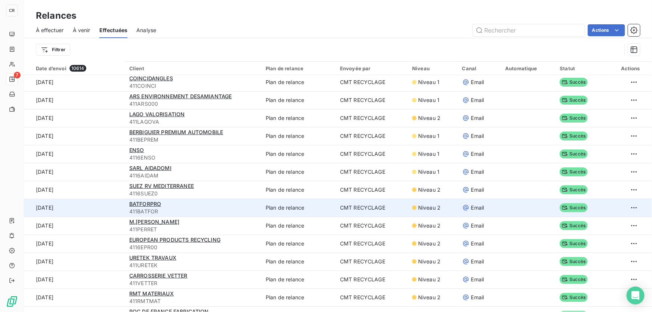
click at [166, 204] on div "BATFORPRO" at bounding box center [192, 203] width 127 height 7
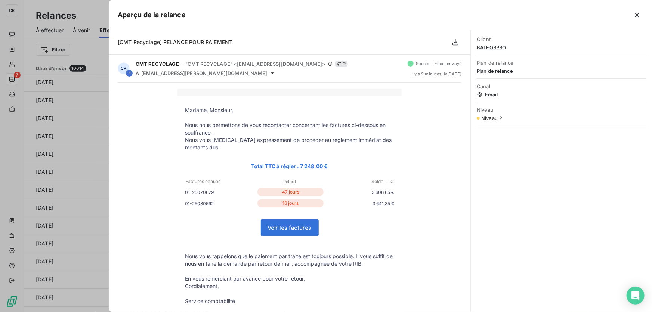
click at [112, 203] on div "Madame, Monsieur, Nous nous permettons de vous recontacter concernant les factu…" at bounding box center [290, 253] width 362 height 340
click at [89, 214] on div at bounding box center [326, 156] width 652 height 312
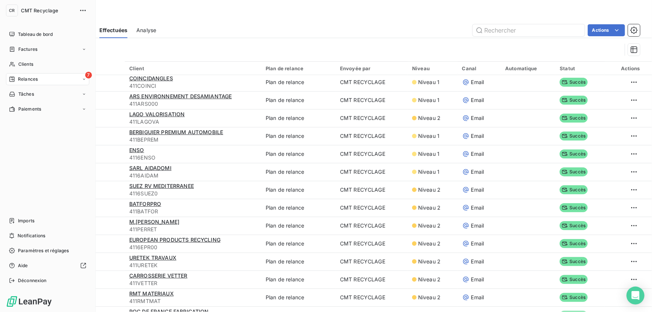
click at [12, 80] on icon at bounding box center [12, 79] width 6 height 6
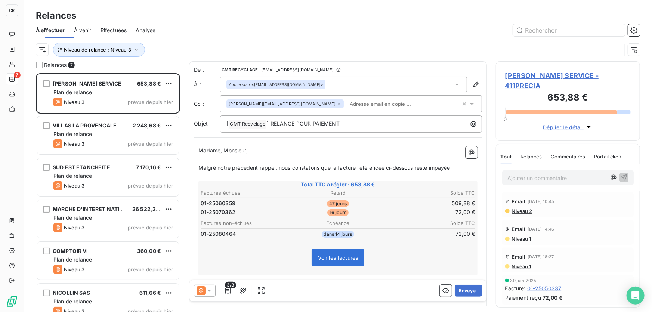
scroll to position [234, 139]
click at [90, 49] on span "Niveau de relance : Niveau 3" at bounding box center [97, 50] width 67 height 6
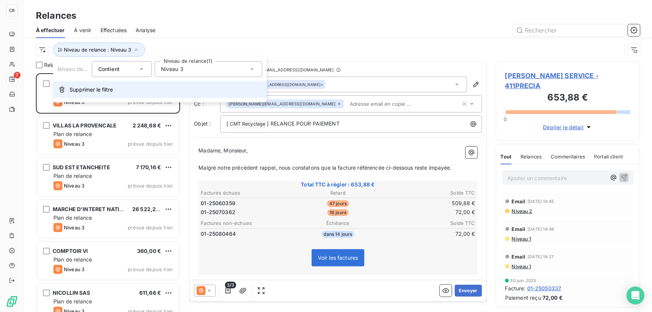
click at [83, 89] on span "Supprimer le filtre" at bounding box center [90, 89] width 43 height 7
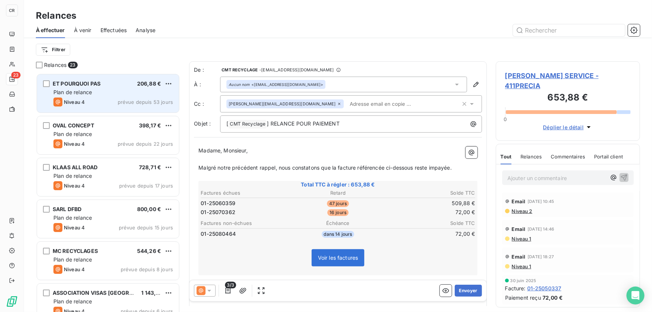
click at [100, 93] on div "Plan de relance" at bounding box center [113, 92] width 120 height 7
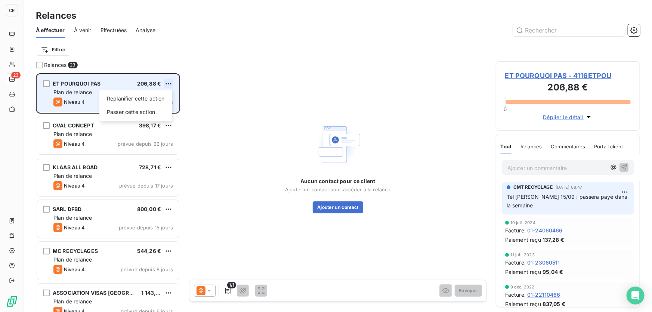
click at [164, 81] on html "CR 23 Relances À effectuer À venir Effectuées Analyse Filtrer Relances 23 ET PO…" at bounding box center [326, 156] width 652 height 312
click at [142, 96] on div "Replanifier cette action" at bounding box center [135, 99] width 67 height 12
select select "8"
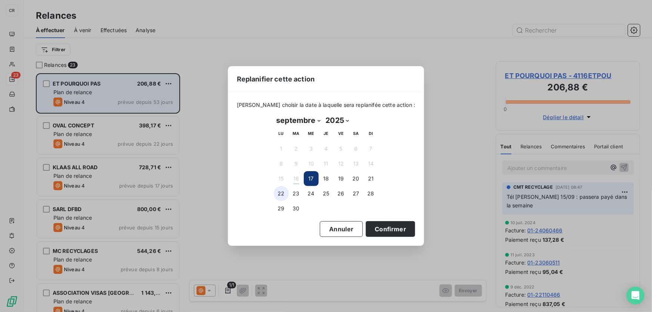
click at [287, 190] on button "22" at bounding box center [281, 193] width 15 height 15
click at [377, 222] on button "Confirmer" at bounding box center [390, 229] width 49 height 16
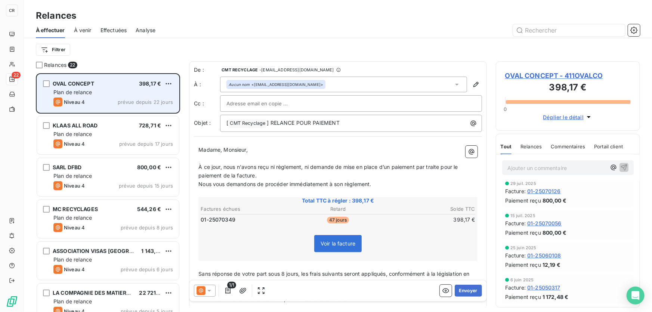
scroll to position [108, 0]
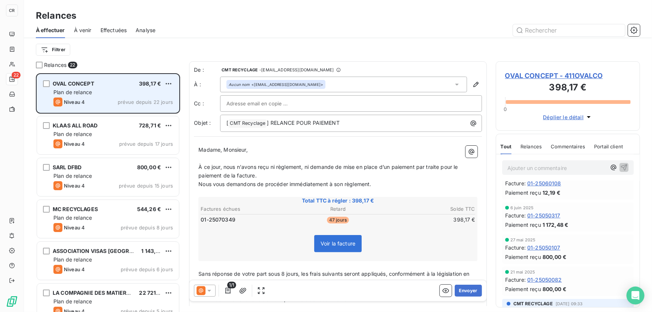
click at [205, 287] on span at bounding box center [201, 290] width 9 height 9
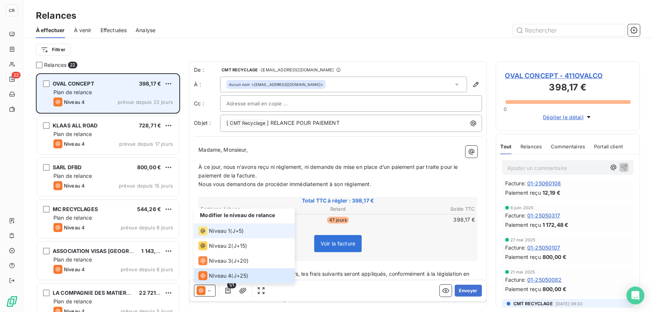
click at [211, 234] on span "Niveau 1" at bounding box center [219, 230] width 21 height 7
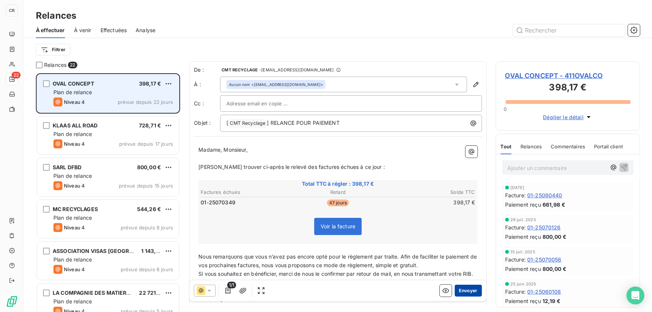
click at [465, 291] on button "Envoyer" at bounding box center [468, 291] width 27 height 12
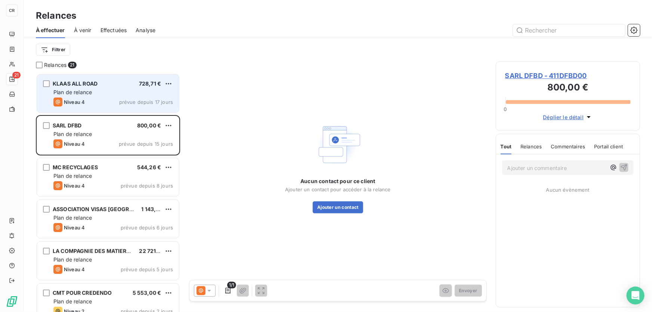
click at [111, 82] on div "KLAAS ALL ROAD 728,71 €" at bounding box center [113, 83] width 120 height 7
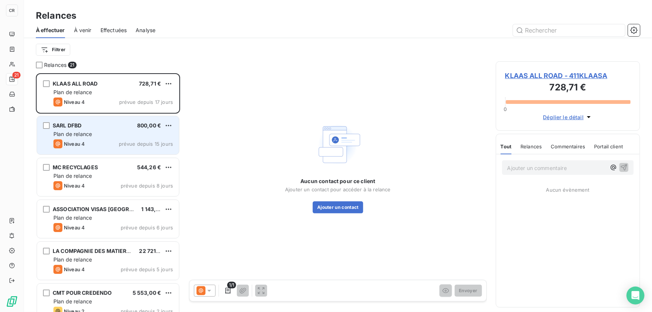
click at [99, 140] on div "Niveau 4 prévue depuis 15 jours" at bounding box center [113, 143] width 120 height 9
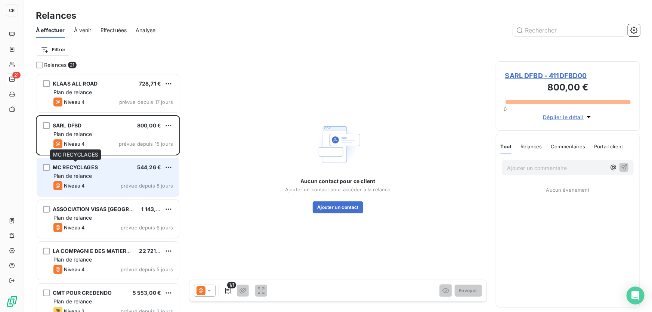
click at [95, 167] on span "MC RECYCLAGES" at bounding box center [75, 167] width 45 height 6
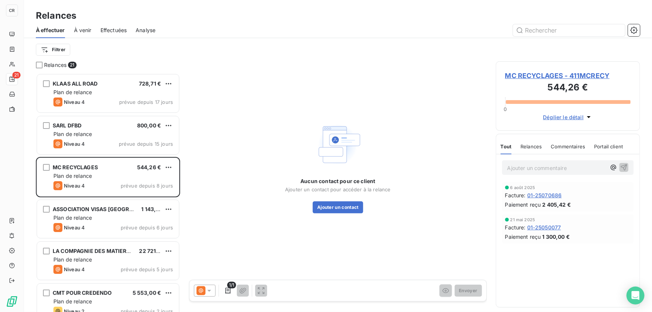
scroll to position [37, 0]
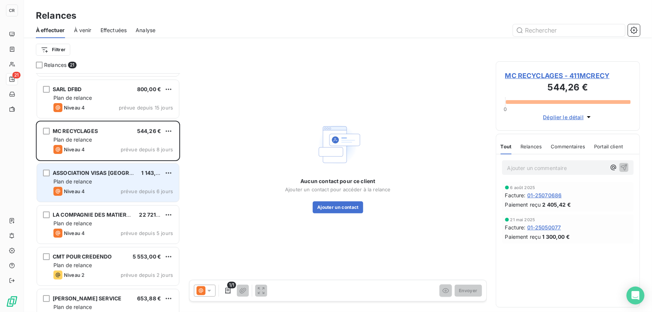
click at [92, 175] on span "ASSOCIATION VISAS [GEOGRAPHIC_DATA]" at bounding box center [108, 173] width 111 height 6
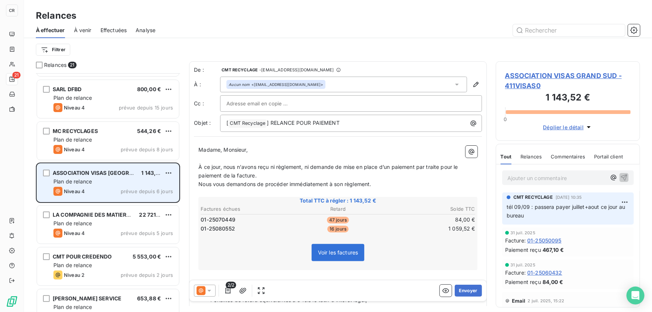
scroll to position [109, 0]
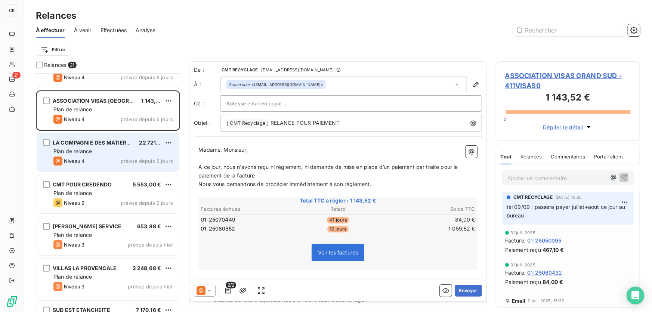
click at [97, 149] on div "Plan de relance" at bounding box center [113, 151] width 120 height 7
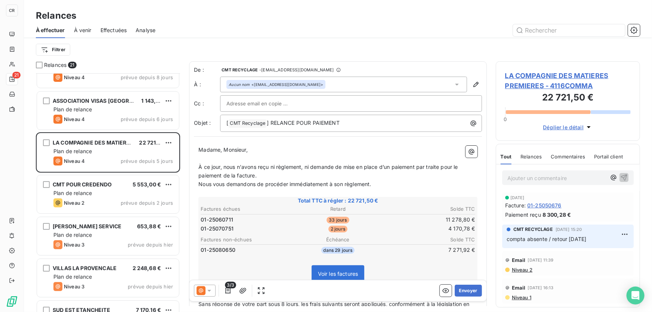
click at [213, 291] on icon at bounding box center [208, 290] width 7 height 7
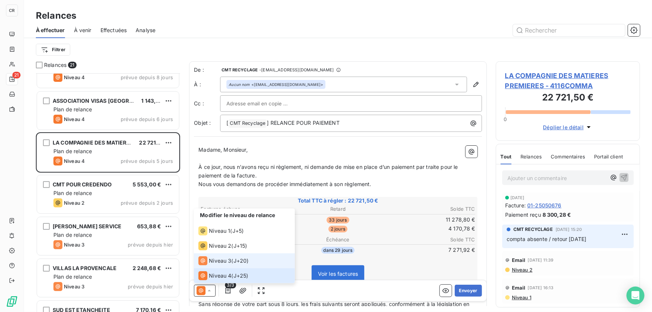
click at [209, 262] on span "Niveau 3" at bounding box center [220, 260] width 22 height 7
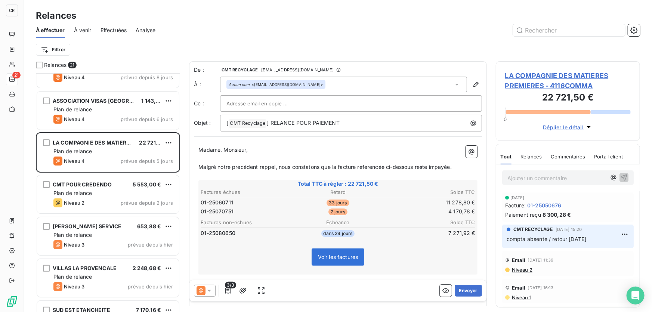
click at [335, 166] on span "Malgré notre précédent rappel, nous constatons que la facture référencée ci-des…" at bounding box center [324, 167] width 253 height 6
click at [354, 167] on span "Malgré notre précédent rappel, nous constatons que les facture référencée ci-de…" at bounding box center [326, 167] width 256 height 6
click at [359, 167] on span "Malgré notre précédent rappel, nous constatons que les facture référencée ci-de…" at bounding box center [326, 167] width 256 height 6
click at [358, 167] on span "Malgré notre précédent rappel, nous constatons que les facture référencée ci-de…" at bounding box center [326, 167] width 256 height 6
click at [389, 166] on span "Malgré notre précédent rappel, nous constatons que les factures référencée ci-d…" at bounding box center [327, 167] width 259 height 6
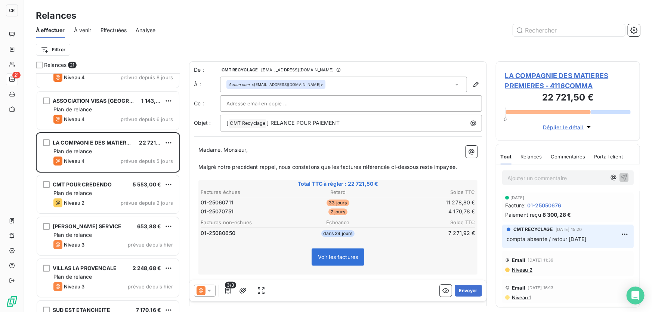
click at [433, 166] on span "Malgré notre précédent rappel, nous constatons que les factures référencée ci-d…" at bounding box center [327, 167] width 259 height 6
click at [460, 164] on span "Malgré notre précédent rappel, nous constatons que les factures référencée ci-d…" at bounding box center [329, 167] width 263 height 6
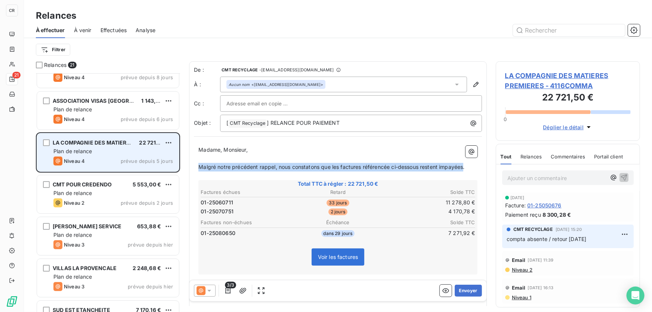
drag, startPoint x: 463, startPoint y: 167, endPoint x: 166, endPoint y: 163, distance: 297.4
click at [166, 163] on div "Relances 21 SARL DFBD 800,00 € Plan de relance Niveau 4 prévue depuis 15 jours …" at bounding box center [338, 186] width 628 height 251
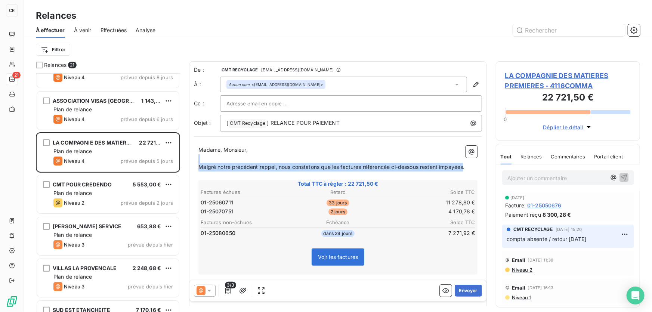
copy div "﻿ Malgré notre précédent rappel, nous constatons que les factures référencée ci…"
click at [389, 168] on span "Malgré notre précédent rappel, nous constatons que les factures référencée ci-d…" at bounding box center [331, 167] width 266 height 6
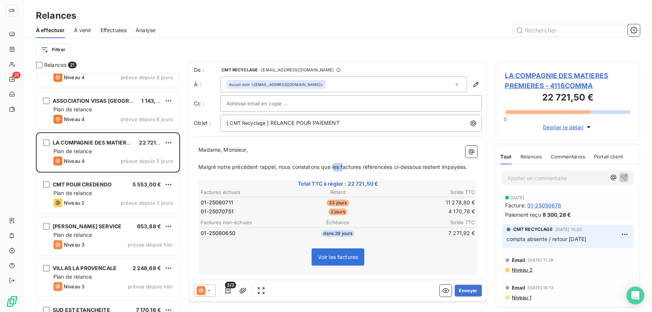
drag, startPoint x: 332, startPoint y: 165, endPoint x: 343, endPoint y: 164, distance: 11.2
click at [343, 164] on span "Malgré notre précédent rappel, nous constatons que les factures référencées ci-…" at bounding box center [332, 167] width 269 height 6
drag, startPoint x: 331, startPoint y: 165, endPoint x: 466, endPoint y: 165, distance: 135.6
click at [466, 165] on span "Malgré notre précédent rappel, nous constatons que les factures référencées ci-…" at bounding box center [332, 167] width 269 height 6
click at [467, 166] on span "Malgré notre précédent rappel, nous constatons que les factures référencées ci-…" at bounding box center [332, 167] width 269 height 6
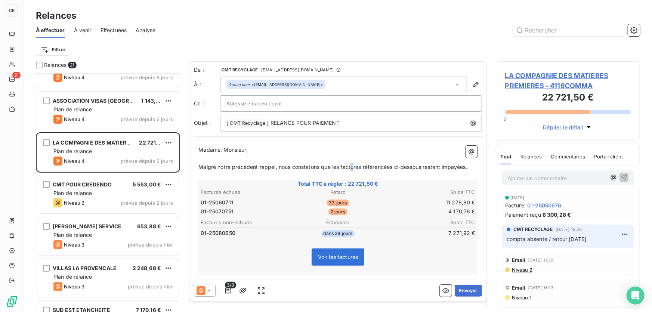
drag, startPoint x: 469, startPoint y: 166, endPoint x: 349, endPoint y: 164, distance: 120.7
click at [349, 164] on p "Malgré notre précédent rappel, nous constatons que les factures référencées ci-…" at bounding box center [337, 167] width 279 height 9
click at [332, 166] on span "Malgré notre précédent rappel, nous constatons que les factures référencées ci-…" at bounding box center [332, 167] width 269 height 6
drag, startPoint x: 331, startPoint y: 166, endPoint x: 468, endPoint y: 169, distance: 136.8
click at [468, 169] on p "Malgré notre précédent rappel, nous constatons que les factures référencées ci-…" at bounding box center [337, 167] width 279 height 9
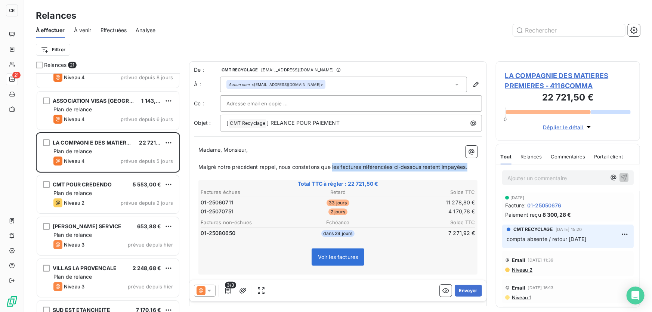
copy span "les factures référencées ci-dessous restent impayées."
click at [468, 291] on button "Envoyer" at bounding box center [468, 291] width 27 height 12
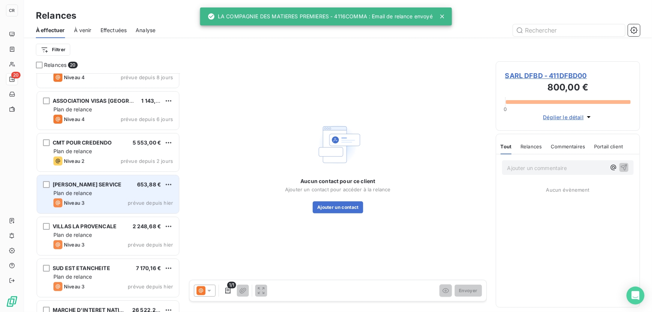
click at [67, 186] on span "PRECIA MOLEN SERVICE" at bounding box center [87, 184] width 69 height 6
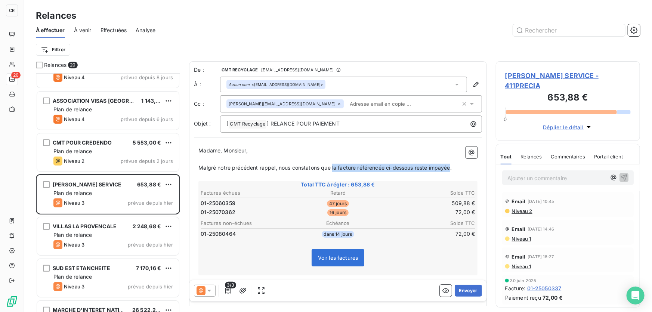
drag, startPoint x: 332, startPoint y: 166, endPoint x: 449, endPoint y: 165, distance: 117.7
click at [449, 165] on span "Malgré notre précédent rappel, nous constatons que la facture référencée ci-des…" at bounding box center [324, 167] width 253 height 6
click at [464, 286] on button "Envoyer" at bounding box center [468, 291] width 27 height 12
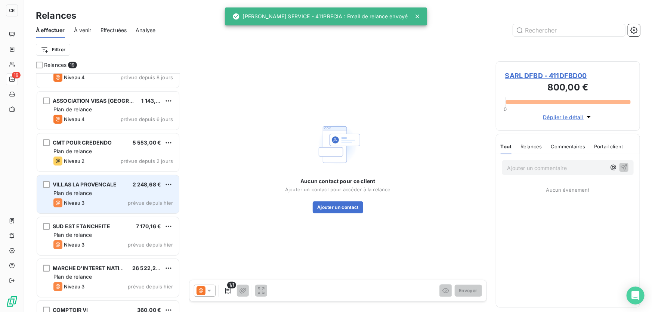
click at [79, 190] on span "Plan de relance" at bounding box center [72, 193] width 38 height 6
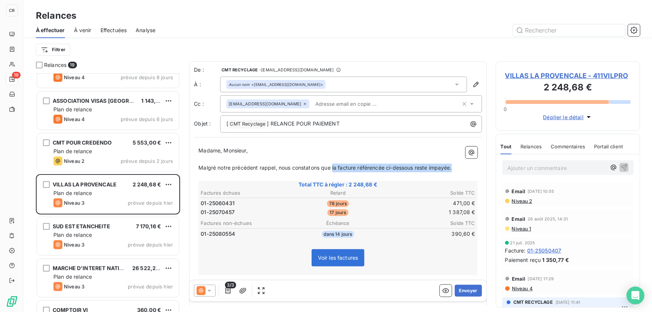
drag, startPoint x: 331, startPoint y: 168, endPoint x: 453, endPoint y: 168, distance: 121.4
click at [453, 168] on p "Malgré notre précédent rappel, nous constatons que la facture référencée ci-des…" at bounding box center [337, 168] width 279 height 9
click at [461, 291] on button "Envoyer" at bounding box center [468, 291] width 27 height 12
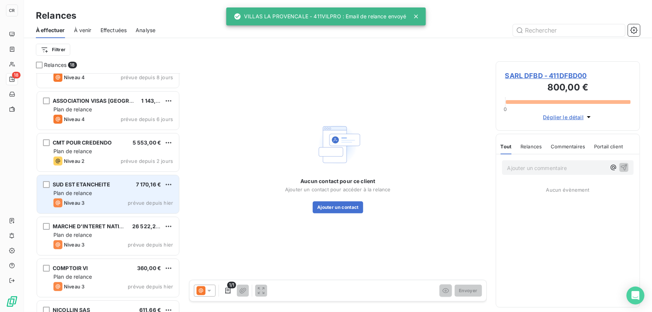
click at [112, 190] on div "Plan de relance" at bounding box center [113, 192] width 120 height 7
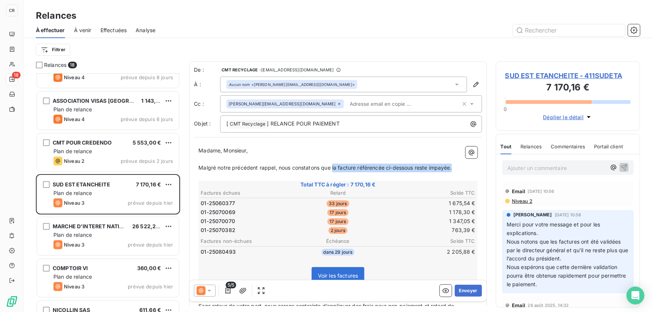
drag, startPoint x: 331, startPoint y: 166, endPoint x: 455, endPoint y: 166, distance: 124.0
click at [455, 166] on p "Malgré notre précédent rappel, nous constatons que la facture référencée ci-des…" at bounding box center [337, 168] width 279 height 9
click at [464, 289] on button "Envoyer" at bounding box center [468, 291] width 27 height 12
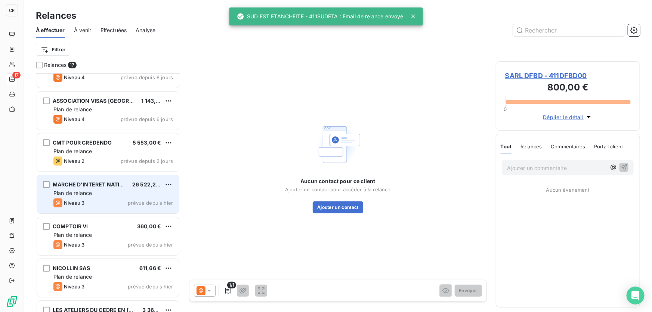
click at [114, 197] on div "MARCHE D'INTERET NATIONAL 26 522,22 € Plan de relance Niveau 3 prévue depuis hi…" at bounding box center [108, 194] width 142 height 38
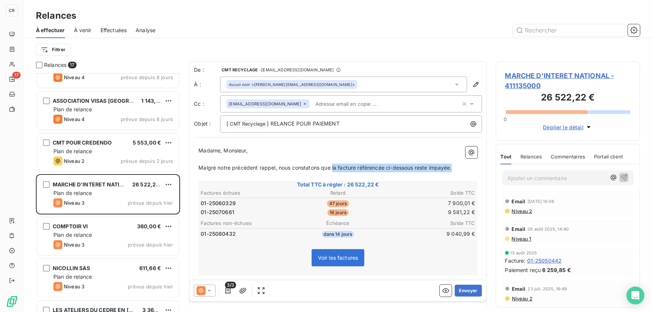
drag, startPoint x: 331, startPoint y: 168, endPoint x: 455, endPoint y: 168, distance: 124.0
click at [455, 168] on p "Malgré notre précédent rappel, nous constatons que la facture référencée ci-des…" at bounding box center [337, 168] width 279 height 9
click at [462, 290] on button "Envoyer" at bounding box center [468, 291] width 27 height 12
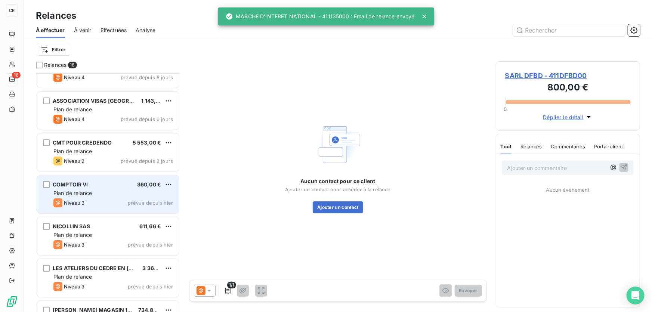
click at [100, 198] on div "COMPTOIR VI 360,00 € Plan de relance Niveau 3 prévue depuis hier" at bounding box center [108, 194] width 142 height 38
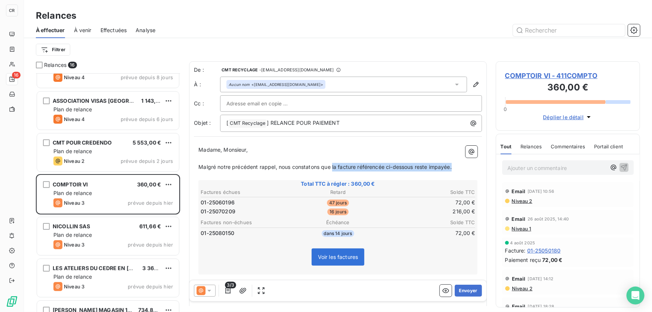
drag, startPoint x: 331, startPoint y: 166, endPoint x: 456, endPoint y: 168, distance: 125.2
click at [456, 168] on p "Malgré notre précédent rappel, nous constatons que la facture référencée ci-des…" at bounding box center [337, 167] width 279 height 9
drag, startPoint x: 466, startPoint y: 292, endPoint x: 438, endPoint y: 232, distance: 66.0
click at [442, 239] on div "De : CMT RECYCLAGE - rappels@leanpay.io À : Aucun nom <comptabilite-fraisgenera…" at bounding box center [338, 183] width 298 height 245
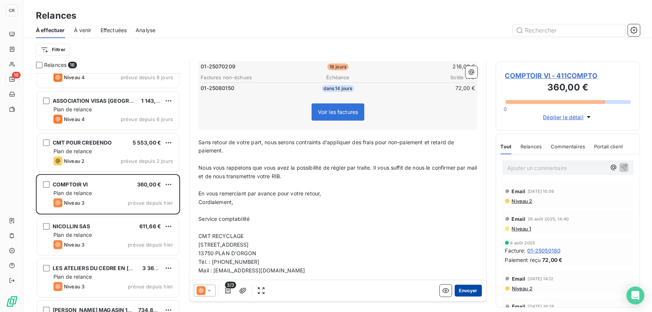
click at [466, 288] on button "Envoyer" at bounding box center [468, 291] width 27 height 12
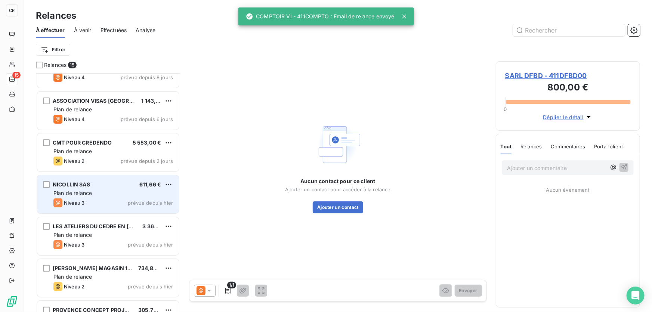
click at [101, 198] on div "Niveau 3 prévue depuis hier" at bounding box center [113, 202] width 120 height 9
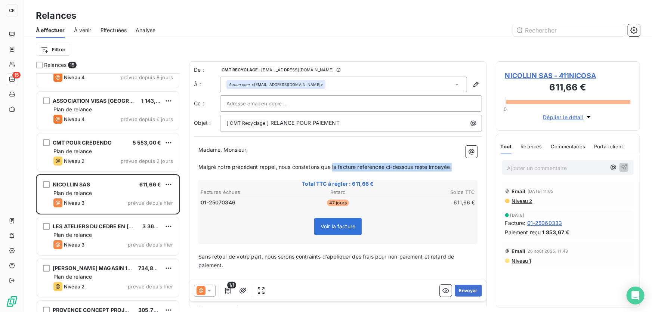
drag, startPoint x: 331, startPoint y: 164, endPoint x: 466, endPoint y: 166, distance: 134.5
click at [466, 166] on p "Malgré notre précédent rappel, nous constatons que la facture référencée ci-des…" at bounding box center [337, 167] width 279 height 9
click at [467, 293] on button "Envoyer" at bounding box center [468, 291] width 27 height 12
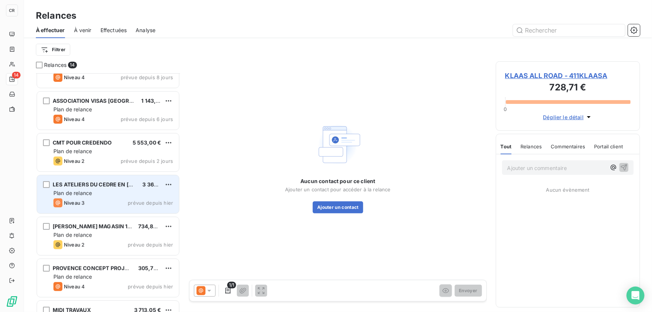
click at [118, 192] on div "Plan de relance" at bounding box center [113, 192] width 120 height 7
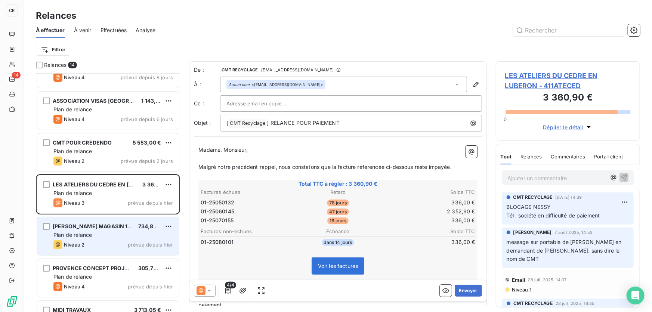
click at [91, 232] on span "Plan de relance" at bounding box center [72, 235] width 38 height 6
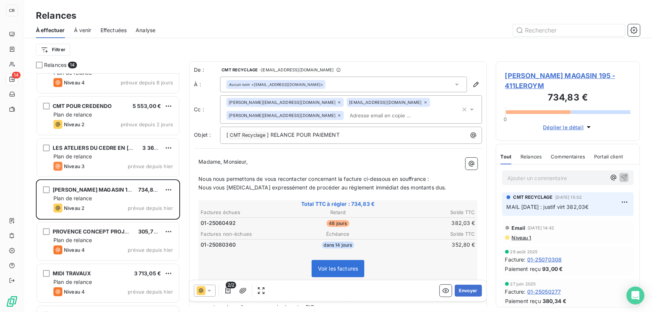
scroll to position [181, 0]
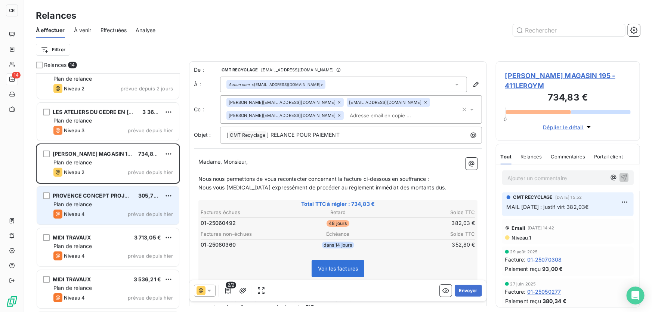
click at [101, 203] on div "Plan de relance" at bounding box center [113, 204] width 120 height 7
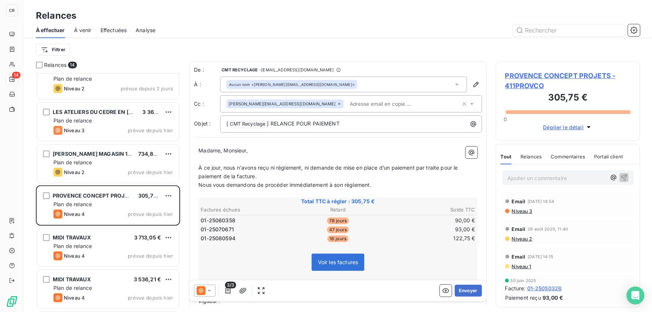
click at [534, 173] on p "Ajouter un commentaire ﻿" at bounding box center [556, 177] width 99 height 9
click at [624, 173] on div "tél 16/09 : la compta doit me rappeler" at bounding box center [568, 177] width 132 height 14
click at [621, 175] on icon "button" at bounding box center [624, 177] width 6 height 6
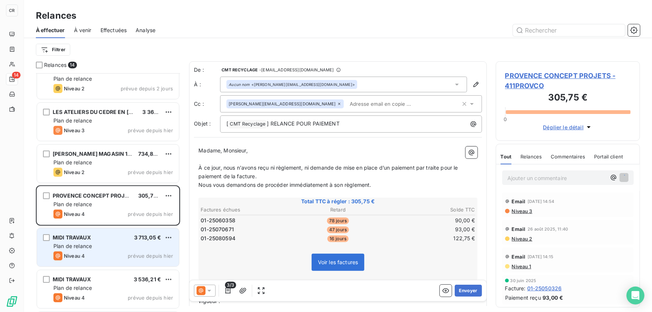
click at [113, 243] on div "Plan de relance" at bounding box center [113, 245] width 120 height 7
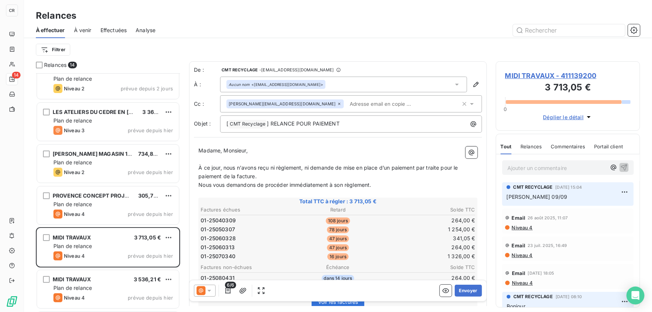
click at [517, 173] on div "Ajouter un commentaire ﻿" at bounding box center [568, 167] width 132 height 15
click at [522, 170] on p "Ajouter un commentaire ﻿" at bounding box center [556, 167] width 99 height 9
drag, startPoint x: 583, startPoint y: 170, endPoint x: 462, endPoint y: 171, distance: 121.1
click at [462, 171] on div "Relances 14 ASSOCIATION VISAS GRAND SUD 1 143,52 € Plan de relance Niveau 4 pré…" at bounding box center [338, 186] width 628 height 251
copy span "laurent 16/09"
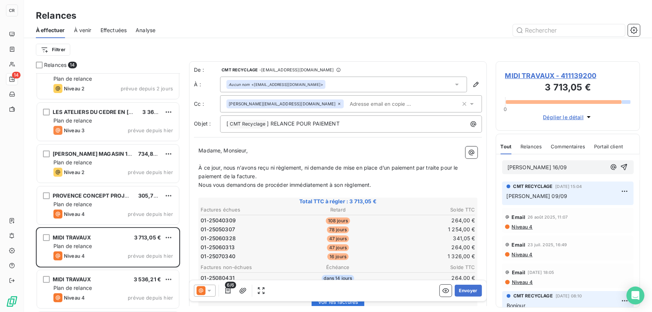
click at [624, 170] on div "laurent 16/09" at bounding box center [568, 167] width 132 height 14
click at [621, 165] on icon "button" at bounding box center [624, 167] width 6 height 6
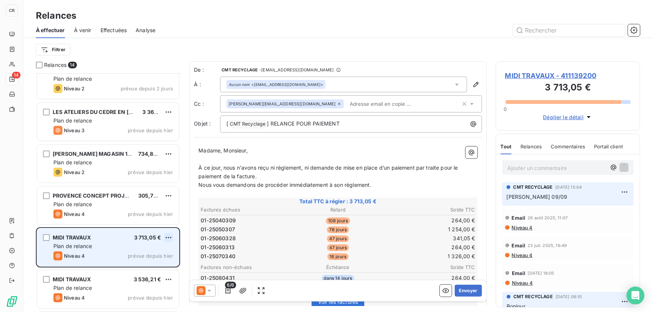
click at [167, 236] on html "CR 14 Relances À effectuer À venir Effectuées Analyse Filtrer Relances 14 ASSOC…" at bounding box center [326, 156] width 652 height 312
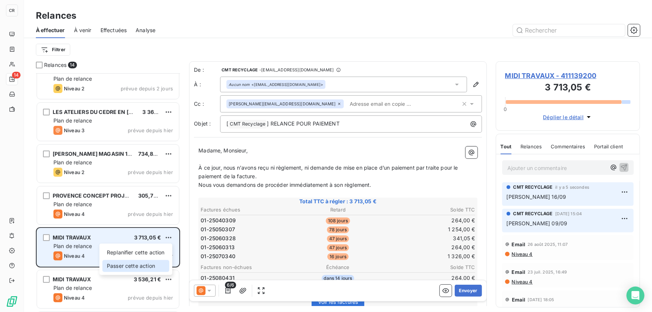
click at [144, 265] on div "Passer cette action" at bounding box center [135, 266] width 67 height 12
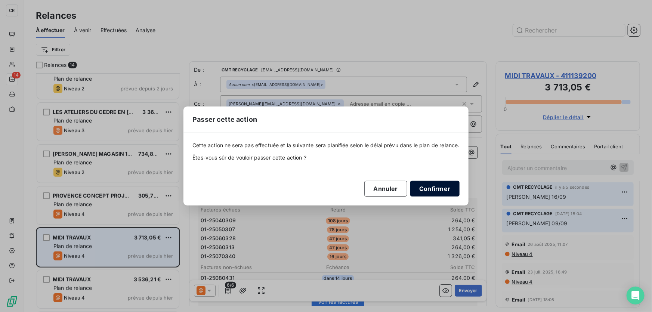
click at [429, 186] on button "Confirmer" at bounding box center [434, 189] width 49 height 16
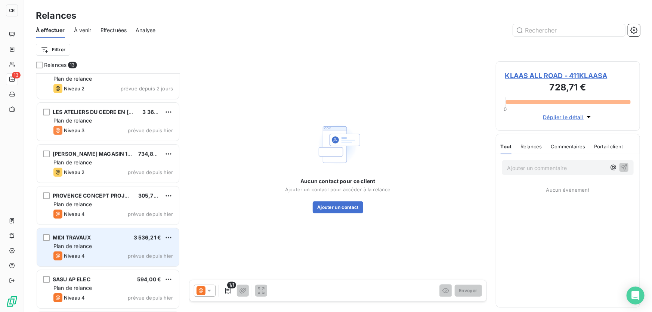
click at [106, 244] on div "Plan de relance" at bounding box center [113, 245] width 120 height 7
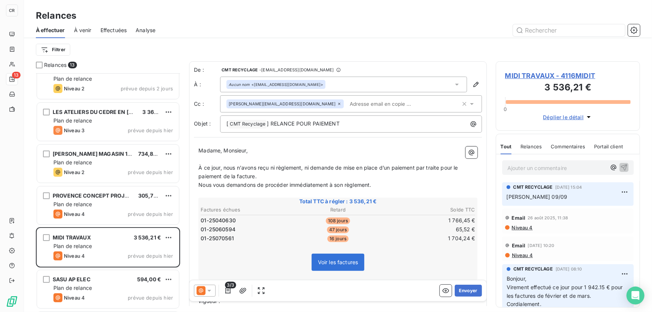
click at [543, 167] on p "Ajouter un commentaire ﻿" at bounding box center [556, 167] width 99 height 9
click at [621, 167] on icon "button" at bounding box center [624, 167] width 6 height 6
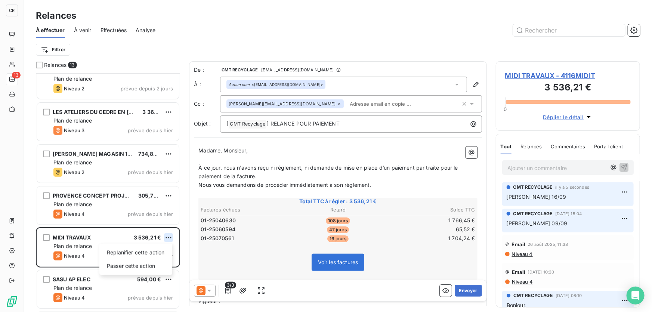
click at [169, 237] on html "CR 13 Relances À effectuer À venir Effectuées Analyse Filtrer Relances 13 ASSOC…" at bounding box center [326, 156] width 652 height 312
click at [156, 261] on div "Passer cette action" at bounding box center [135, 266] width 67 height 12
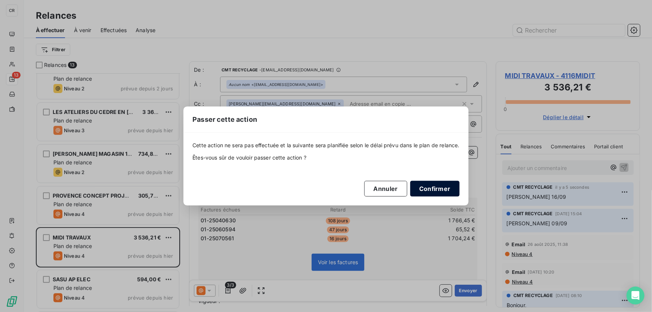
click at [433, 190] on button "Confirmer" at bounding box center [434, 189] width 49 height 16
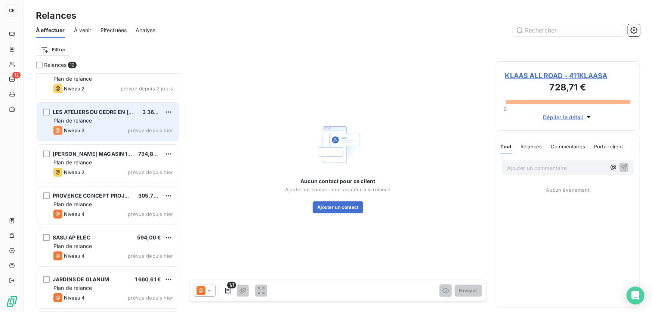
click at [105, 110] on span "LES ATELIERS DU CEDRE EN LUBERON" at bounding box center [117, 112] width 129 height 6
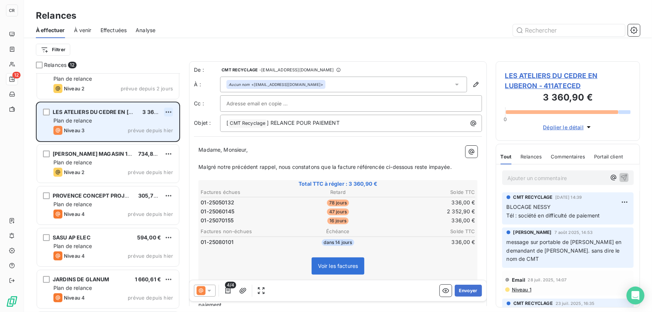
click at [171, 112] on html "CR 12 Relances À effectuer À venir Effectuées Analyse Filtrer Relances 12 ASSOC…" at bounding box center [326, 156] width 652 height 312
click at [153, 142] on div "Passer cette action" at bounding box center [135, 141] width 67 height 12
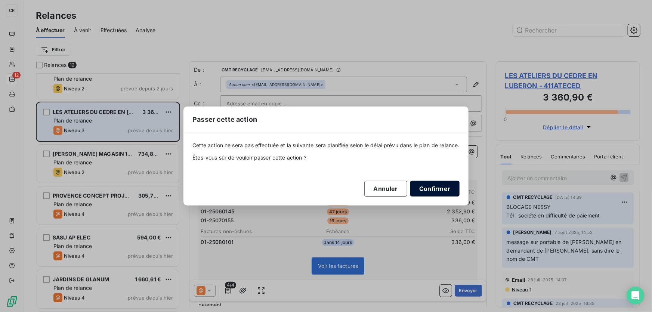
drag, startPoint x: 454, startPoint y: 189, endPoint x: 449, endPoint y: 189, distance: 4.5
click at [453, 189] on button "Confirmer" at bounding box center [434, 189] width 49 height 16
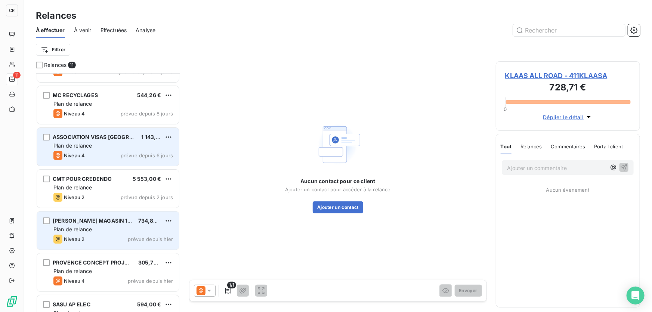
scroll to position [217, 0]
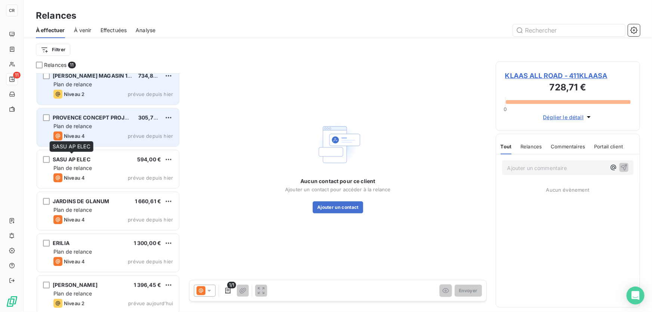
click at [89, 138] on div "Niveau 4 prévue depuis hier" at bounding box center [113, 136] width 120 height 9
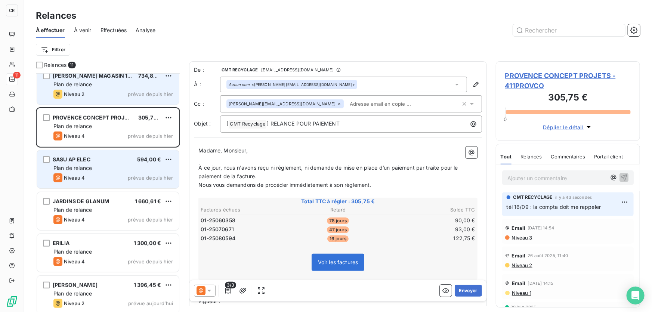
click at [86, 167] on span "Plan de relance" at bounding box center [72, 168] width 38 height 6
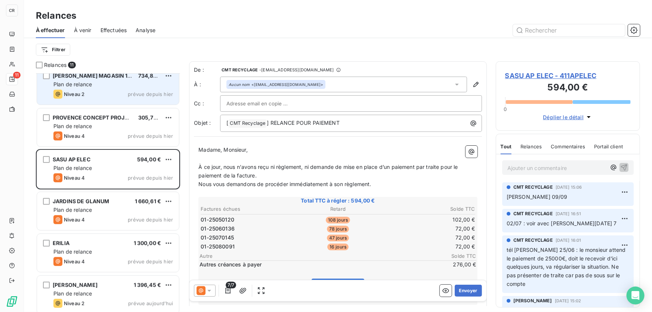
click at [523, 168] on p "Ajouter un commentaire ﻿" at bounding box center [556, 167] width 99 height 9
click at [620, 166] on icon "button" at bounding box center [623, 166] width 7 height 7
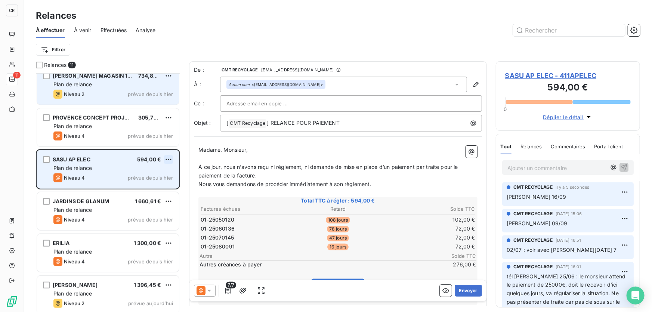
click at [170, 154] on html "CR 11 Relances À effectuer À venir Effectuées Analyse Filtrer Relances 11 CMT P…" at bounding box center [326, 156] width 652 height 312
click at [138, 186] on div "Passer cette action" at bounding box center [135, 188] width 67 height 12
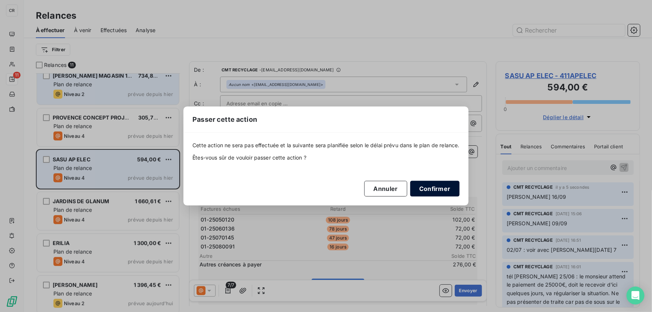
click at [435, 189] on button "Confirmer" at bounding box center [434, 189] width 49 height 16
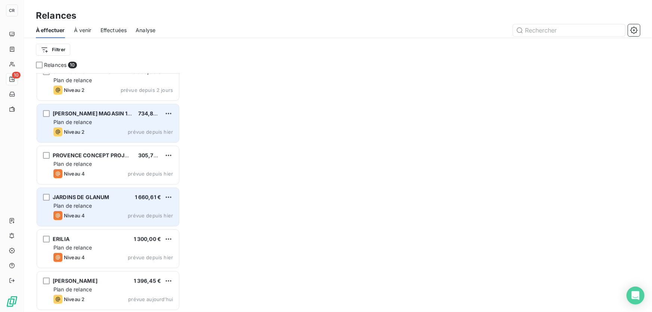
scroll to position [179, 0]
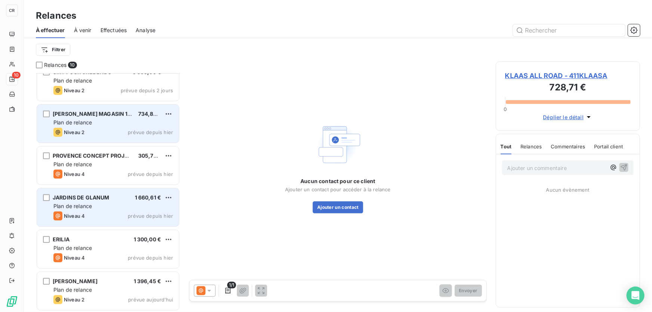
click at [98, 208] on div "Plan de relance" at bounding box center [113, 205] width 120 height 7
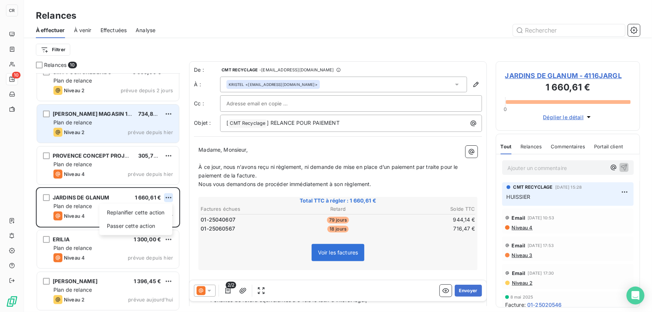
click at [171, 197] on html "CR 10 Relances À effectuer À venir Effectuées Analyse Filtrer Relances 10 KLAAS…" at bounding box center [326, 156] width 652 height 312
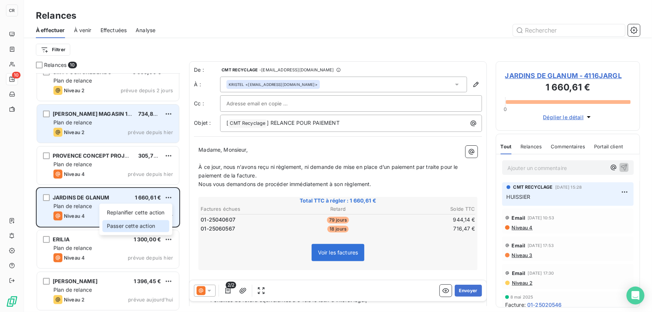
click at [123, 223] on div "Passer cette action" at bounding box center [135, 226] width 67 height 12
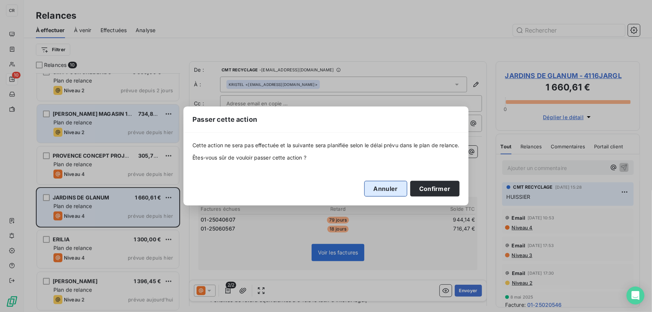
click at [389, 188] on button "Annuler" at bounding box center [385, 189] width 43 height 16
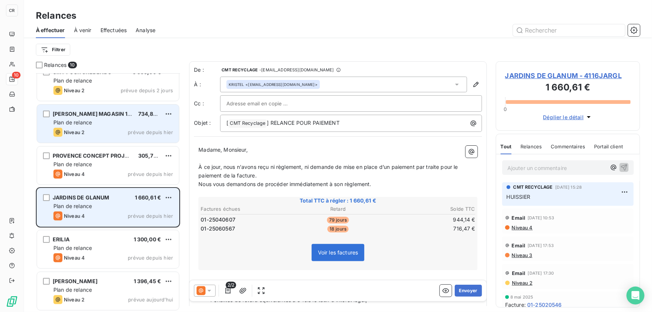
click at [538, 73] on span "JARDINS DE GLANUM - 4116JARGL" at bounding box center [568, 76] width 126 height 10
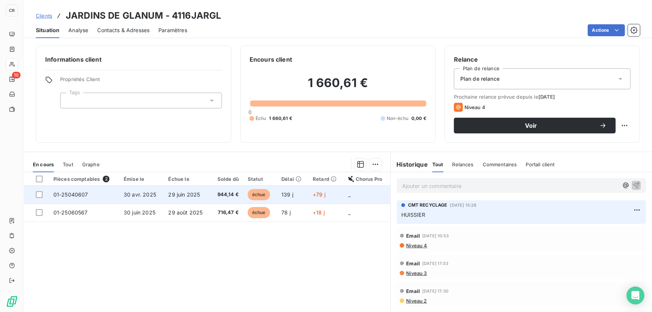
click at [321, 195] on span "+79 j" at bounding box center [319, 194] width 13 height 6
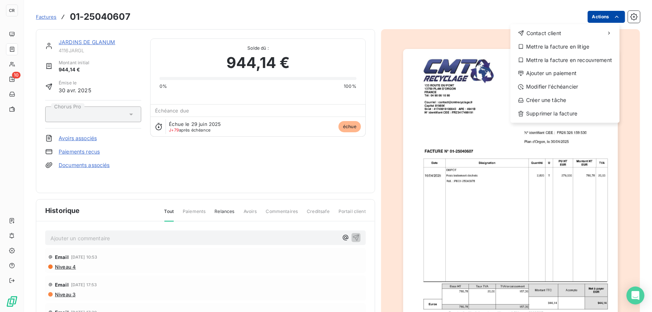
click at [594, 11] on html "CR 10 Factures 01-25040607 Actions Contact client Mettre la facture en litige M…" at bounding box center [326, 156] width 652 height 312
drag, startPoint x: 560, startPoint y: 49, endPoint x: 557, endPoint y: 57, distance: 9.0
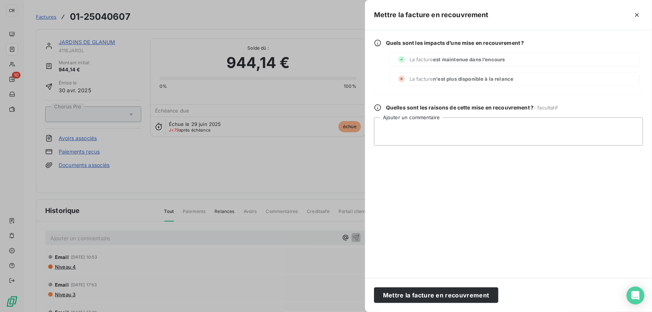
click at [550, 61] on div "La facture est maintenue dans l’encours" at bounding box center [514, 59] width 251 height 13
click at [458, 293] on button "Mettre la facture en recouvrement" at bounding box center [436, 295] width 124 height 16
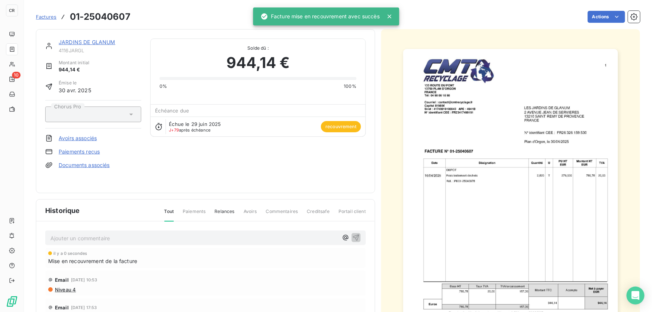
click at [47, 18] on span "Factures" at bounding box center [46, 17] width 21 height 6
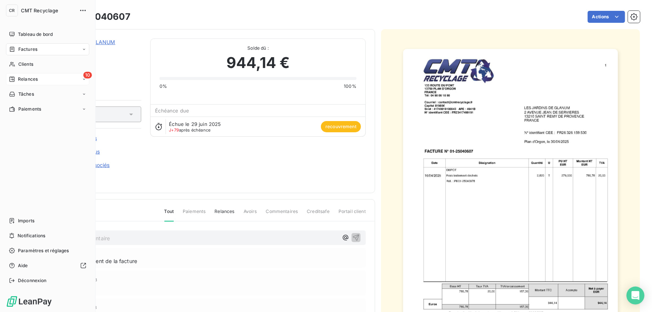
click at [15, 77] on icon at bounding box center [12, 79] width 6 height 6
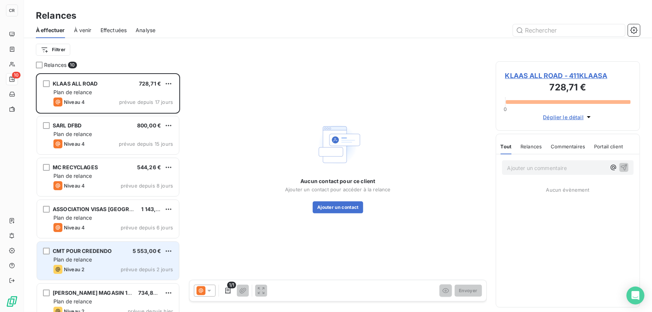
scroll to position [179, 0]
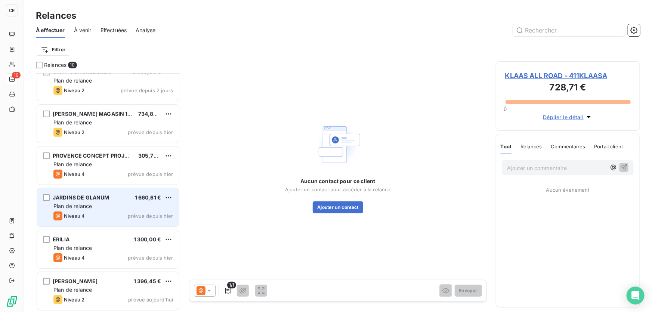
click at [89, 205] on span "Plan de relance" at bounding box center [72, 206] width 38 height 6
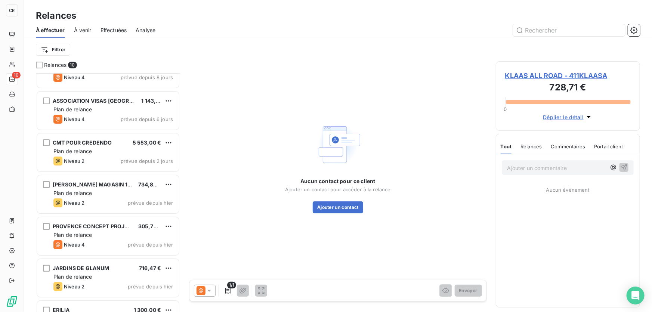
scroll to position [179, 0]
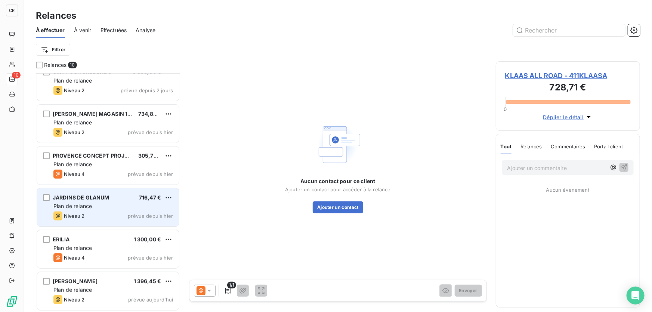
click at [87, 205] on span "Plan de relance" at bounding box center [72, 206] width 38 height 6
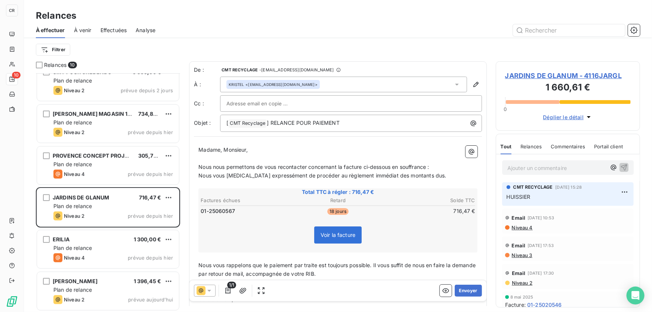
click at [549, 75] on span "JARDINS DE GLANUM - 4116JARGL" at bounding box center [568, 76] width 126 height 10
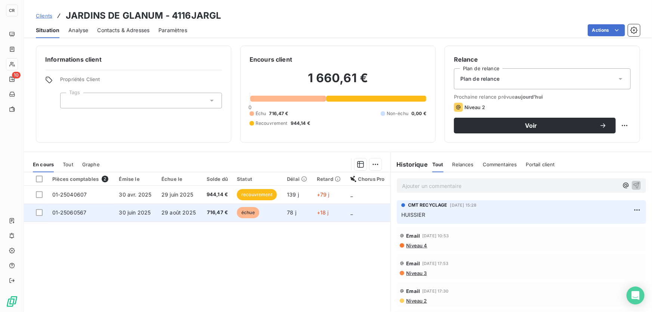
click at [202, 207] on td "716,47 €" at bounding box center [216, 213] width 31 height 18
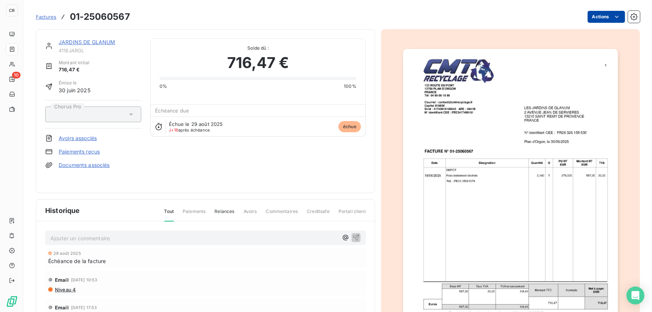
click at [602, 18] on html "CR 10 Factures 01-25060567 Actions JARDINS DE GLANUM 4116JARGL Montant initial …" at bounding box center [326, 156] width 652 height 312
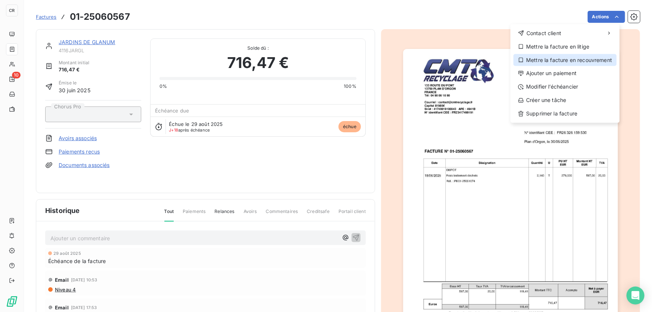
click at [580, 63] on div "Mettre la facture en recouvrement" at bounding box center [564, 60] width 103 height 12
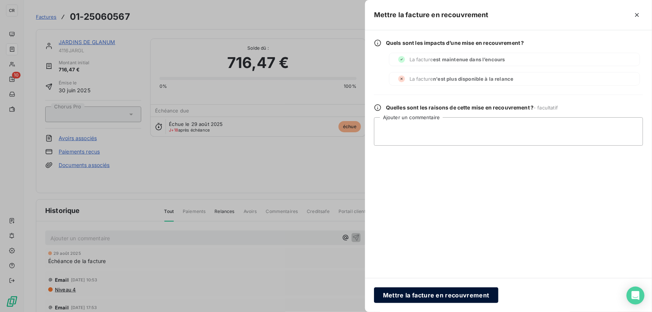
click at [447, 290] on button "Mettre la facture en recouvrement" at bounding box center [436, 295] width 124 height 16
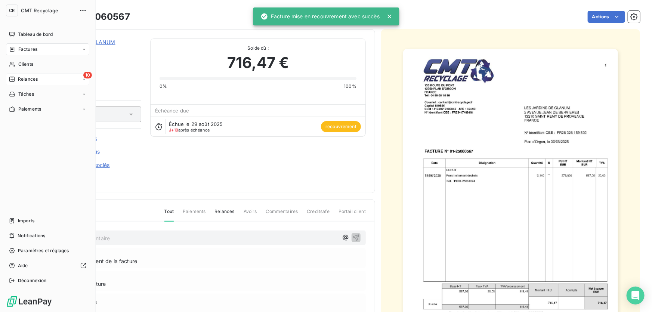
click at [15, 75] on div "10 Relances" at bounding box center [47, 79] width 83 height 12
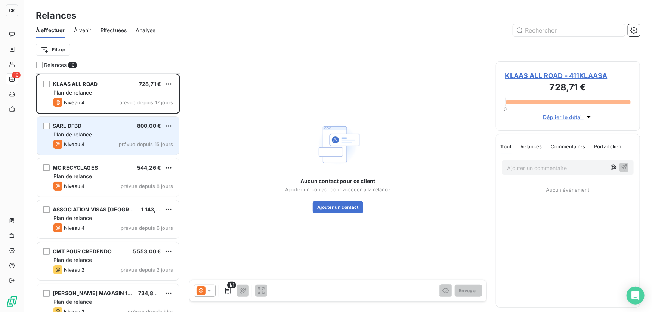
scroll to position [179, 0]
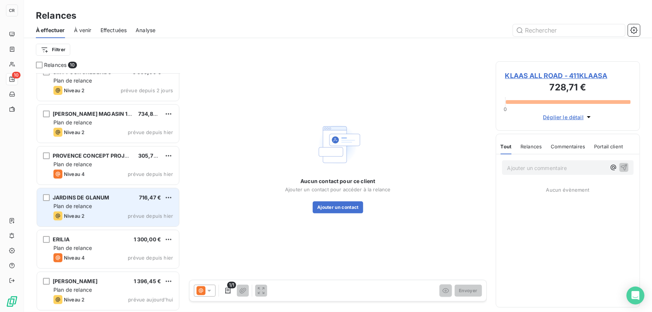
click at [140, 204] on div "Plan de relance" at bounding box center [113, 205] width 120 height 7
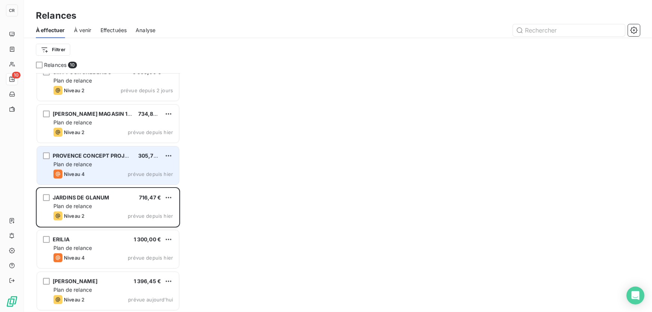
click at [117, 170] on div "Niveau 4 prévue depuis hier" at bounding box center [113, 174] width 120 height 9
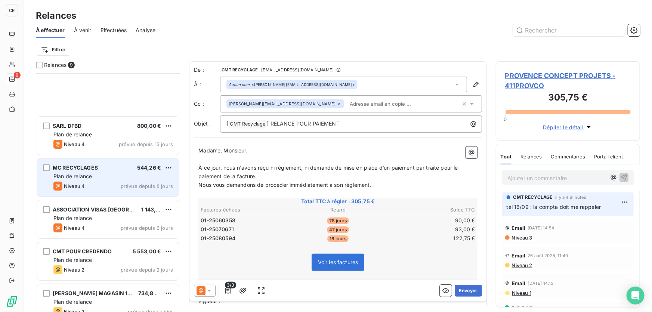
scroll to position [138, 0]
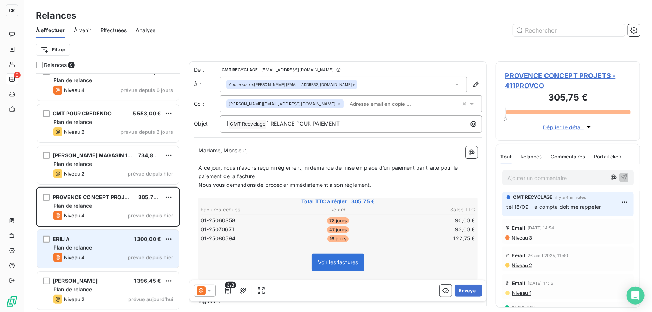
click at [97, 248] on div "Plan de relance" at bounding box center [113, 247] width 120 height 7
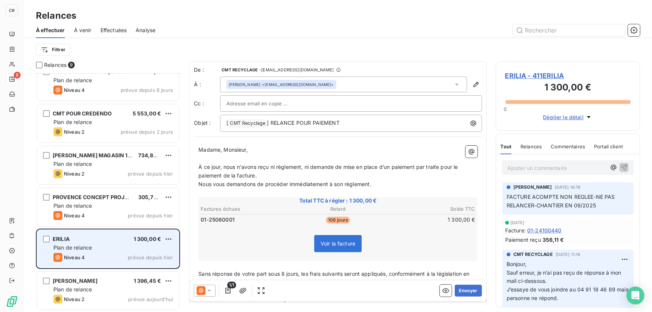
click at [167, 232] on div "ERILIA 1 300,00 € Plan de relance Niveau 4 prévue depuis hier" at bounding box center [108, 249] width 142 height 38
click at [168, 236] on html "CR 9 Relances À effectuer À venir Effectuées Analyse Filtrer Relances 9 MC RECY…" at bounding box center [326, 156] width 652 height 312
click at [155, 254] on div "Replanifier cette action" at bounding box center [135, 254] width 67 height 12
select select "8"
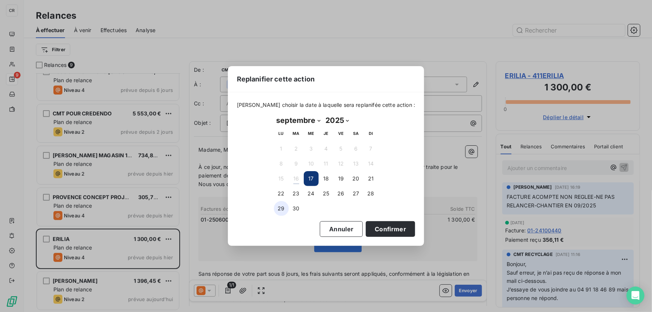
click at [279, 208] on button "29" at bounding box center [281, 208] width 15 height 15
click at [369, 232] on button "Confirmer" at bounding box center [390, 229] width 49 height 16
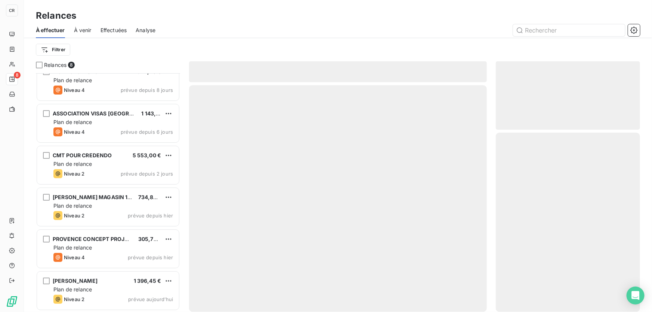
scroll to position [96, 0]
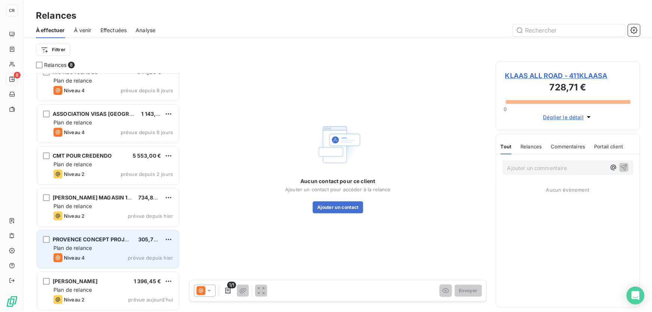
click at [86, 247] on span "Plan de relance" at bounding box center [72, 248] width 38 height 6
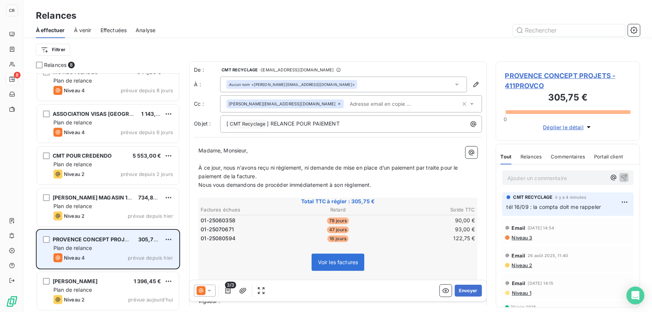
scroll to position [96, 0]
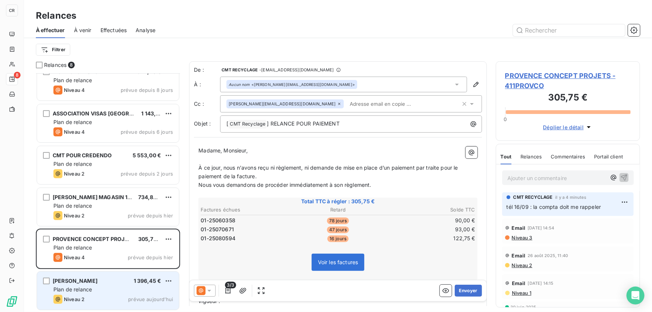
click at [81, 284] on span "[PERSON_NAME]" at bounding box center [75, 281] width 45 height 6
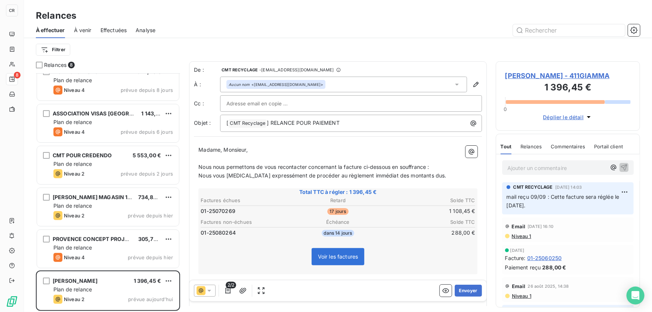
click at [207, 287] on icon at bounding box center [208, 290] width 7 height 7
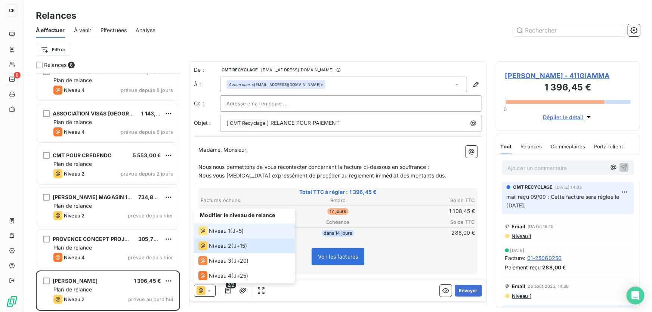
click at [226, 230] on span "Niveau 1" at bounding box center [219, 230] width 21 height 7
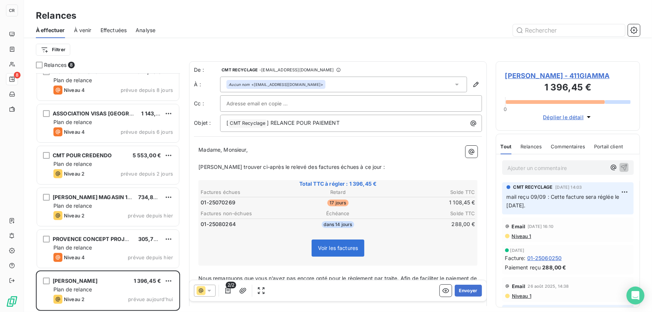
drag, startPoint x: 468, startPoint y: 290, endPoint x: 216, endPoint y: 288, distance: 252.2
click at [216, 288] on div "2/2 Envoyer" at bounding box center [337, 290] width 297 height 21
click at [204, 293] on icon at bounding box center [201, 290] width 9 height 9
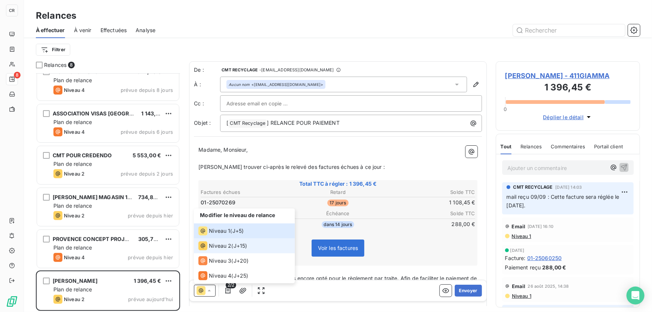
click at [212, 247] on span "Niveau 2" at bounding box center [220, 245] width 22 height 7
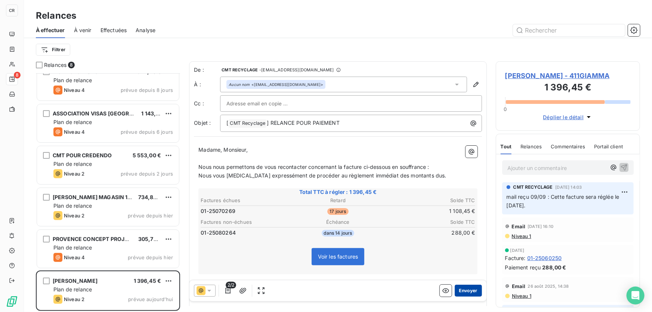
click at [463, 291] on button "Envoyer" at bounding box center [468, 291] width 27 height 12
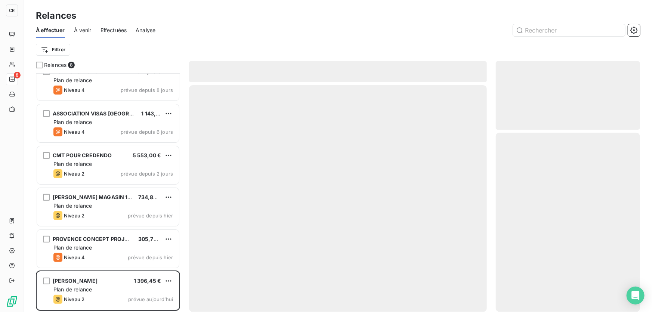
scroll to position [53, 0]
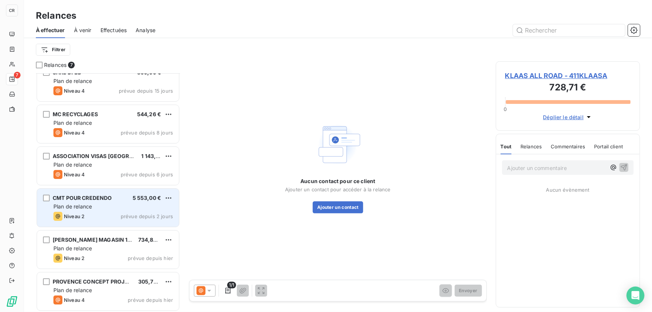
click at [78, 198] on span "CMT POUR CREDENDO" at bounding box center [82, 198] width 59 height 6
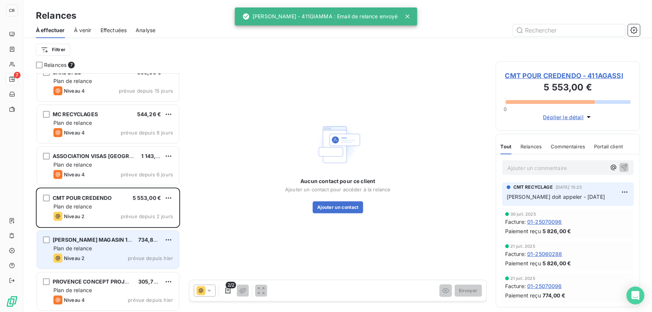
click at [79, 246] on span "Plan de relance" at bounding box center [72, 248] width 38 height 6
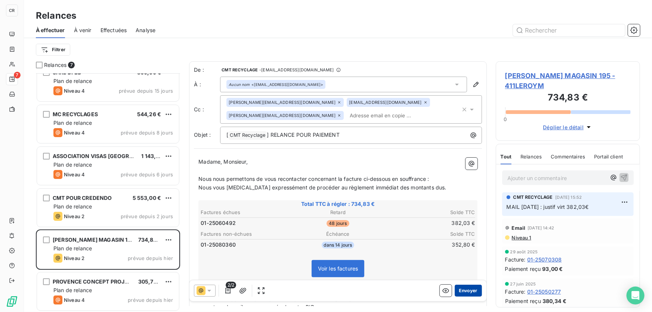
click at [462, 291] on button "Envoyer" at bounding box center [468, 291] width 27 height 12
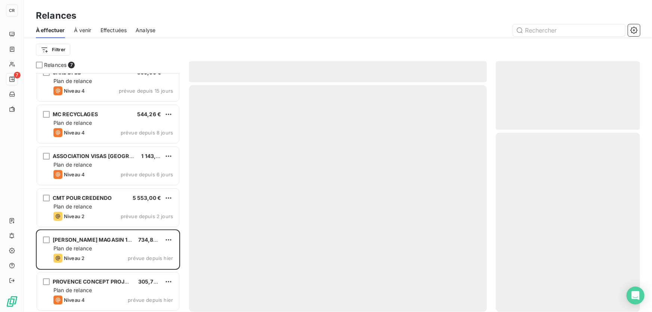
scroll to position [12, 0]
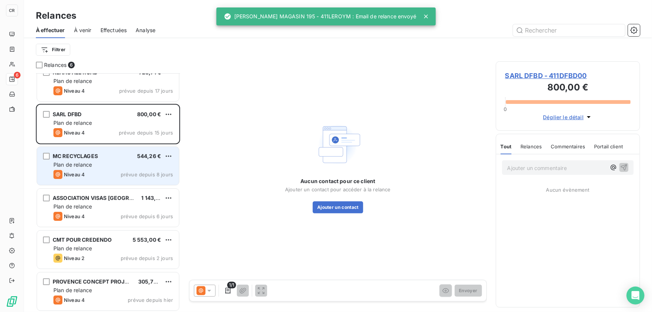
click at [78, 171] on div "Niveau 4" at bounding box center [68, 174] width 31 height 9
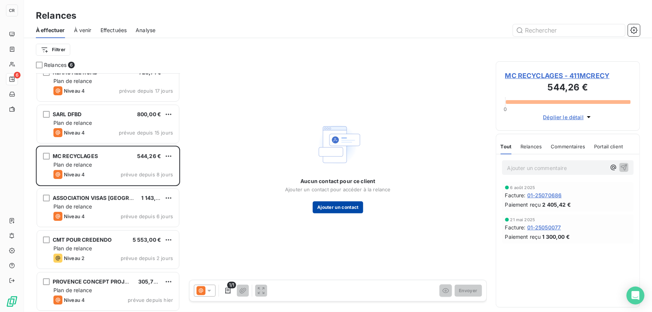
click at [336, 206] on button "Ajouter un contact" at bounding box center [338, 207] width 50 height 12
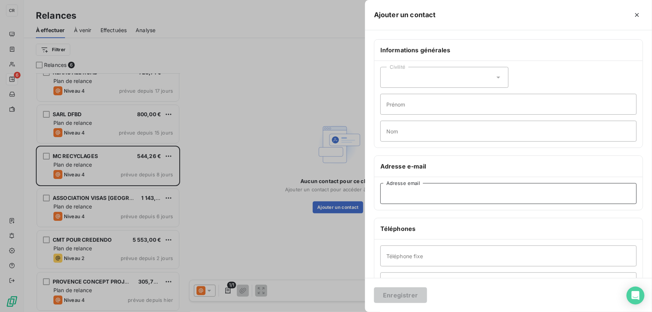
click at [409, 197] on input "Adresse email" at bounding box center [508, 193] width 256 height 21
paste input "melanie.mcrecyclages@gmail.com"
type input "melanie.mcrecyclages@gmail.com"
click at [391, 303] on div "Enregistrer" at bounding box center [508, 295] width 287 height 34
click at [393, 299] on button "Enregistrer" at bounding box center [400, 295] width 53 height 16
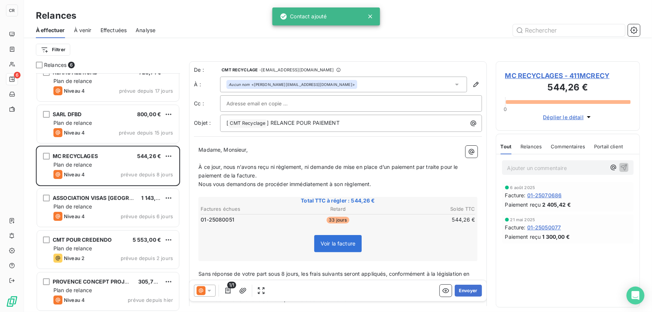
click at [220, 293] on div "1/1" at bounding box center [230, 291] width 73 height 12
click at [208, 293] on icon at bounding box center [208, 290] width 7 height 7
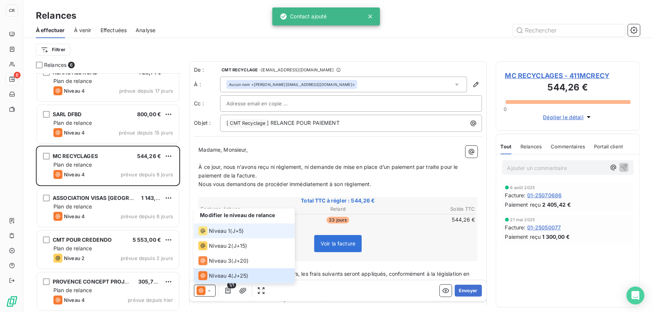
click at [213, 229] on span "Niveau 1" at bounding box center [219, 230] width 21 height 7
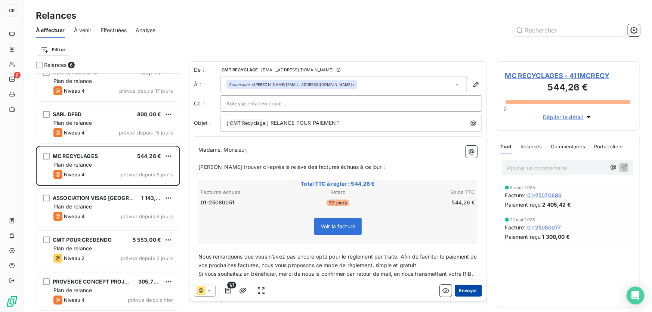
click at [466, 292] on button "Envoyer" at bounding box center [468, 291] width 27 height 12
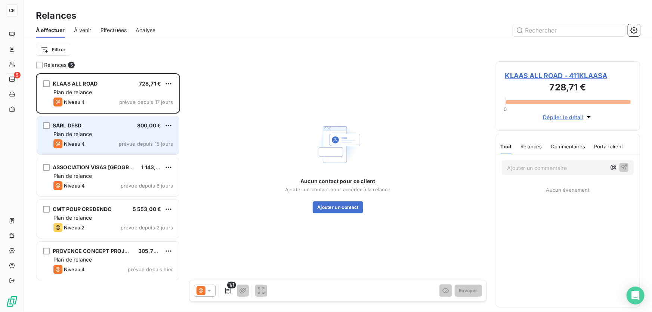
click at [103, 131] on div "Plan de relance" at bounding box center [113, 133] width 120 height 7
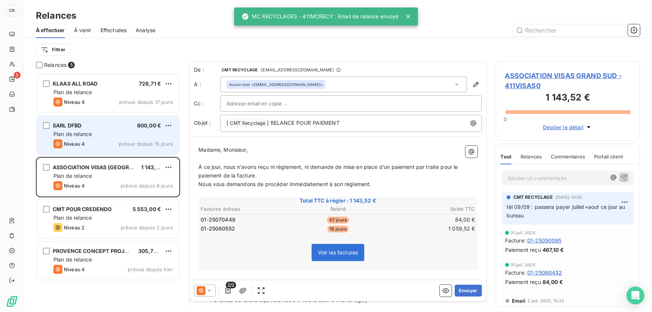
click at [78, 129] on div "SARL DFBD 800,00 € Plan de relance Niveau 4 prévue depuis 15 jours" at bounding box center [108, 135] width 142 height 38
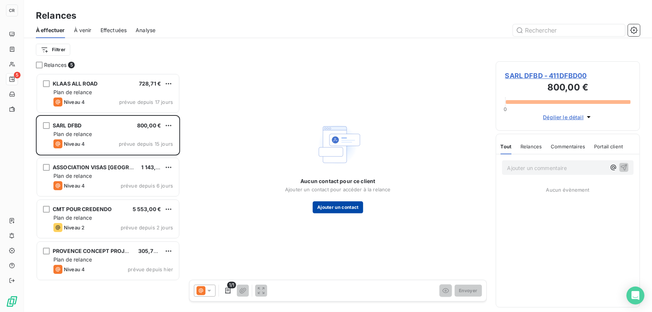
click at [335, 207] on button "Ajouter un contact" at bounding box center [338, 207] width 50 height 12
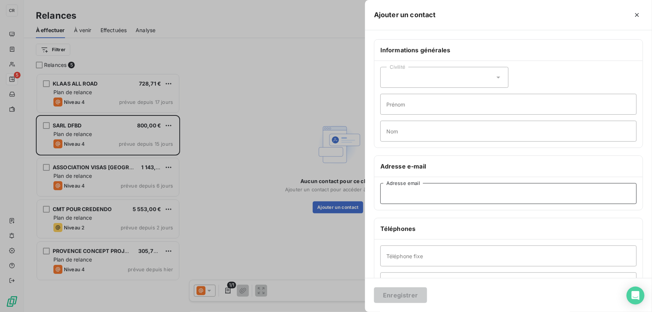
click at [409, 197] on input "Adresse email" at bounding box center [508, 193] width 256 height 21
paste input "gilles.crus@domaineduseigneur.com"
type input "gilles.crus@domaineduseigneur.com"
click at [396, 295] on button "Enregistrer" at bounding box center [400, 295] width 53 height 16
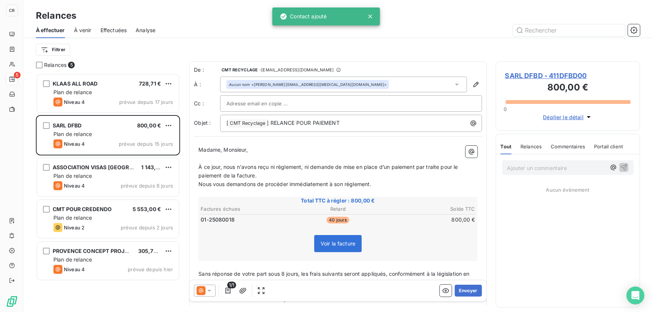
click at [205, 289] on icon at bounding box center [201, 290] width 9 height 9
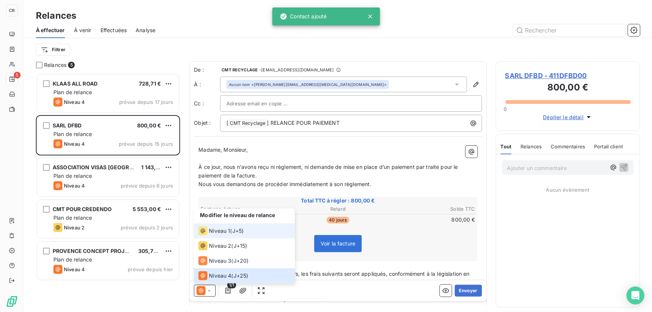
click at [213, 236] on li "Niveau 1 ( J+5 )" at bounding box center [244, 230] width 101 height 15
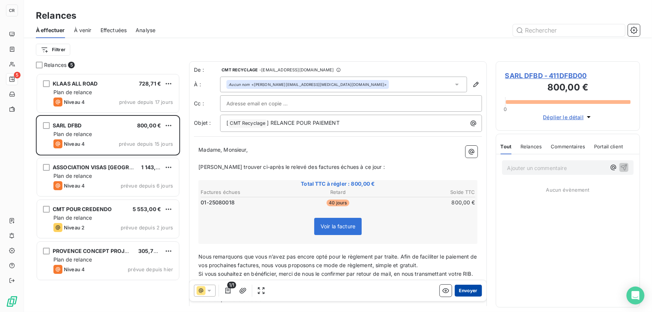
click at [461, 294] on button "Envoyer" at bounding box center [468, 291] width 27 height 12
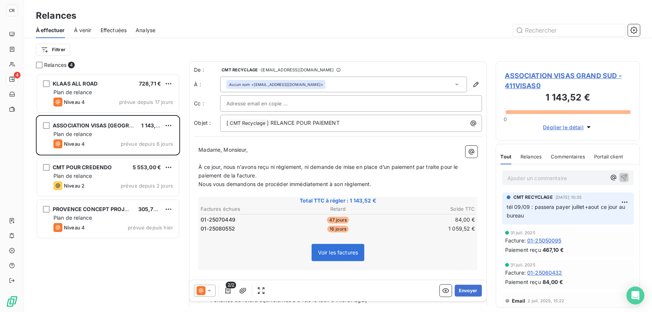
click at [534, 179] on p "Ajouter un commentaire ﻿" at bounding box center [556, 177] width 99 height 9
click at [609, 173] on button "button" at bounding box center [613, 177] width 9 height 9
click at [565, 182] on div "tél 16/09 : passer" at bounding box center [568, 177] width 132 height 14
click at [566, 177] on p "tél 16/09 : passer" at bounding box center [556, 177] width 99 height 9
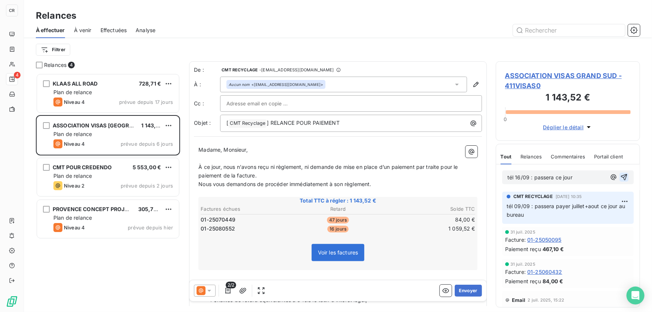
click at [621, 173] on button "button" at bounding box center [623, 177] width 9 height 9
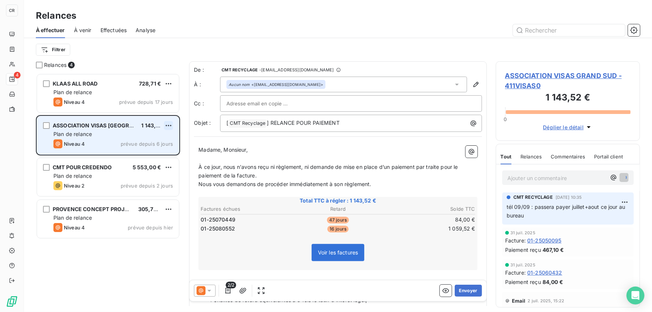
click at [169, 125] on html "CR 4 Relances À effectuer À venir Effectuées Analyse Filtrer Relances 4 KLAAS A…" at bounding box center [326, 156] width 652 height 312
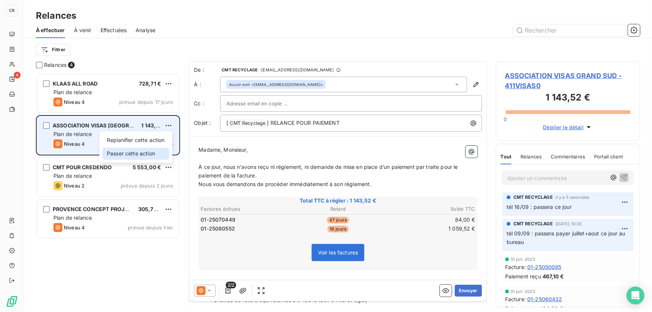
click at [142, 148] on div "Passer cette action" at bounding box center [135, 154] width 67 height 12
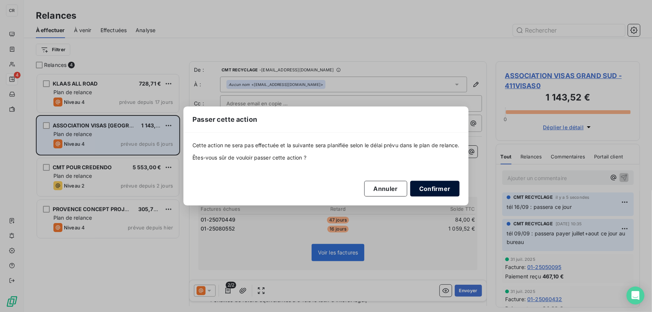
click at [435, 193] on button "Confirmer" at bounding box center [434, 189] width 49 height 16
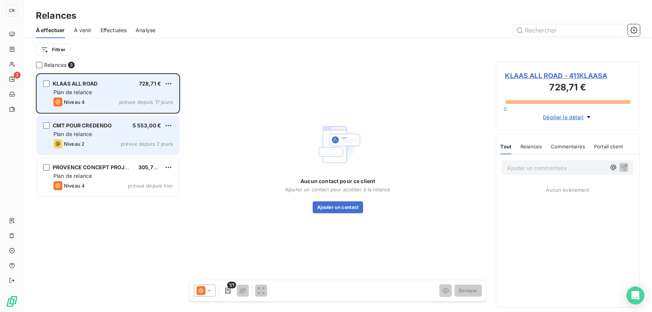
click at [95, 91] on div "Plan de relance" at bounding box center [113, 92] width 120 height 7
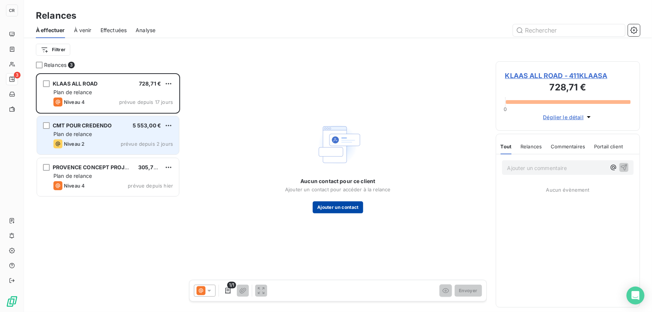
click at [331, 209] on button "Ajouter un contact" at bounding box center [338, 207] width 50 height 12
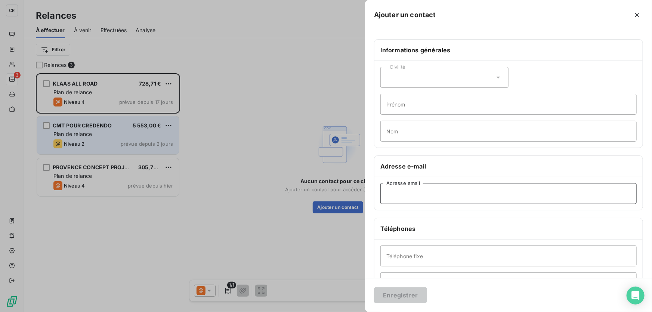
drag, startPoint x: 422, startPoint y: 191, endPoint x: 415, endPoint y: 205, distance: 15.9
click at [422, 191] on input "Adresse email" at bounding box center [508, 193] width 256 height 21
paste input "strindade@klaas.fr"
type input "strindade@klaas.fr"
drag, startPoint x: 399, startPoint y: 297, endPoint x: 394, endPoint y: 291, distance: 6.9
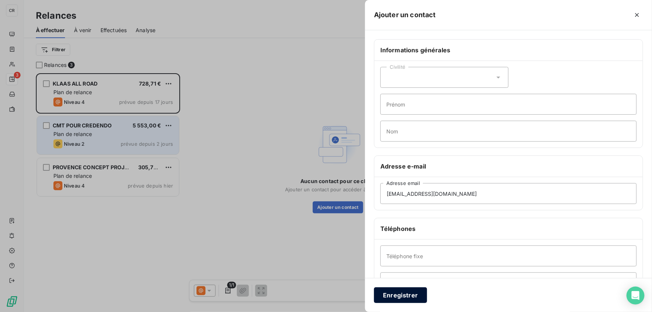
click at [399, 296] on button "Enregistrer" at bounding box center [400, 295] width 53 height 16
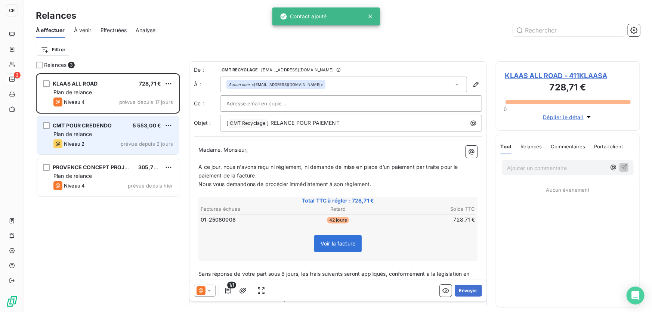
click at [205, 290] on icon at bounding box center [201, 290] width 9 height 9
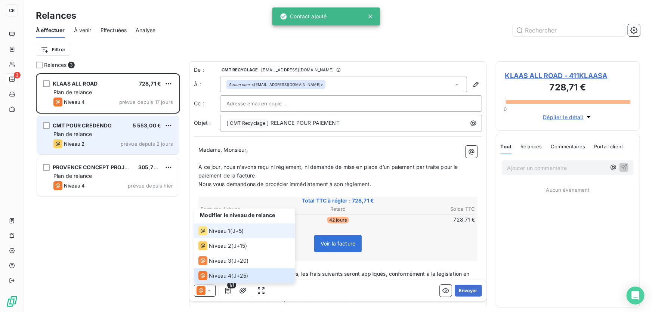
click at [210, 228] on span "Niveau 1" at bounding box center [219, 230] width 21 height 7
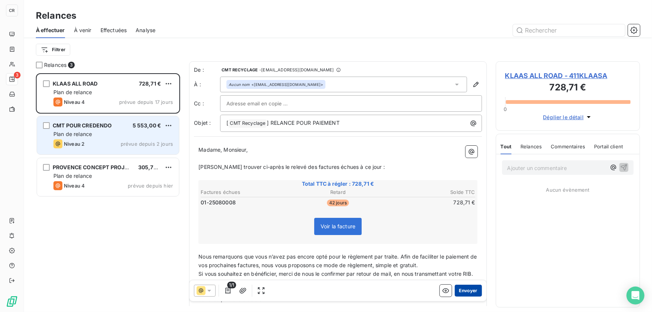
click at [459, 288] on button "Envoyer" at bounding box center [468, 291] width 27 height 12
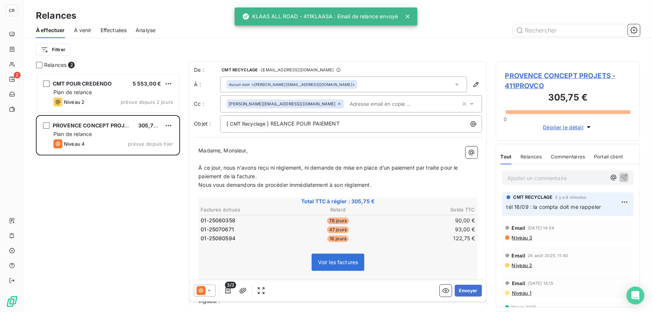
click at [110, 124] on span "PROVENCE CONCEPT PROJETS" at bounding box center [94, 125] width 82 height 6
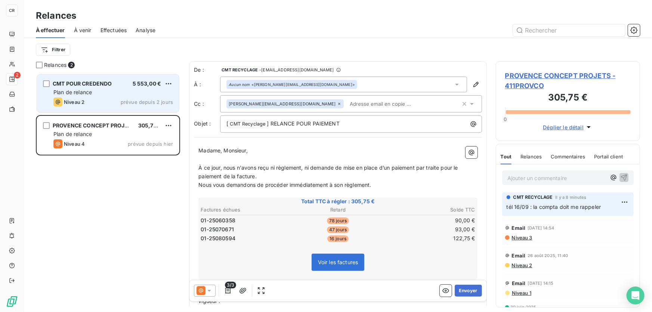
click at [117, 101] on div "Niveau 2 prévue depuis 2 jours" at bounding box center [113, 102] width 120 height 9
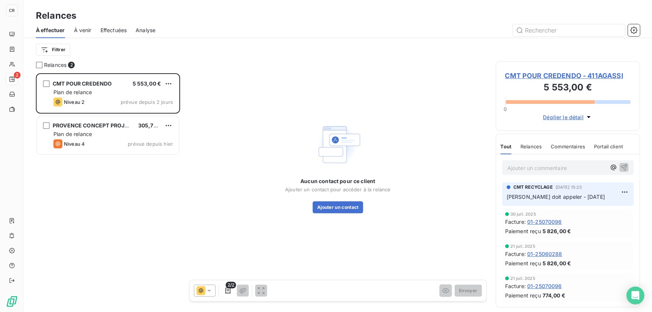
click at [596, 75] on span "CMT POUR CREDENDO - 411AGASSI" at bounding box center [568, 76] width 126 height 10
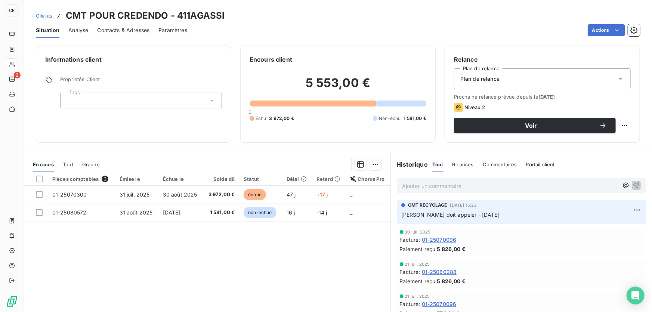
click at [494, 186] on p "Ajouter un commentaire ﻿" at bounding box center [510, 185] width 216 height 9
drag, startPoint x: 492, startPoint y: 209, endPoint x: 395, endPoint y: 214, distance: 97.7
click at [397, 214] on div "CMT RECYCLAGE 9 sept. 2025, 15:23 Céline doit appeler - 09/09/25" at bounding box center [521, 212] width 249 height 24
copy span "Céline doit appeler - 09/09/25"
drag, startPoint x: 416, startPoint y: 186, endPoint x: 370, endPoint y: 182, distance: 46.1
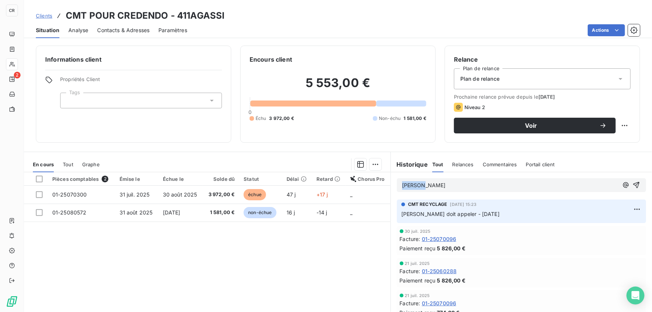
click at [370, 182] on div "En cours Tout Graphe Pièces comptables 2 Émise le Échue le Solde dû Statut Déla…" at bounding box center [338, 245] width 628 height 187
drag, startPoint x: 452, startPoint y: 184, endPoint x: 459, endPoint y: 184, distance: 7.1
click at [459, 184] on span "Céline doit appeler - 09/09/25" at bounding box center [451, 185] width 98 height 6
click at [633, 185] on icon "button" at bounding box center [636, 184] width 7 height 7
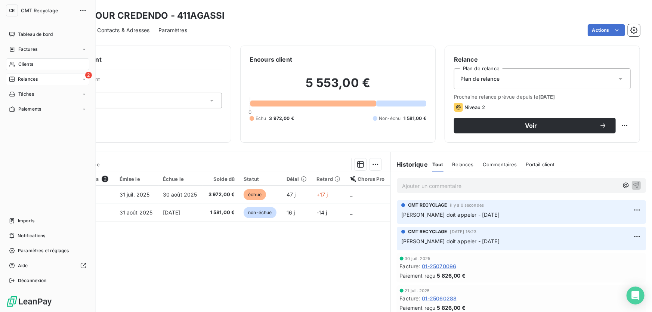
click at [30, 82] on div "2 Relances" at bounding box center [47, 79] width 83 height 12
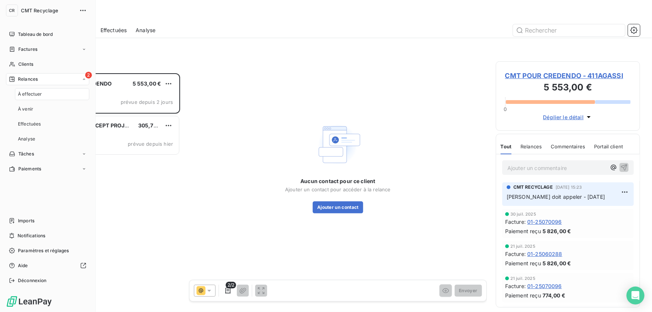
scroll to position [234, 139]
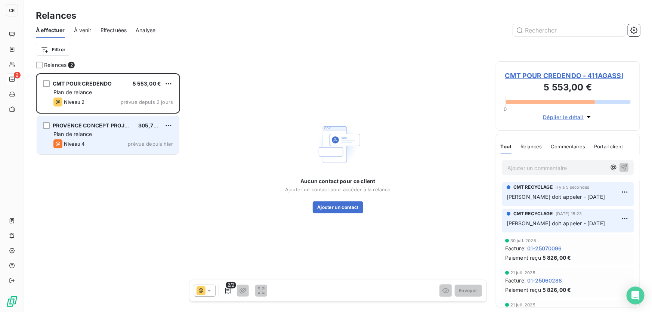
click at [120, 122] on div "PROVENCE CONCEPT PROJETS" at bounding box center [93, 125] width 80 height 7
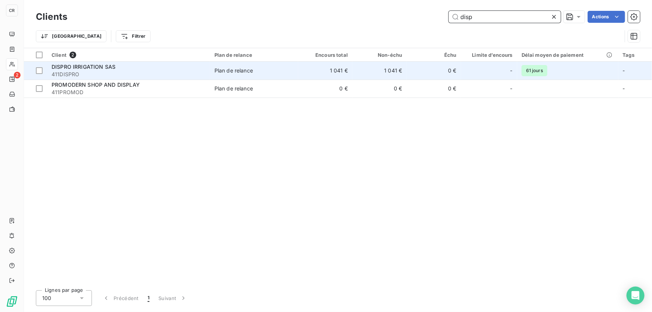
type input "disp"
click at [116, 76] on span "411DISPRO" at bounding box center [129, 74] width 154 height 7
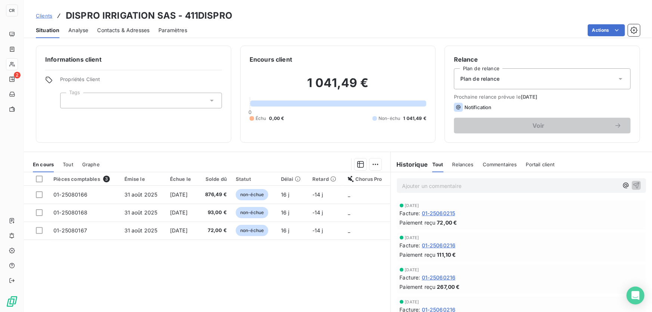
click at [48, 16] on span "Clients" at bounding box center [44, 16] width 16 height 6
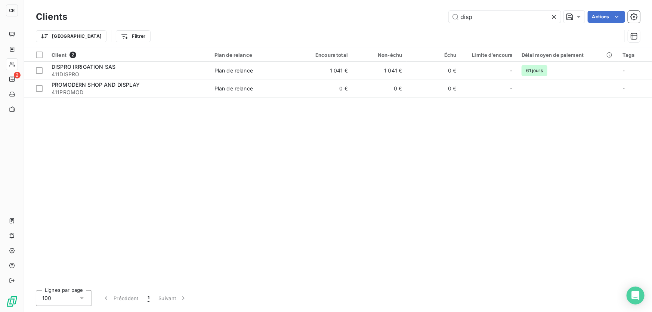
drag, startPoint x: 432, startPoint y: 12, endPoint x: 406, endPoint y: 10, distance: 26.2
click at [406, 10] on div "Clients disp Actions" at bounding box center [338, 17] width 604 height 16
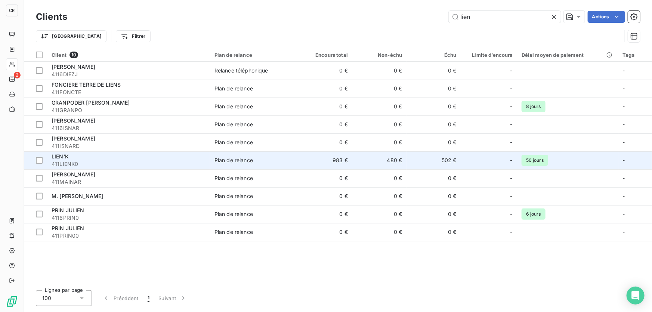
type input "lien"
click at [339, 160] on td "983 €" at bounding box center [325, 160] width 54 height 18
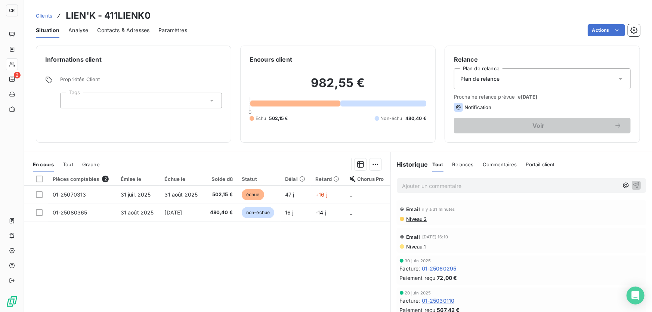
click at [450, 186] on p "Ajouter un commentaire ﻿" at bounding box center [510, 185] width 216 height 9
click at [397, 182] on div "1 054,55 EUR" at bounding box center [521, 185] width 249 height 14
click at [398, 184] on div "1 054,55 EUR" at bounding box center [521, 185] width 249 height 14
click at [402, 186] on span "1 054,55 EUR" at bounding box center [418, 185] width 33 height 6
click at [633, 185] on icon "button" at bounding box center [636, 184] width 7 height 7
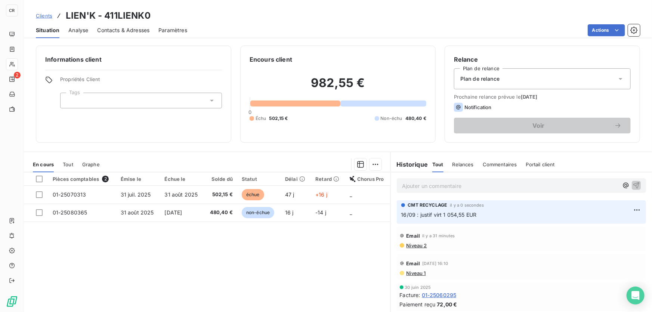
click at [43, 18] on span "Clients" at bounding box center [44, 16] width 16 height 6
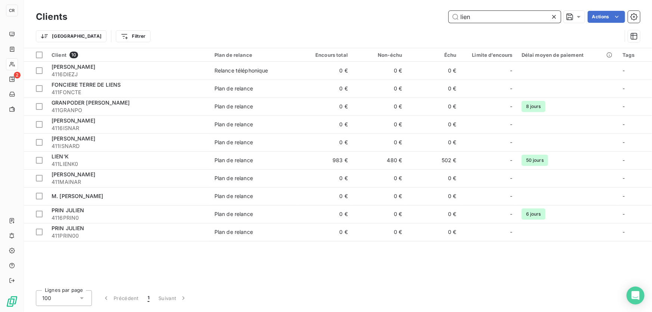
drag, startPoint x: 500, startPoint y: 21, endPoint x: 420, endPoint y: 25, distance: 80.4
click at [420, 25] on div "Clients lien Actions Trier Filtrer" at bounding box center [338, 28] width 604 height 39
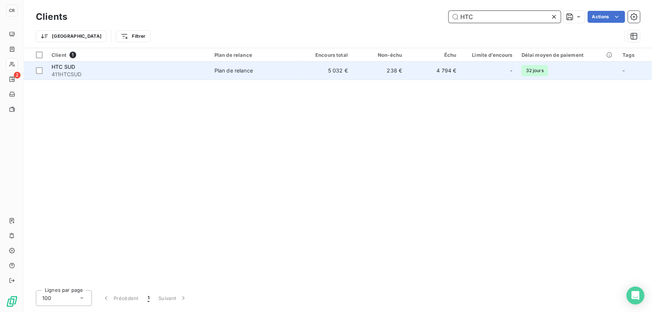
type input "HTC"
click at [243, 71] on div "Plan de relance" at bounding box center [233, 70] width 38 height 7
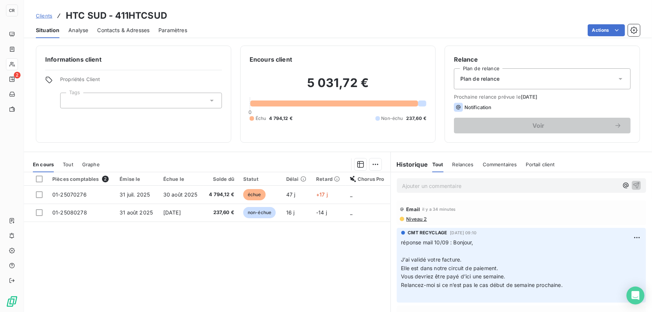
click at [455, 191] on div "Ajouter un commentaire ﻿" at bounding box center [521, 185] width 249 height 15
click at [456, 187] on p "Ajouter un commentaire ﻿" at bounding box center [510, 185] width 216 height 9
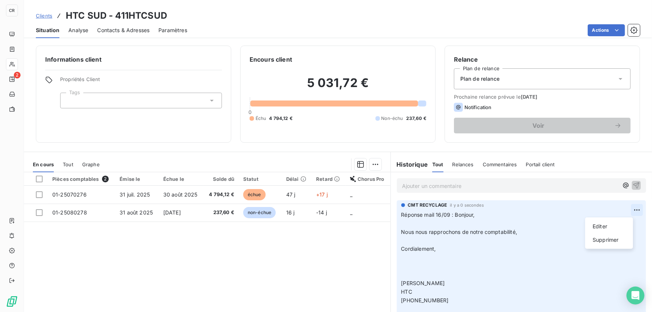
click at [622, 208] on html "CR 2 Clients HTC SUD - 411HTCSUD Situation Analyse Contacts & Adresses Paramètr…" at bounding box center [326, 156] width 652 height 312
click at [604, 227] on div "Editer" at bounding box center [609, 226] width 42 height 12
click at [426, 274] on p "Réponse mail 16/09 : Bonjour, ﻿ Nous nous rapprochons de notre comptabilité, ﻿ …" at bounding box center [516, 262] width 230 height 103
drag, startPoint x: 412, startPoint y: 275, endPoint x: 400, endPoint y: 239, distance: 38.0
click at [401, 239] on p "Réponse mail 16/09 : Bonjour, ﻿ Nous nous rapprochons de notre comptabilité, ﻿ …" at bounding box center [516, 262] width 230 height 103
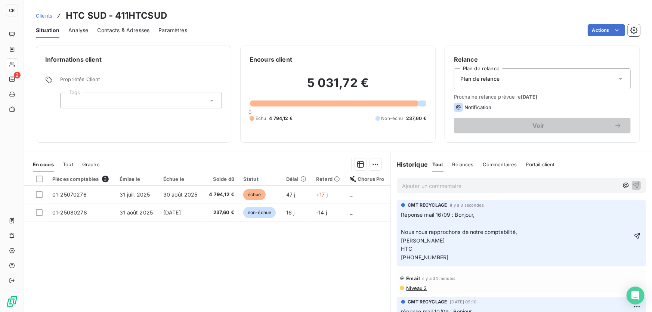
click at [415, 223] on p "Réponse mail 16/09 : Bonjour, Nous nous rapprochons de notre comptabilité, Roma…" at bounding box center [516, 236] width 230 height 51
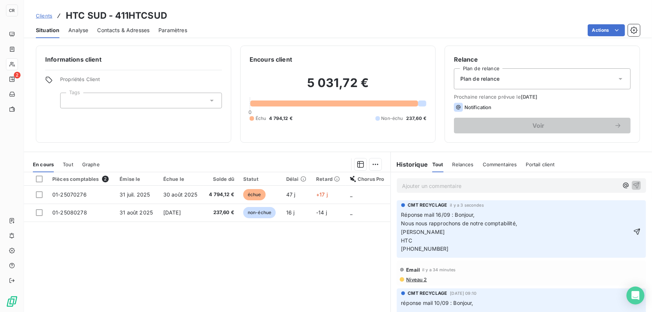
click at [448, 253] on p "Réponse mail 16/09 : Bonjour, Nous nous rapprochons de notre comptabilité, Roma…" at bounding box center [516, 232] width 230 height 43
drag, startPoint x: 435, startPoint y: 238, endPoint x: 446, endPoint y: 233, distance: 12.0
click at [446, 233] on p "Réponse mail 16/09 : Bonjour, Nous nous rapprochons de notre comptabilité, Roma…" at bounding box center [516, 232] width 230 height 43
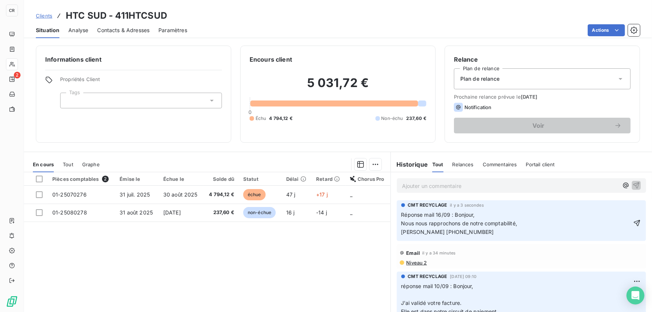
click at [453, 213] on span "Réponse mail 16/09 : Bonjour, Nous nous rapprochons de notre comptabilité, Roma…" at bounding box center [459, 223] width 116 height 24
click at [633, 222] on icon "button" at bounding box center [636, 222] width 7 height 7
click at [41, 21] on div "Clients HTC SUD - 411HTCSUD" at bounding box center [101, 15] width 131 height 13
click at [44, 17] on span "Clients" at bounding box center [44, 16] width 16 height 6
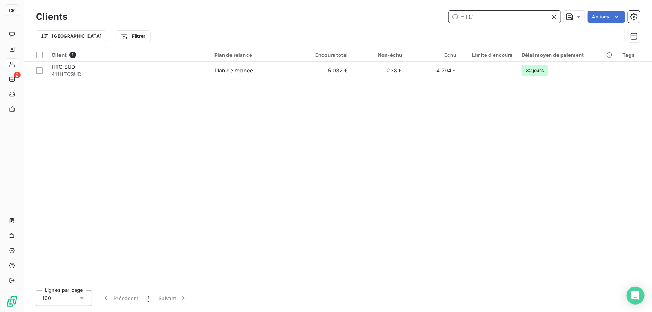
click at [480, 12] on input "HTC" at bounding box center [505, 17] width 112 height 12
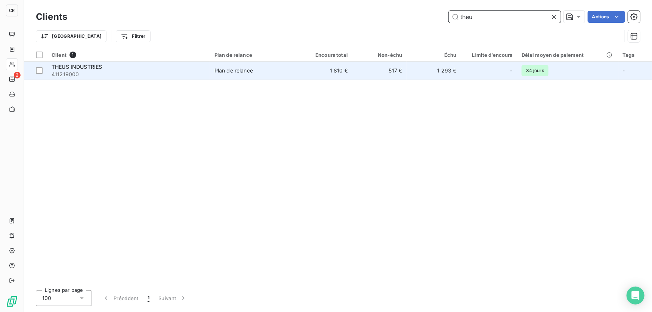
type input "theu"
click at [117, 71] on span "411219000" at bounding box center [129, 74] width 154 height 7
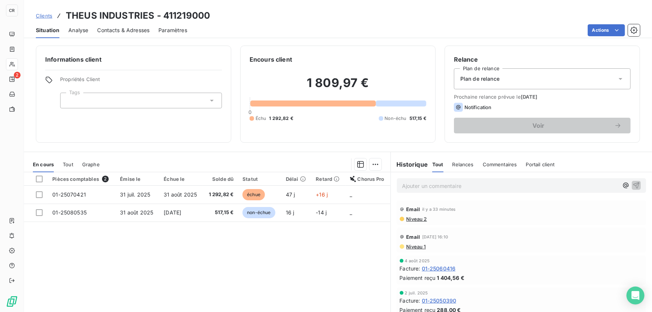
click at [426, 190] on p "Ajouter un commentaire ﻿" at bounding box center [510, 185] width 216 height 9
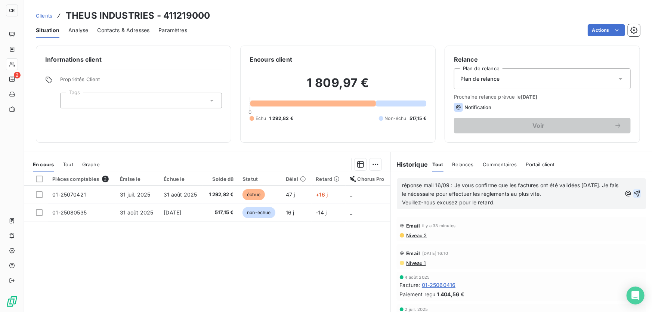
click at [633, 194] on icon "button" at bounding box center [636, 193] width 7 height 7
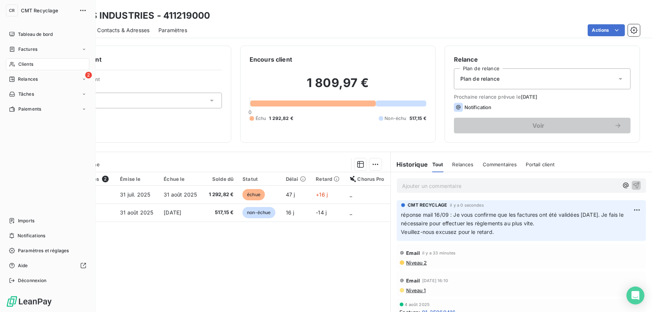
click at [12, 65] on icon at bounding box center [12, 64] width 6 height 6
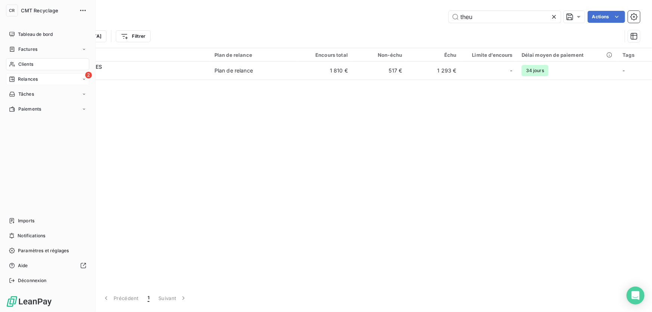
click at [7, 74] on div "2 Relances" at bounding box center [47, 79] width 83 height 12
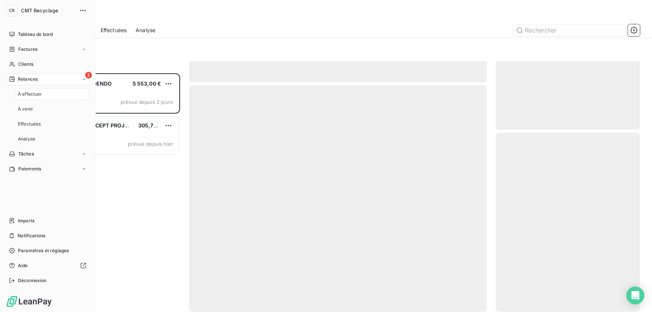
scroll to position [234, 139]
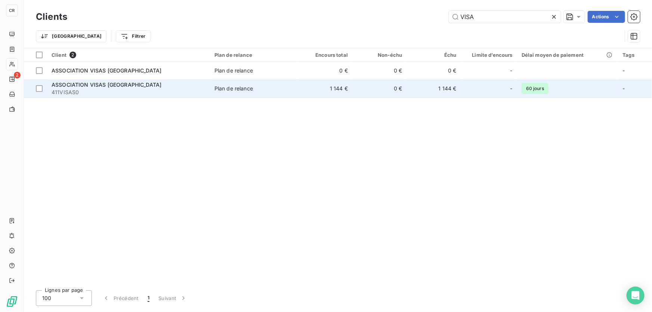
type input "VISA"
click at [160, 84] on div "ASSOCIATION VISAS [GEOGRAPHIC_DATA]" at bounding box center [129, 84] width 154 height 7
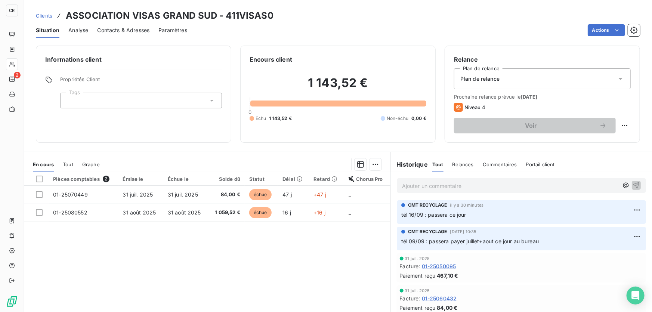
click at [435, 194] on div "Ajouter un commentaire ﻿" at bounding box center [521, 185] width 261 height 27
click at [436, 189] on p "Ajouter un commentaire ﻿" at bounding box center [510, 185] width 216 height 9
click at [633, 186] on div "OK ESPECES 16/09 : 1143.52€ factures juillet + aout" at bounding box center [521, 185] width 249 height 14
click at [633, 184] on icon "button" at bounding box center [636, 185] width 6 height 6
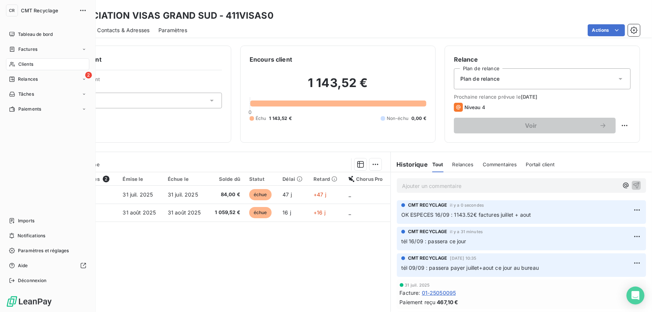
click at [23, 58] on div "Clients" at bounding box center [47, 64] width 83 height 12
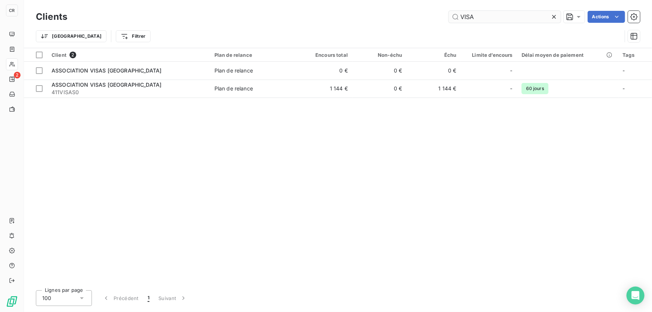
click at [476, 18] on input "VISA" at bounding box center [505, 17] width 112 height 12
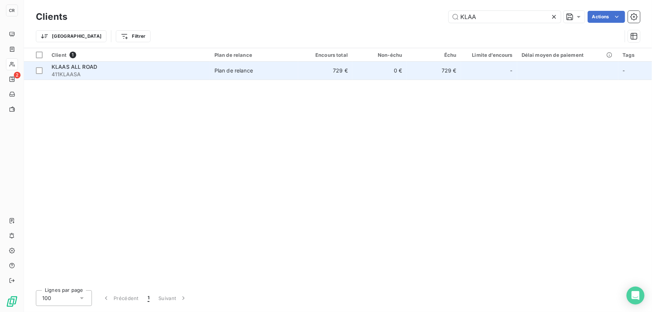
type input "KLAA"
click at [140, 73] on span "411KLAASA" at bounding box center [129, 74] width 154 height 7
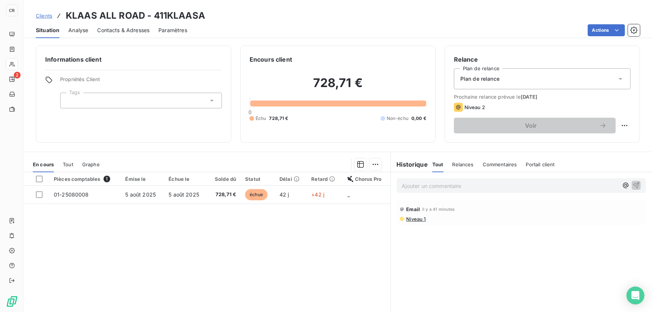
click at [418, 185] on p "Ajouter un commentaire ﻿" at bounding box center [510, 185] width 216 height 9
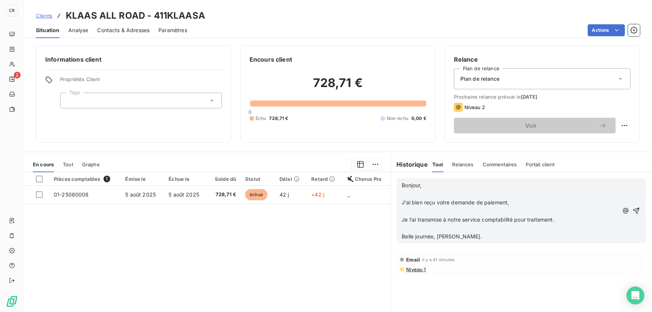
click at [419, 234] on span "Belle journée, Sophie." at bounding box center [442, 236] width 80 height 6
click at [420, 226] on p "﻿" at bounding box center [510, 228] width 216 height 9
click at [421, 211] on p "﻿" at bounding box center [510, 211] width 216 height 9
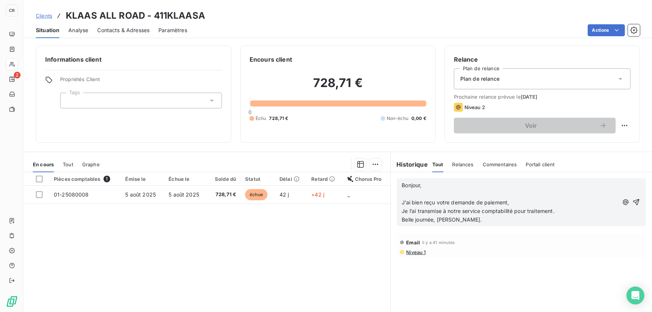
click at [417, 194] on p "﻿" at bounding box center [510, 194] width 216 height 9
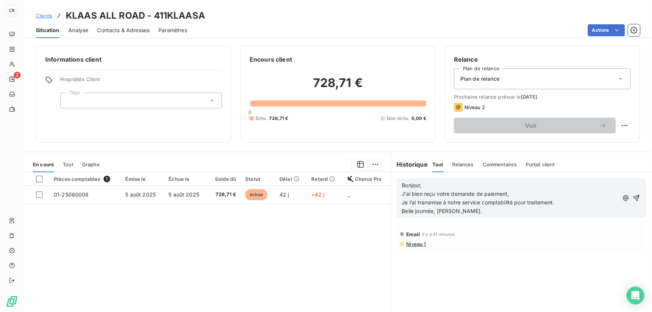
click at [402, 185] on span "Bonjour," at bounding box center [412, 185] width 20 height 6
click at [633, 195] on icon "button" at bounding box center [636, 198] width 6 height 6
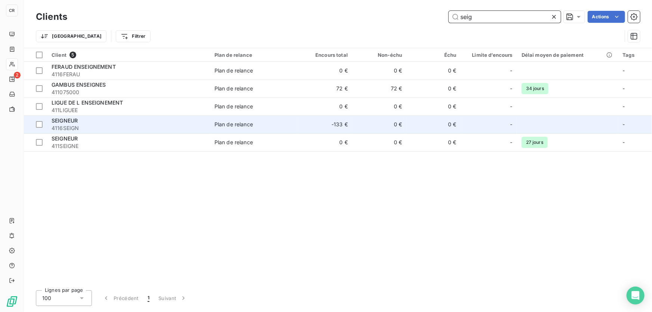
type input "seig"
click at [106, 125] on span "4116SEIGN" at bounding box center [129, 127] width 154 height 7
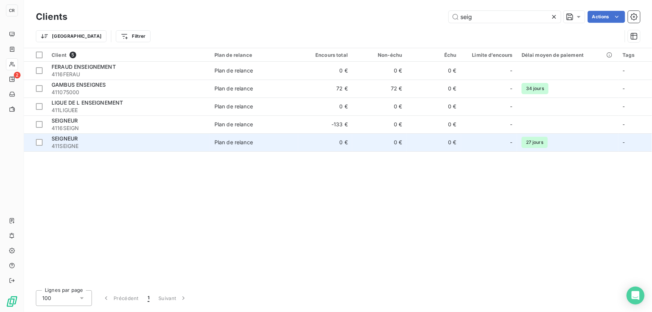
click at [101, 145] on span "411SEIGNE" at bounding box center [129, 145] width 154 height 7
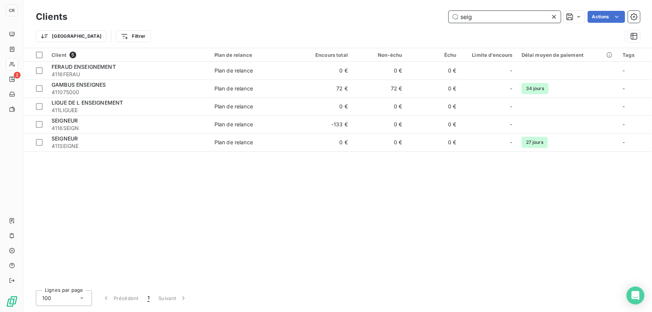
drag, startPoint x: 511, startPoint y: 18, endPoint x: 422, endPoint y: 16, distance: 89.0
click at [422, 16] on div "seig Actions" at bounding box center [358, 17] width 564 height 12
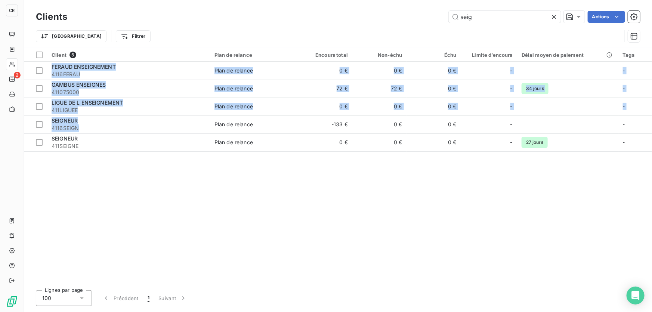
drag, startPoint x: 158, startPoint y: 126, endPoint x: 142, endPoint y: 223, distance: 98.1
click at [149, 230] on div "Client 5 Plan de relance Encours total Non-échu Échu Limite d’encours Délai moy…" at bounding box center [338, 166] width 628 height 236
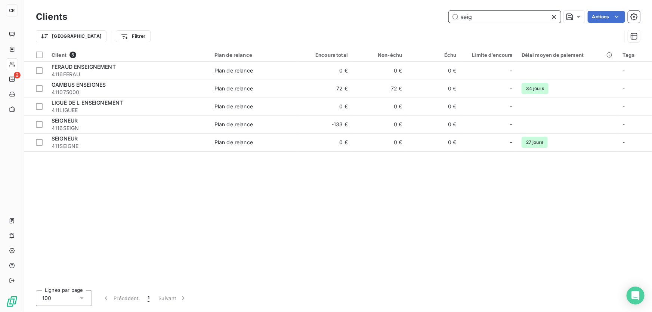
click at [478, 15] on input "seig" at bounding box center [505, 17] width 112 height 12
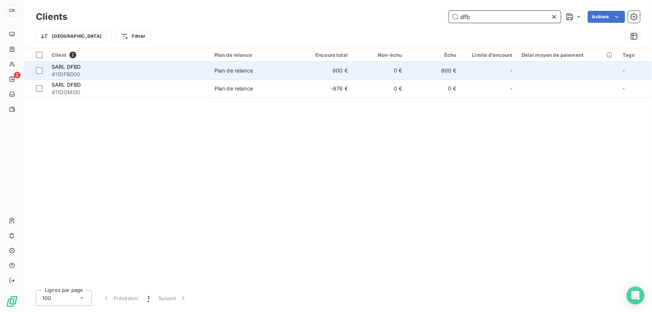
type input "dfb"
click at [90, 73] on span "411DFBD00" at bounding box center [129, 74] width 154 height 7
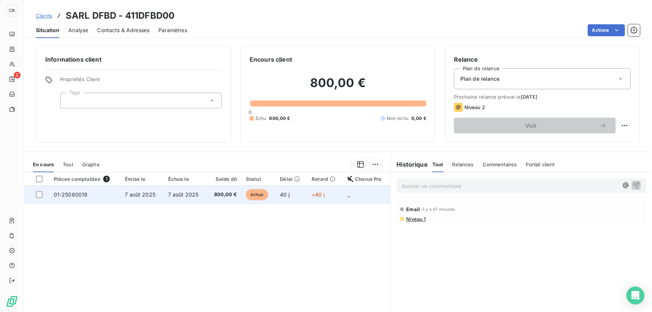
click at [140, 187] on td "7 août 2025" at bounding box center [141, 195] width 43 height 18
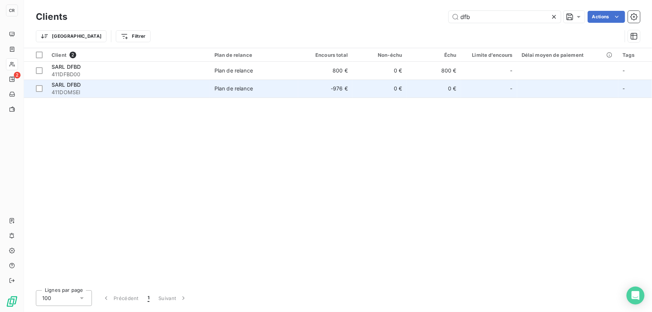
click at [84, 86] on div "SARL DFBD" at bounding box center [129, 84] width 154 height 7
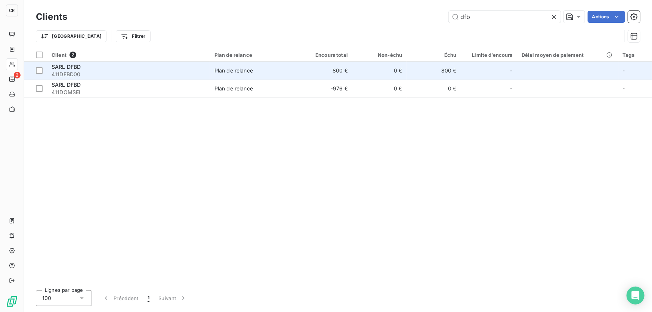
click at [71, 64] on span "SARL DFBD" at bounding box center [66, 67] width 29 height 6
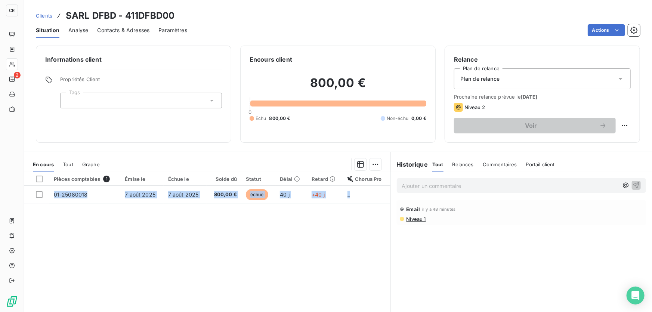
drag, startPoint x: 350, startPoint y: 193, endPoint x: 344, endPoint y: 236, distance: 44.0
click at [344, 236] on div "Pièces comptables 1 Émise le Échue le Solde dû Statut Délai Retard Chorus Pro 0…" at bounding box center [207, 244] width 367 height 144
click at [635, 28] on icon "button" at bounding box center [633, 30] width 7 height 7
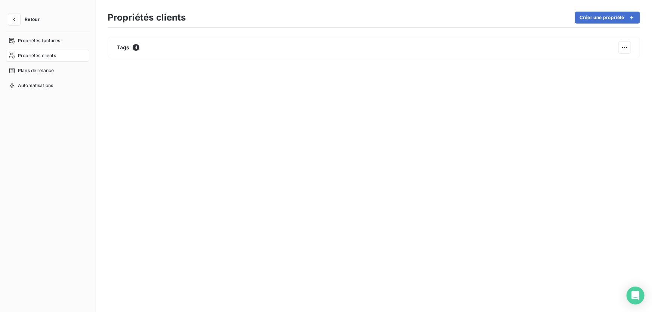
click at [39, 56] on span "Propriétés clients" at bounding box center [37, 55] width 38 height 7
click at [49, 46] on div "Propriétés factures" at bounding box center [47, 41] width 83 height 12
drag, startPoint x: 127, startPoint y: 49, endPoint x: 72, endPoint y: 60, distance: 56.3
click at [72, 60] on div "Retour Propriétés factures Propriétés clients Plans de relance Automatisations …" at bounding box center [326, 156] width 652 height 312
click at [22, 20] on button "Retour" at bounding box center [26, 19] width 40 height 12
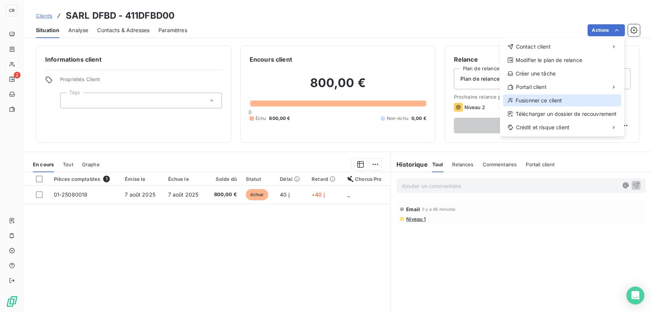
click at [551, 102] on div "Fusionner ce client" at bounding box center [562, 101] width 118 height 12
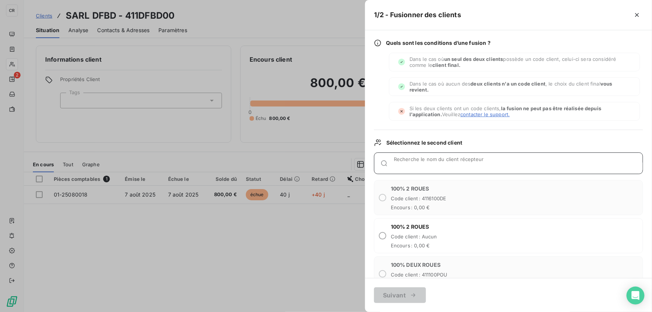
click at [427, 164] on input "Recherche le nom du client récepteur" at bounding box center [518, 166] width 249 height 7
type input "dfbd"
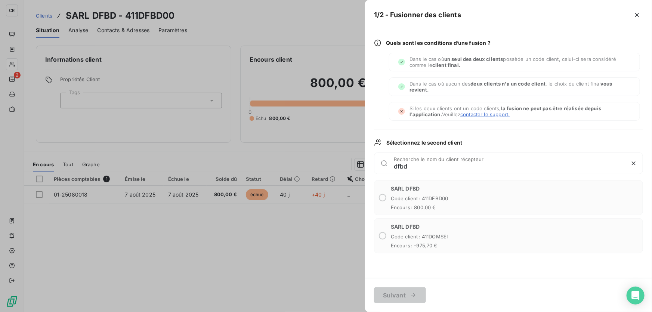
click at [386, 231] on div "SARL DFBD Code client : 411DOMSEI Encours : -975,70 €" at bounding box center [508, 235] width 269 height 35
click at [218, 30] on div at bounding box center [326, 156] width 652 height 312
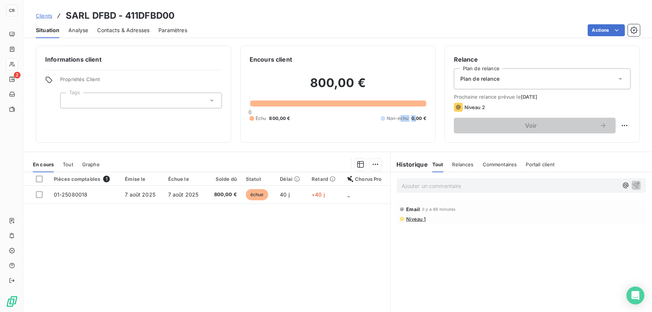
drag, startPoint x: 401, startPoint y: 115, endPoint x: 413, endPoint y: 114, distance: 12.4
click at [413, 114] on div "800,00 € 0 Échu 800,00 € Non-échu 0,00 €" at bounding box center [338, 98] width 177 height 69
click at [360, 166] on icon "button" at bounding box center [360, 164] width 7 height 7
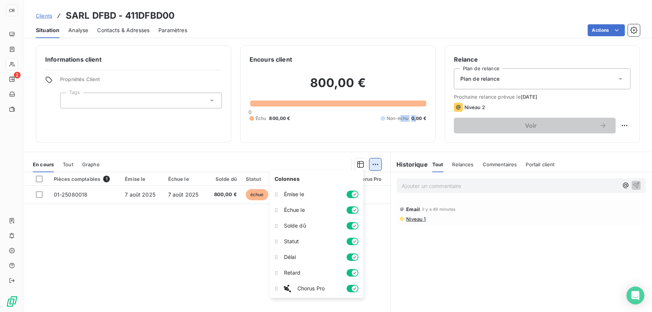
click at [375, 162] on html "CR 2 Clients SARL DFBD - 411DFBD00 Situation Analyse Contacts & Adresses Paramè…" at bounding box center [326, 156] width 652 height 312
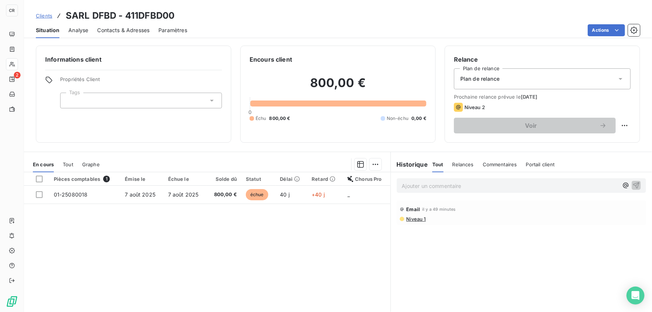
click at [313, 162] on html "CR 2 Clients SARL DFBD - 411DFBD00 Situation Analyse Contacts & Adresses Paramè…" at bounding box center [326, 156] width 652 height 312
click at [634, 25] on html "CR 2 Clients SARL DFBD - 411DFBD00 Situation Analyse Contacts & Adresses Paramè…" at bounding box center [326, 156] width 652 height 312
click at [634, 31] on icon "button" at bounding box center [633, 30] width 7 height 7
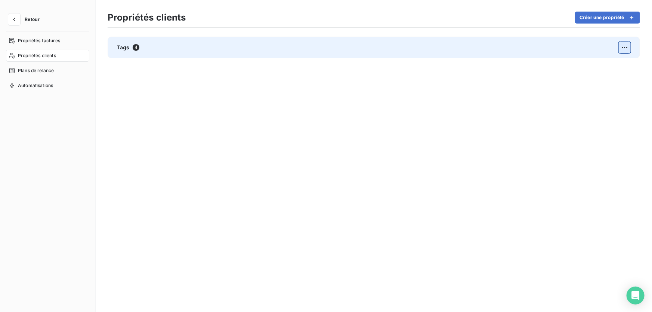
click at [624, 44] on html "Retour Propriétés factures Propriétés clients Plans de relance Automatisations …" at bounding box center [326, 156] width 652 height 312
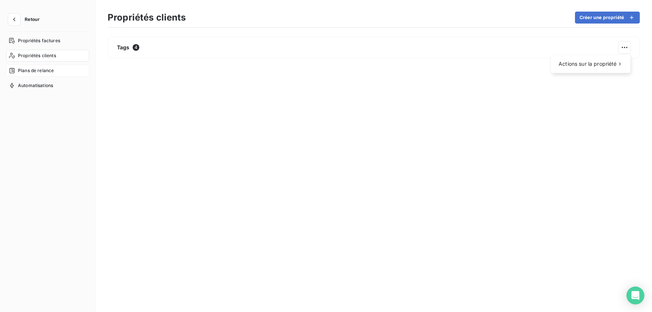
click at [46, 70] on html "Retour Propriétés factures Propriétés clients Plans de relance Automatisations …" at bounding box center [326, 156] width 652 height 312
click at [56, 44] on div "Propriétés factures" at bounding box center [47, 41] width 83 height 12
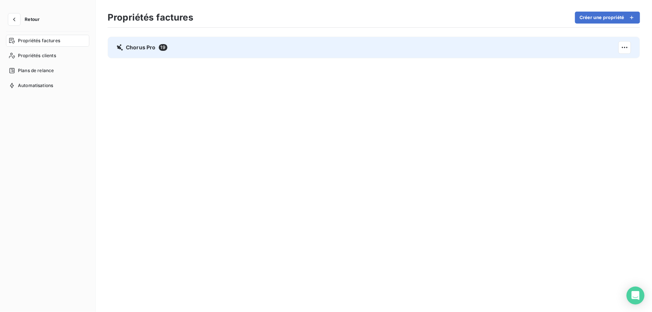
click at [147, 46] on span "Chorus Pro" at bounding box center [141, 47] width 30 height 7
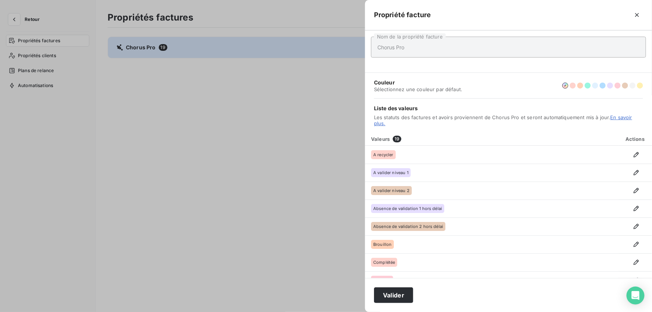
click at [178, 134] on div at bounding box center [326, 156] width 652 height 312
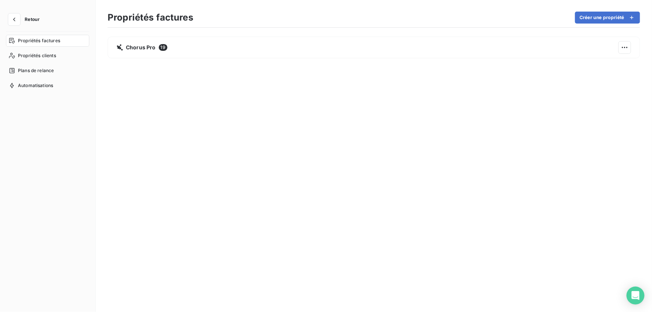
click at [27, 19] on span "Retour" at bounding box center [32, 19] width 15 height 4
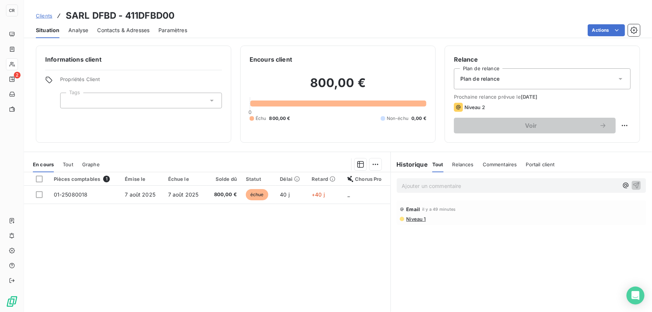
click at [165, 28] on span "Paramètres" at bounding box center [172, 30] width 29 height 7
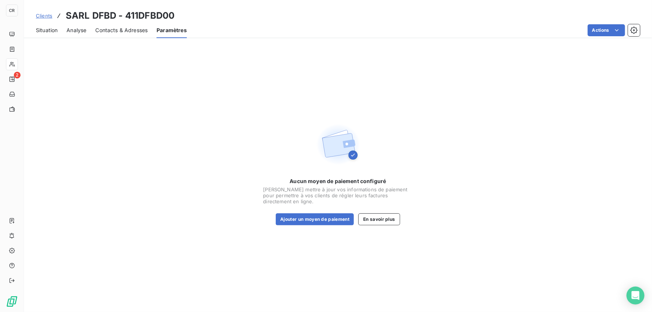
click at [126, 24] on div "Contacts & Adresses" at bounding box center [121, 30] width 52 height 16
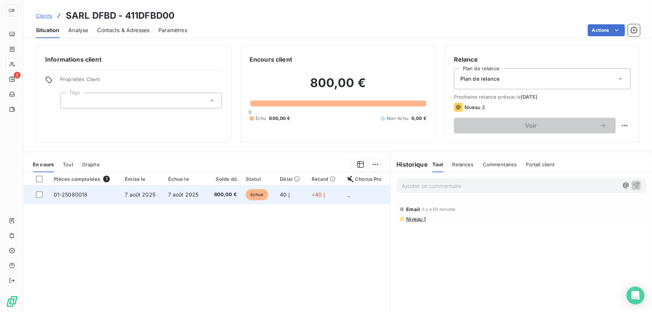
click at [179, 196] on span "7 août 2025" at bounding box center [183, 194] width 31 height 6
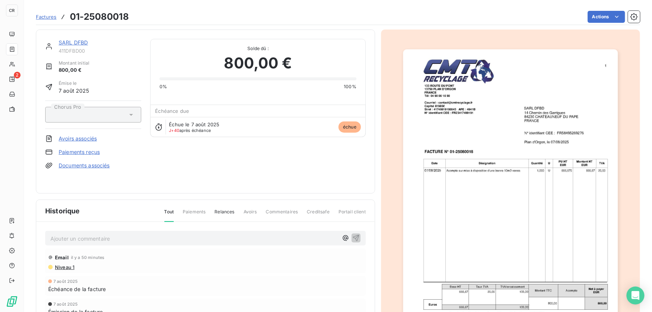
scroll to position [73, 0]
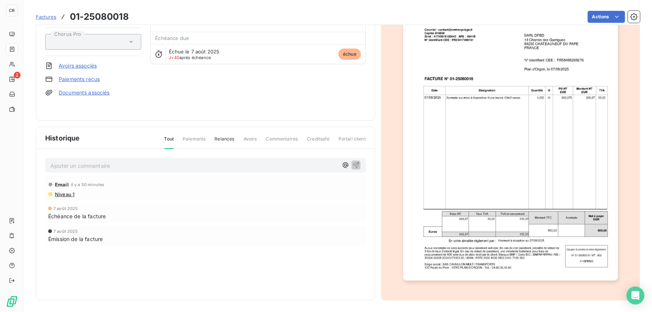
drag, startPoint x: 84, startPoint y: 9, endPoint x: 159, endPoint y: 89, distance: 110.2
click at [159, 89] on div "SARL DFBD 411DFBD00 Montant initial 800,00 € Émise le [DATE] Chorus Pro Avoirs …" at bounding box center [205, 38] width 321 height 145
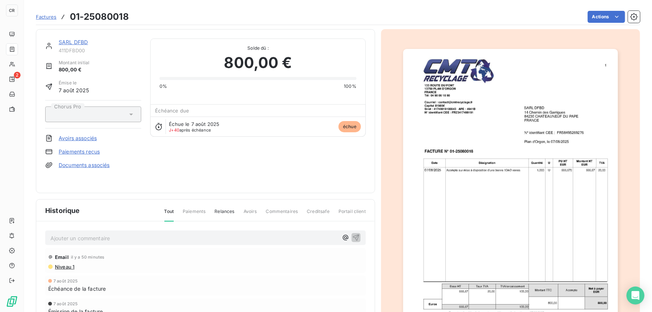
scroll to position [0, 0]
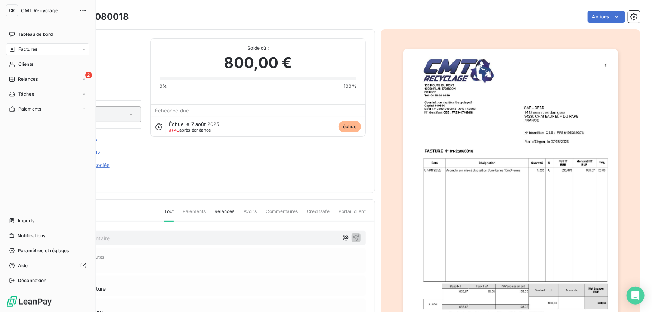
click at [26, 49] on span "Factures" at bounding box center [27, 49] width 19 height 7
click at [17, 97] on div "Clients" at bounding box center [47, 94] width 83 height 12
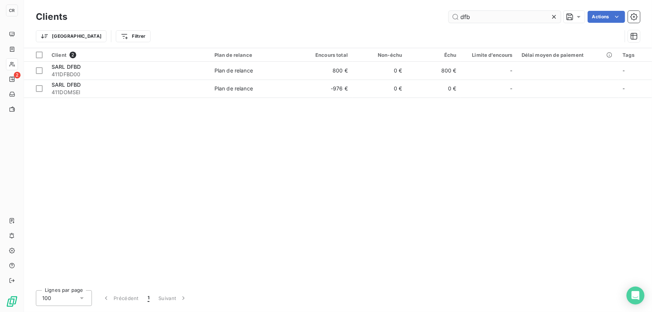
click at [485, 19] on input "dfb" at bounding box center [505, 17] width 112 height 12
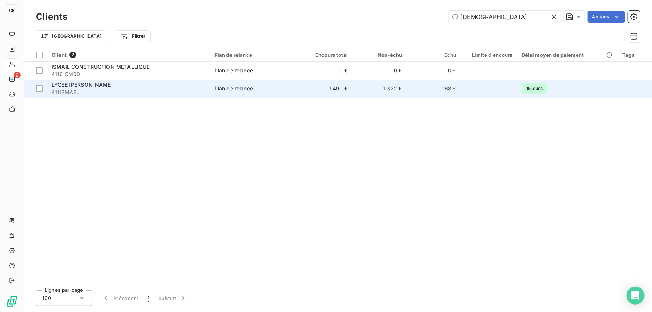
type input "[DEMOGRAPHIC_DATA]"
click at [288, 84] on td "Plan de relance" at bounding box center [254, 89] width 88 height 18
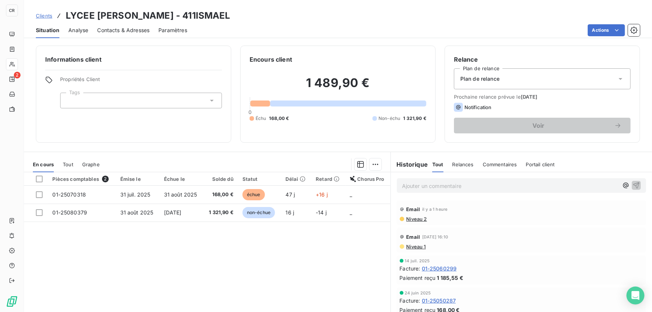
click at [447, 187] on p "Ajouter un commentaire ﻿" at bounding box center [510, 185] width 216 height 9
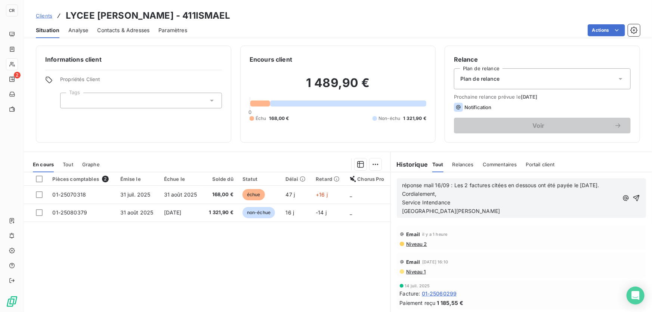
click at [464, 196] on div "réponse mail 16/09 : Les 2 factures citées en dessous ont été payée le [DATE]. …" at bounding box center [510, 198] width 216 height 34
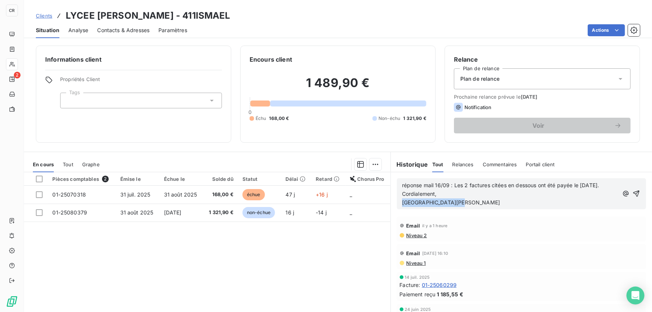
drag, startPoint x: 458, startPoint y: 198, endPoint x: 458, endPoint y: 192, distance: 5.6
click at [458, 192] on div "réponse mail 16/09 : Les 2 factures citées en dessous ont été payée le [DATE]. …" at bounding box center [510, 194] width 216 height 26
click at [458, 192] on p "Cordialement," at bounding box center [510, 194] width 216 height 9
drag, startPoint x: 471, startPoint y: 200, endPoint x: 395, endPoint y: 193, distance: 75.8
click at [397, 193] on div "réponse mail 16/09 : Les 2 factures citées en dessous ont été payée le [DATE]. …" at bounding box center [521, 193] width 249 height 31
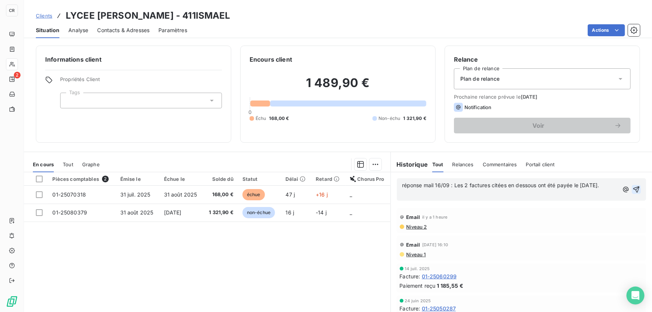
click at [633, 189] on icon "button" at bounding box center [636, 189] width 7 height 7
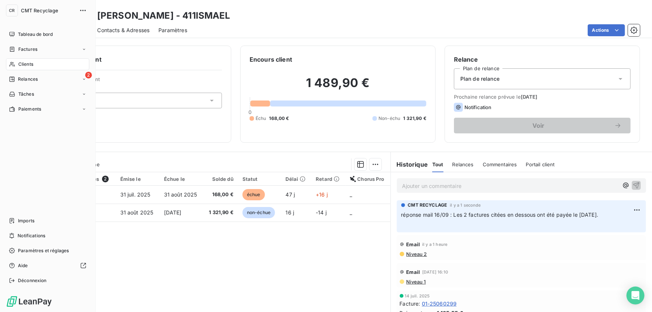
click at [8, 65] on div "Clients" at bounding box center [47, 64] width 83 height 12
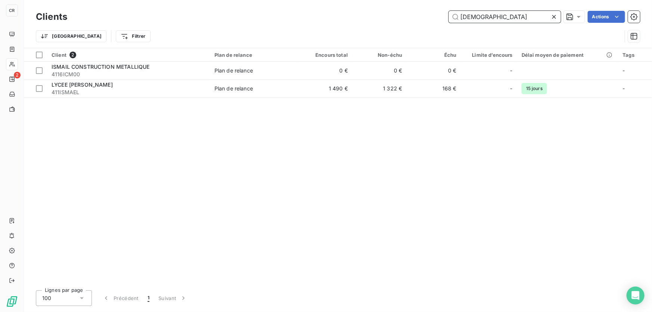
drag, startPoint x: 486, startPoint y: 19, endPoint x: 396, endPoint y: 22, distance: 89.7
click at [404, 19] on div "isma Actions" at bounding box center [358, 17] width 564 height 12
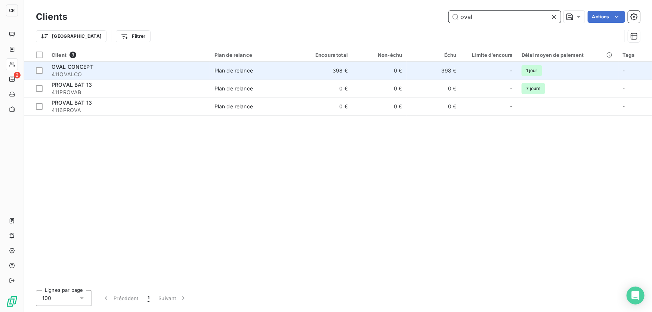
type input "oval"
click at [135, 71] on span "411OVALCO" at bounding box center [129, 74] width 154 height 7
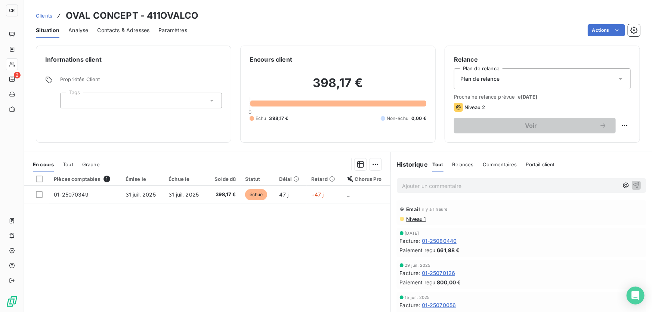
click at [430, 191] on div "Ajouter un commentaire ﻿" at bounding box center [521, 185] width 249 height 15
click at [427, 178] on div "Ajouter un commentaire ﻿" at bounding box center [521, 185] width 249 height 15
click at [428, 187] on p "Ajouter un commentaire ﻿" at bounding box center [510, 185] width 216 height 9
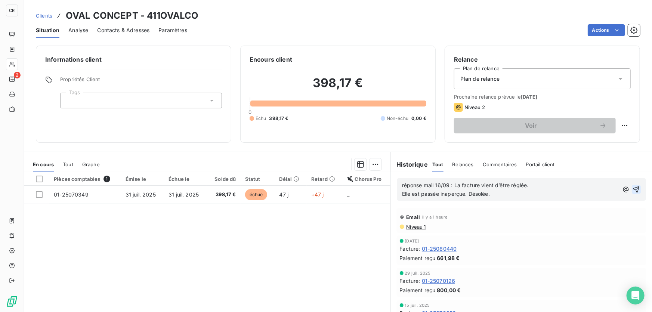
click at [633, 187] on icon "button" at bounding box center [636, 189] width 7 height 7
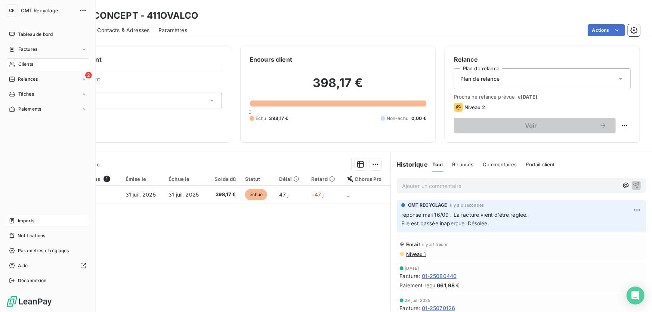
click at [32, 222] on span "Imports" at bounding box center [26, 220] width 16 height 7
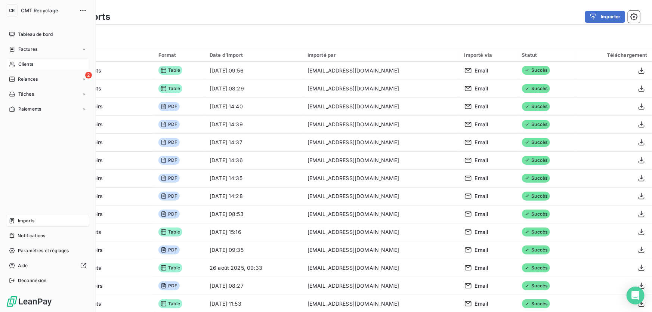
click at [19, 62] on span "Clients" at bounding box center [25, 64] width 15 height 7
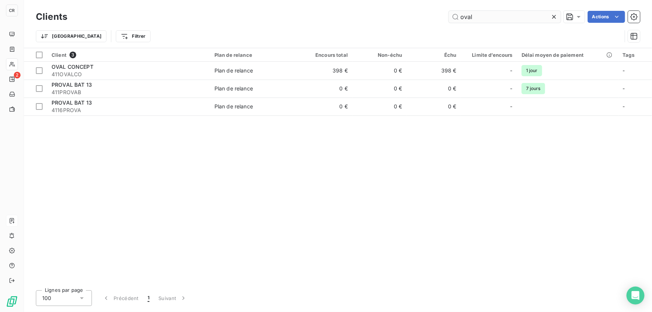
click at [489, 16] on input "oval" at bounding box center [505, 17] width 112 height 12
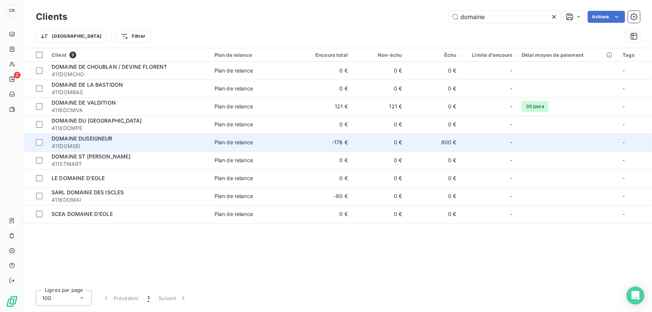
type input "domaine"
click at [219, 144] on div "Plan de relance" at bounding box center [233, 142] width 38 height 7
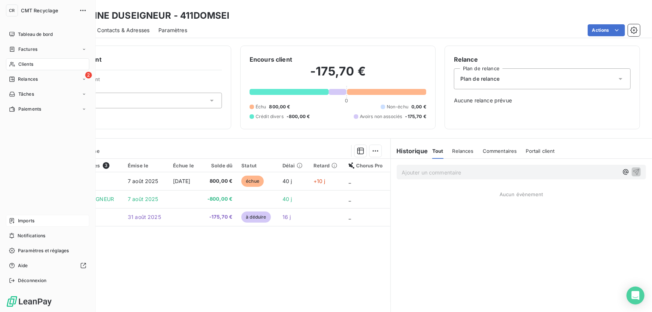
click at [25, 61] on span "Clients" at bounding box center [25, 64] width 15 height 7
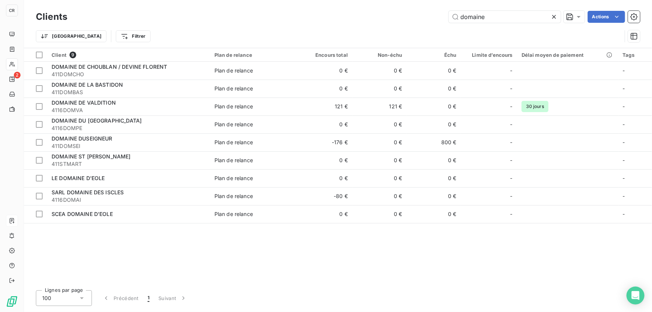
drag, startPoint x: 498, startPoint y: 18, endPoint x: 418, endPoint y: 19, distance: 80.3
click at [418, 19] on div "domaine Actions" at bounding box center [358, 17] width 564 height 12
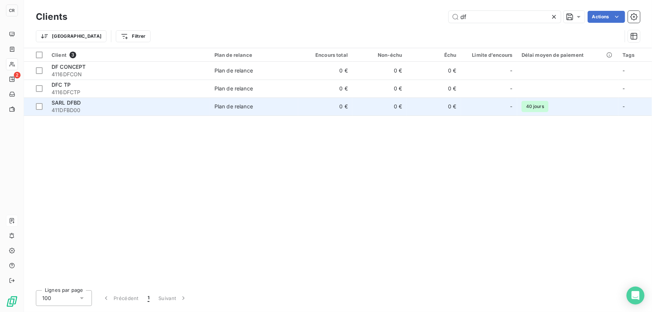
type input "df"
click at [131, 110] on span "411DFBD00" at bounding box center [129, 109] width 154 height 7
